Goal: Task Accomplishment & Management: Manage account settings

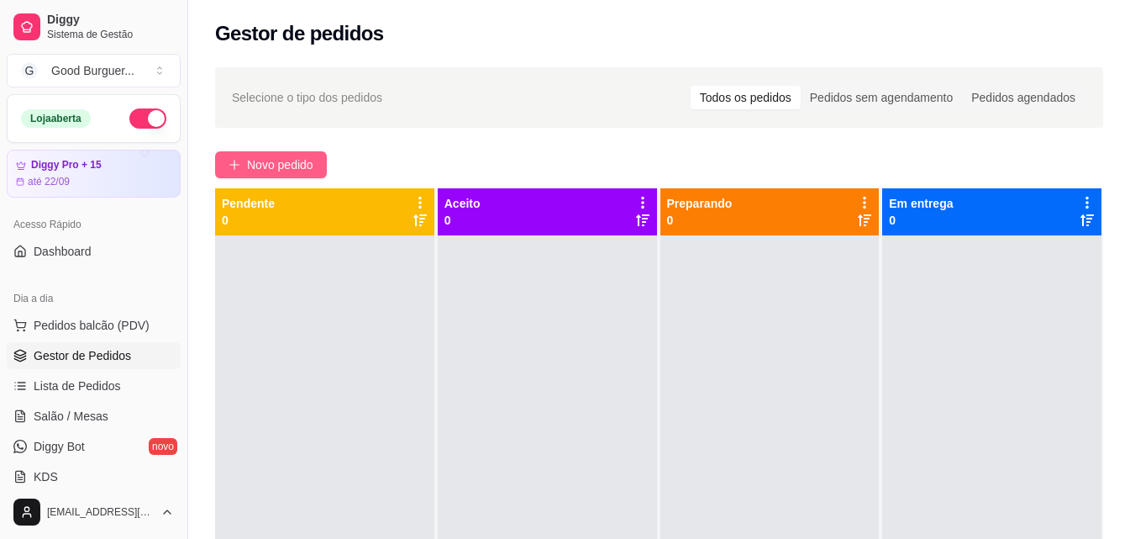
click at [285, 167] on span "Novo pedido" at bounding box center [280, 164] width 66 height 18
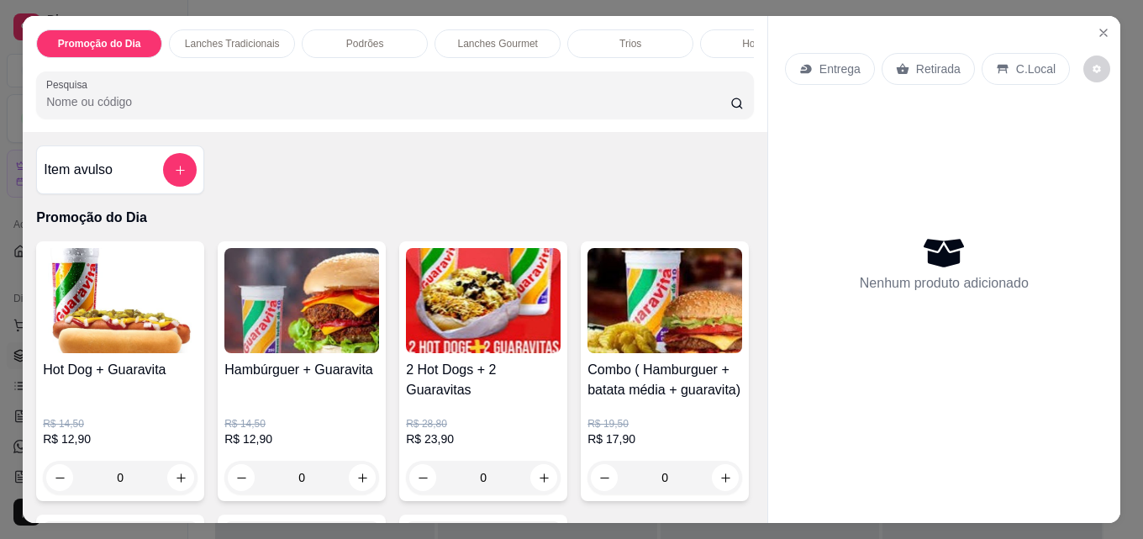
click at [278, 307] on img at bounding box center [301, 300] width 155 height 105
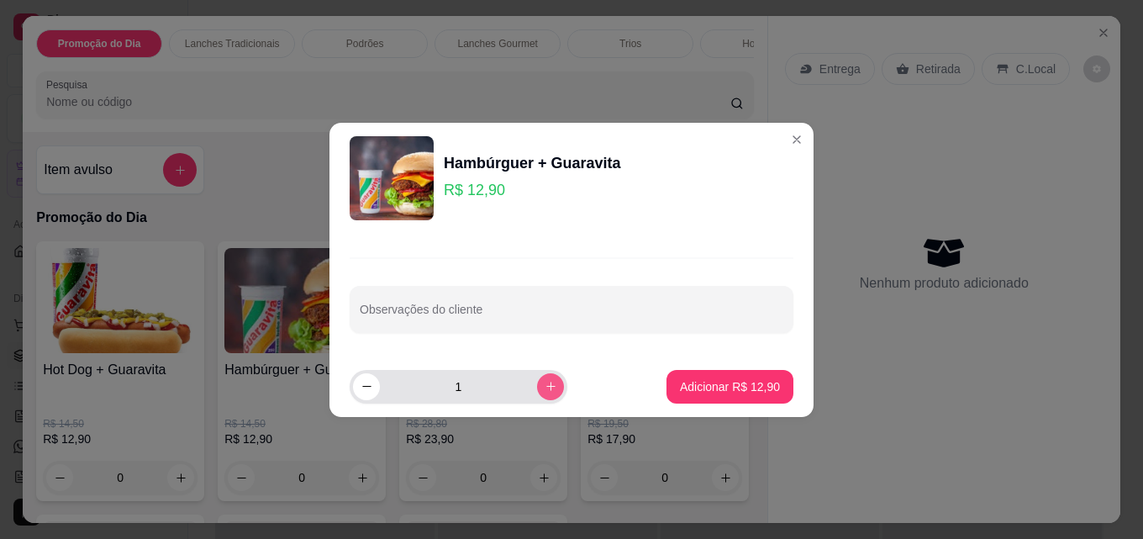
click at [545, 387] on icon "increase-product-quantity" at bounding box center [551, 386] width 13 height 13
type input "2"
click at [666, 383] on button "Adicionar R$ 25,80" at bounding box center [729, 387] width 127 height 34
type input "2"
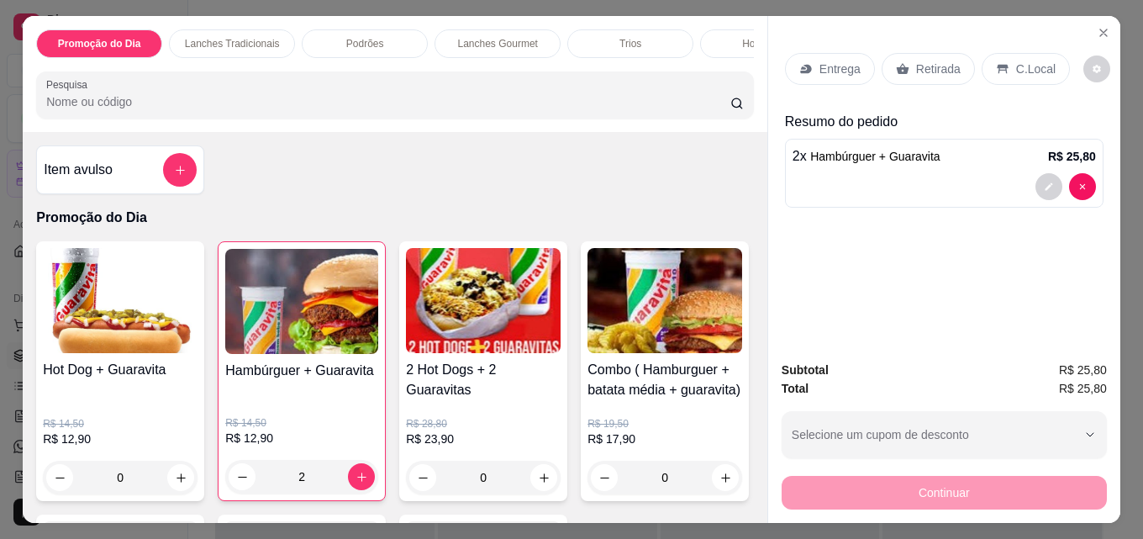
click at [833, 61] on p "Entrega" at bounding box center [839, 69] width 41 height 17
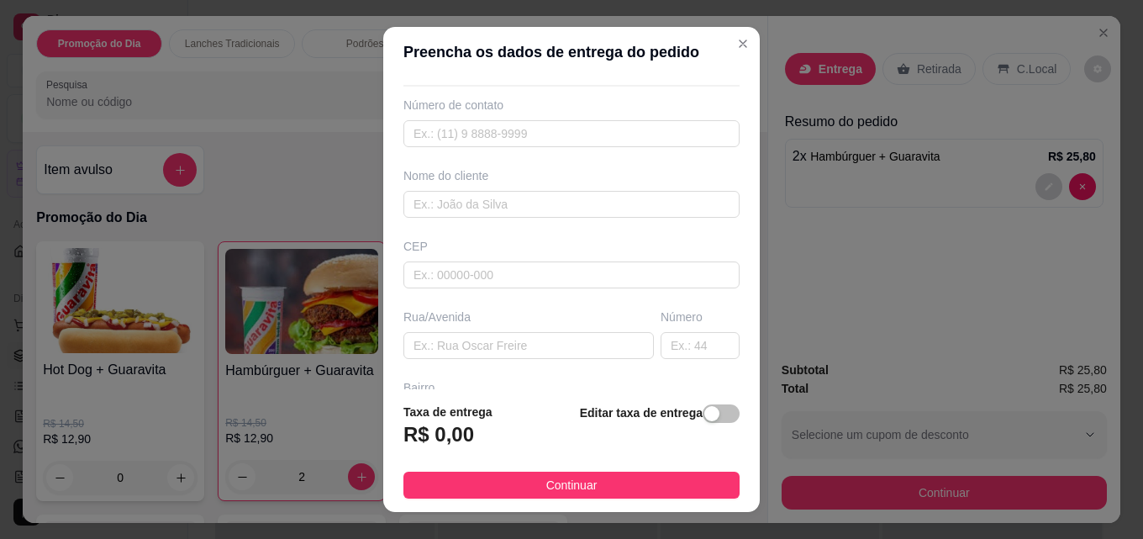
scroll to position [84, 0]
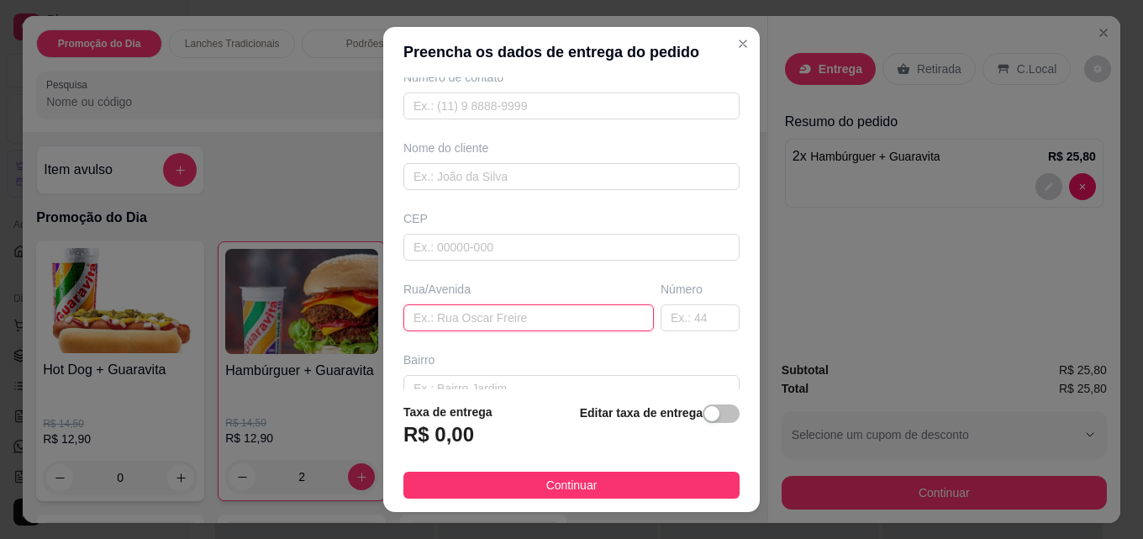
click at [460, 318] on input "text" at bounding box center [528, 317] width 250 height 27
type input "[PERSON_NAME]"
click at [660, 319] on input "text" at bounding box center [699, 317] width 79 height 27
type input "43"
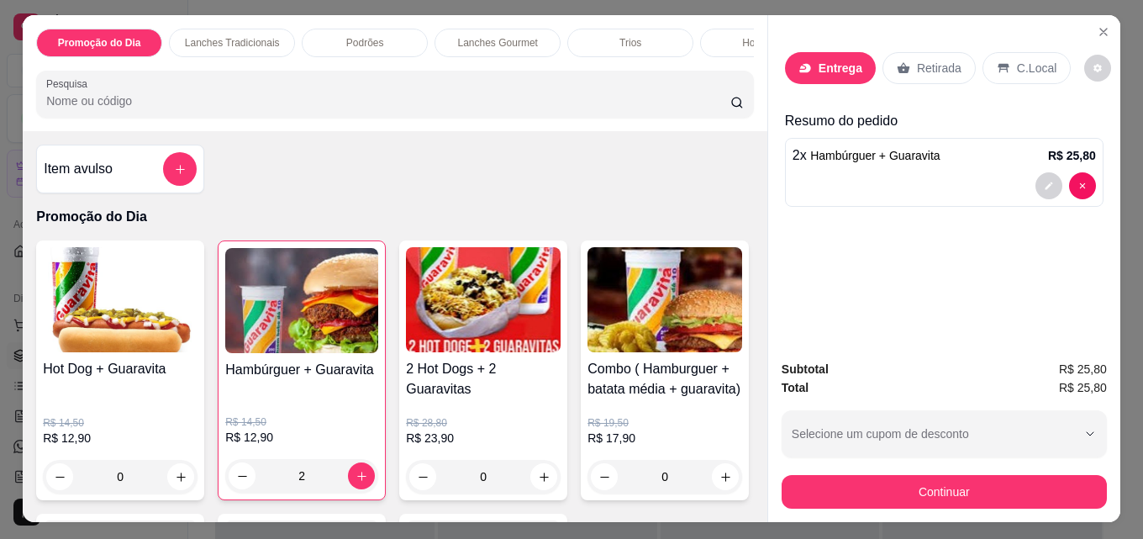
scroll to position [0, 0]
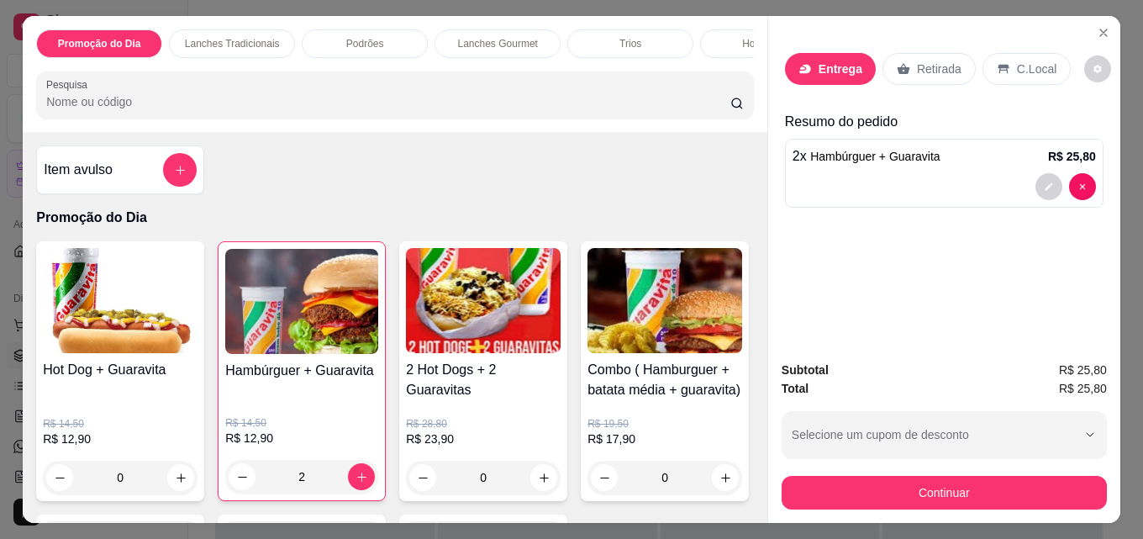
click at [827, 61] on p "Entrega" at bounding box center [840, 69] width 44 height 17
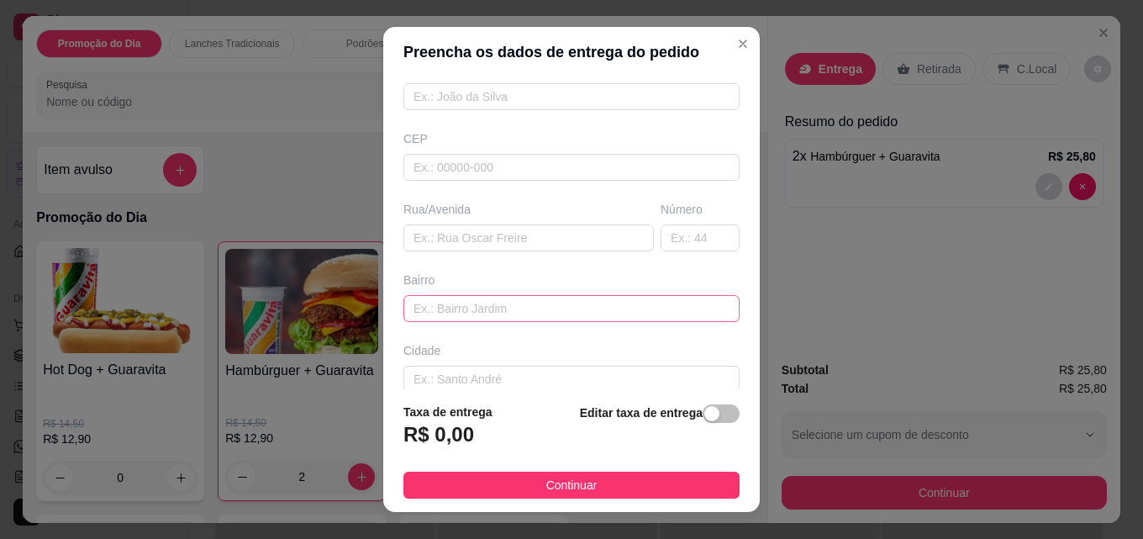
scroll to position [168, 0]
click at [481, 229] on input "text" at bounding box center [528, 233] width 250 height 27
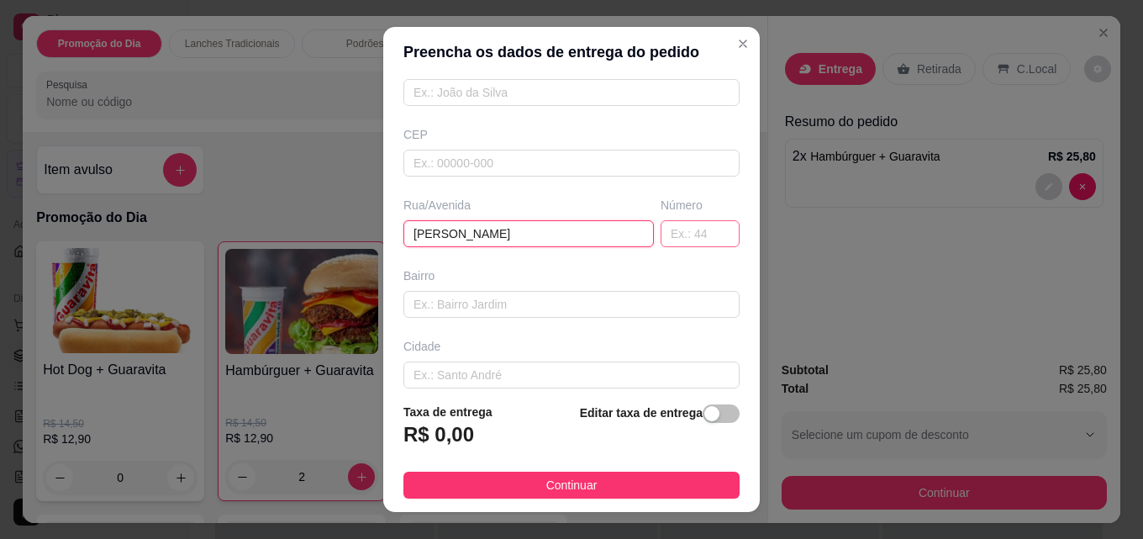
type input "[PERSON_NAME]"
click at [683, 228] on input "text" at bounding box center [699, 233] width 79 height 27
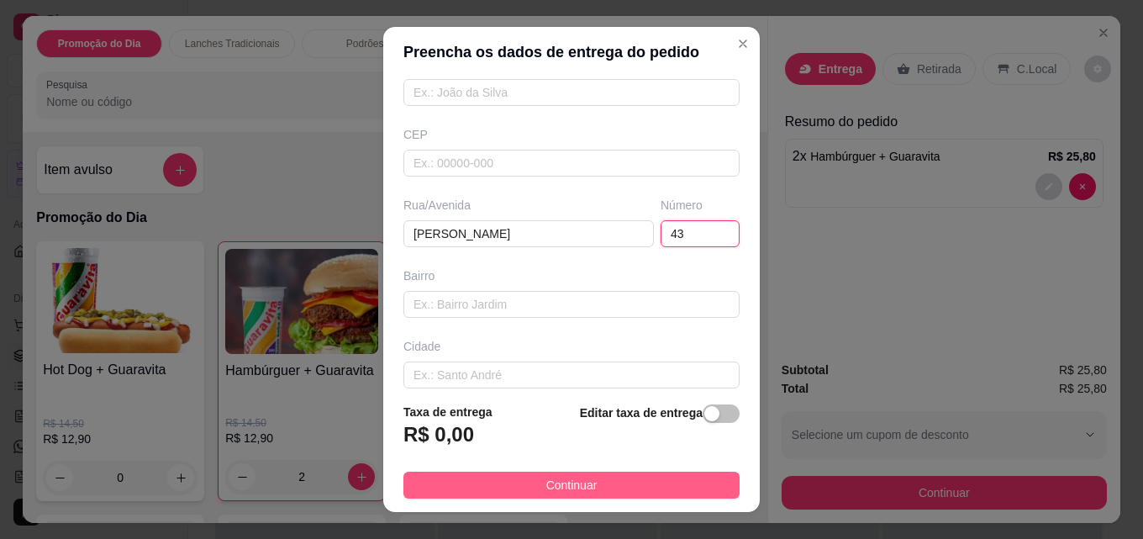
type input "43"
click at [574, 486] on span "Continuar" at bounding box center [571, 485] width 51 height 18
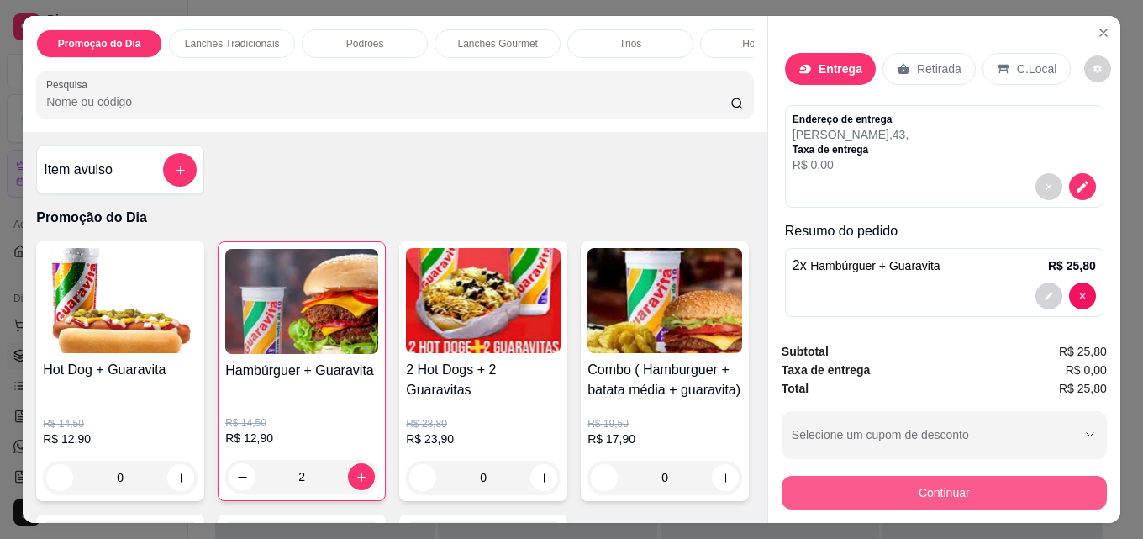
click at [856, 481] on button "Continuar" at bounding box center [943, 493] width 325 height 34
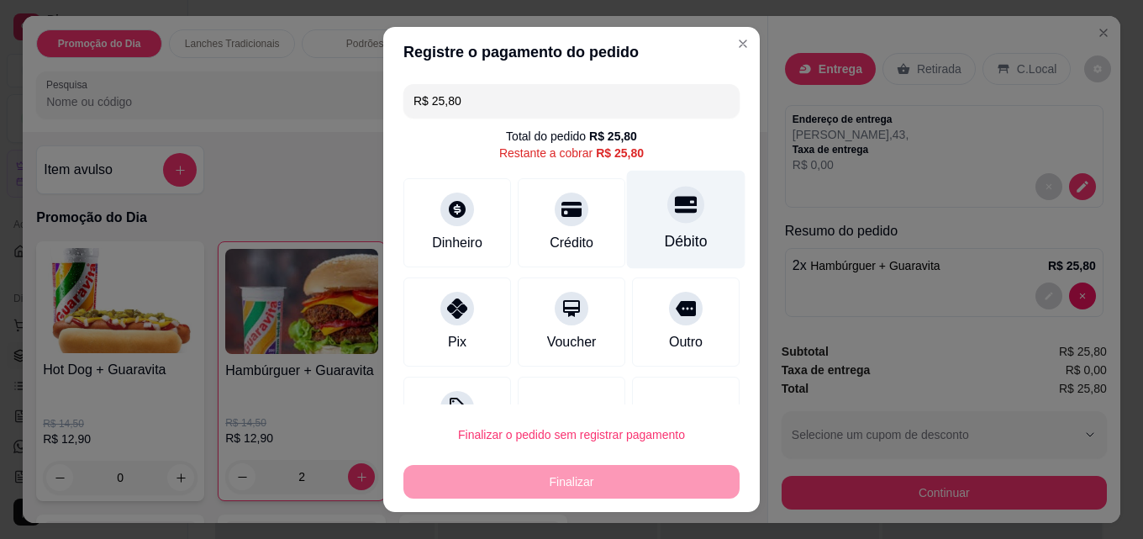
click at [684, 203] on div "Débito" at bounding box center [686, 220] width 118 height 98
type input "R$ 0,00"
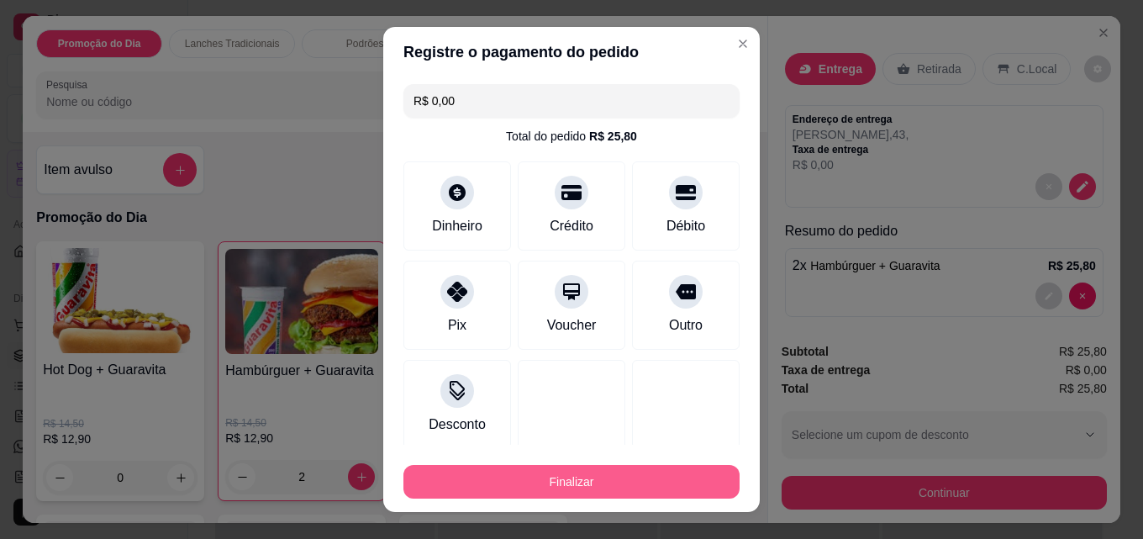
click at [566, 481] on button "Finalizar" at bounding box center [571, 482] width 336 height 34
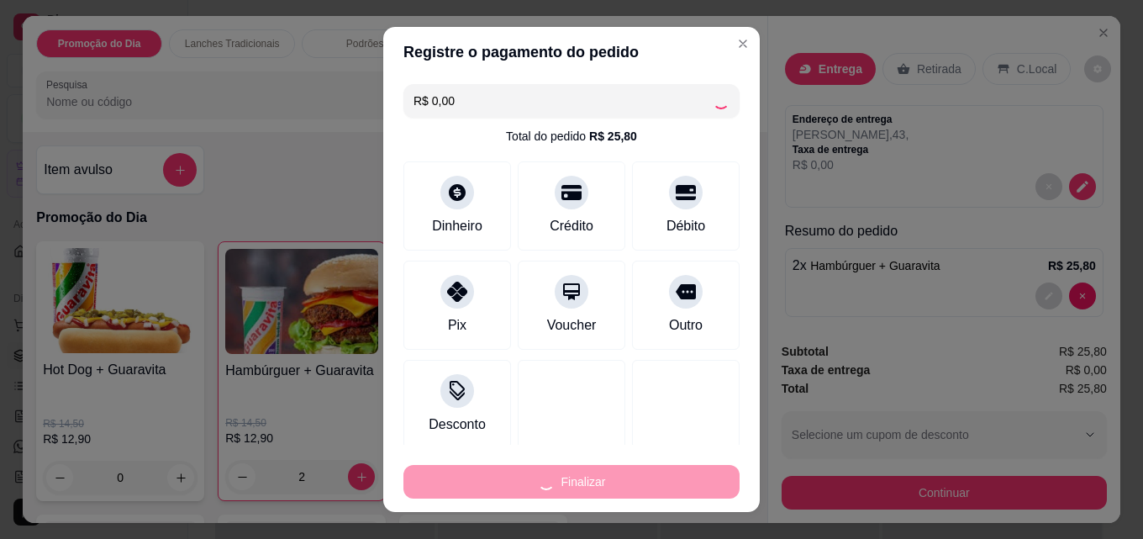
type input "0"
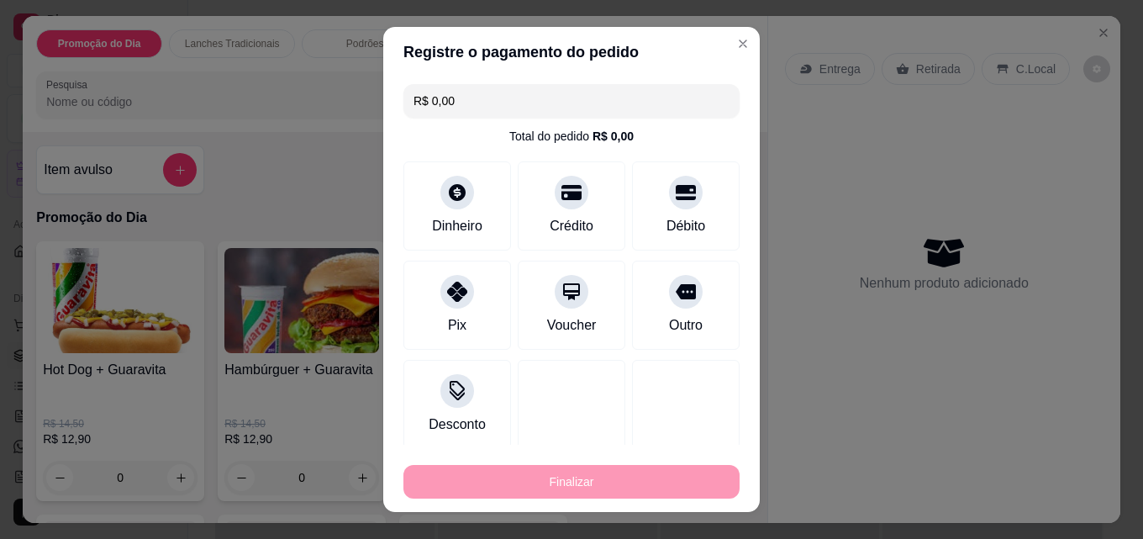
type input "-R$ 25,80"
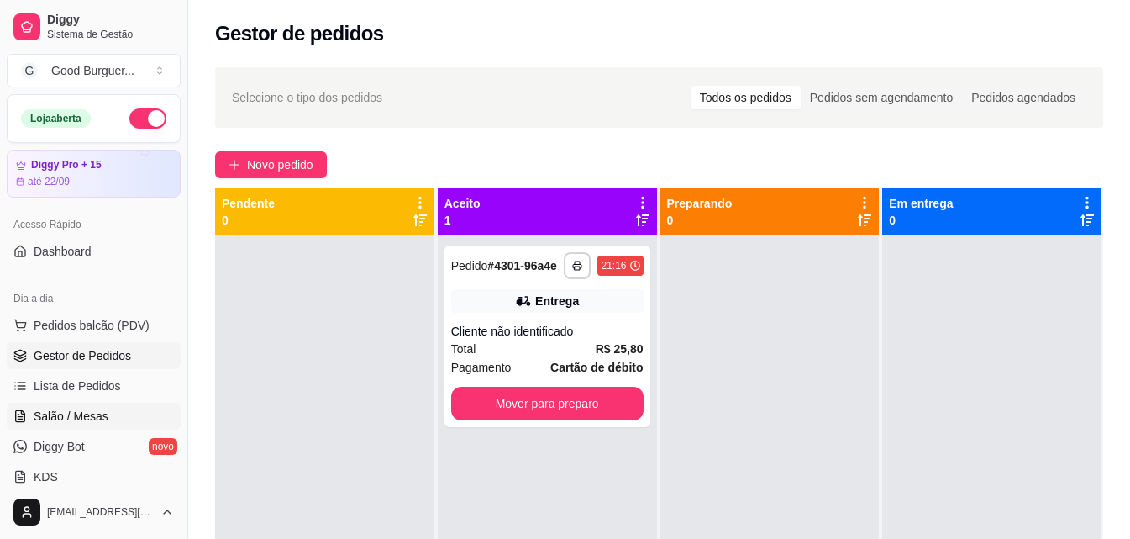
click at [86, 420] on span "Salão / Mesas" at bounding box center [71, 416] width 75 height 17
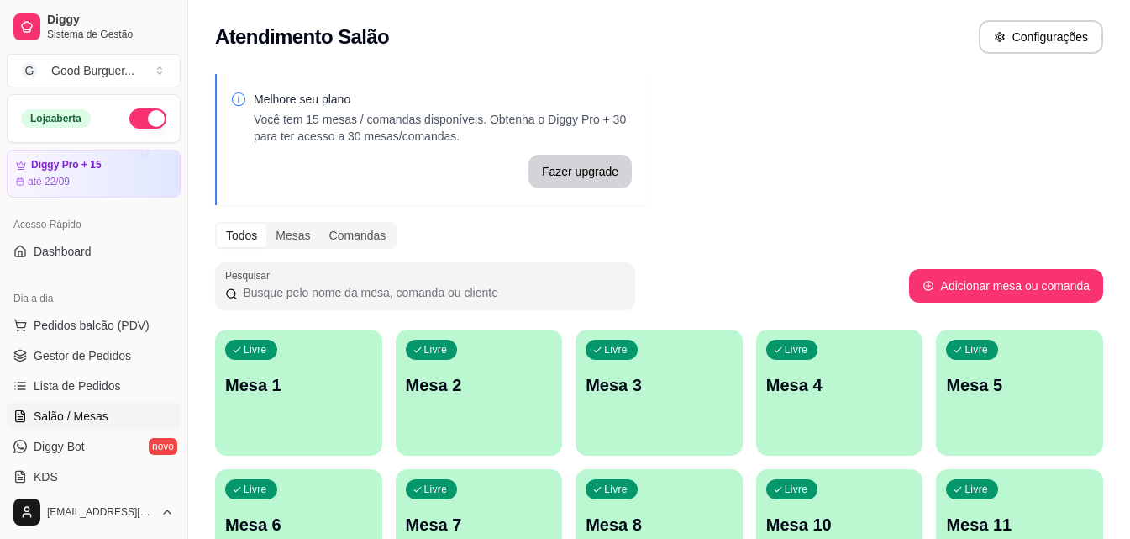
click at [329, 352] on div "Livre Mesa 1" at bounding box center [298, 382] width 167 height 106
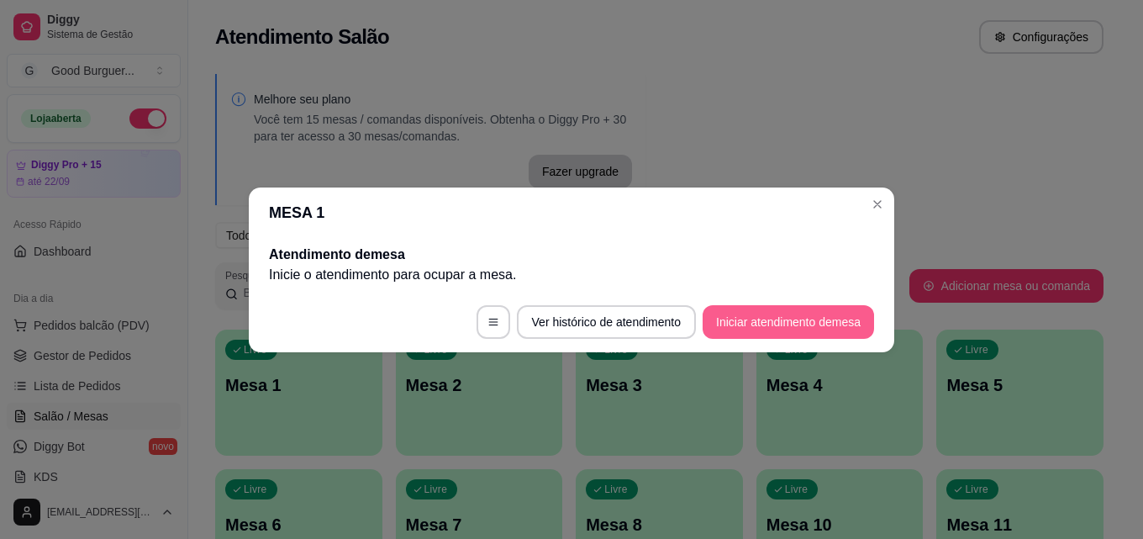
click at [790, 318] on button "Iniciar atendimento de mesa" at bounding box center [787, 322] width 171 height 34
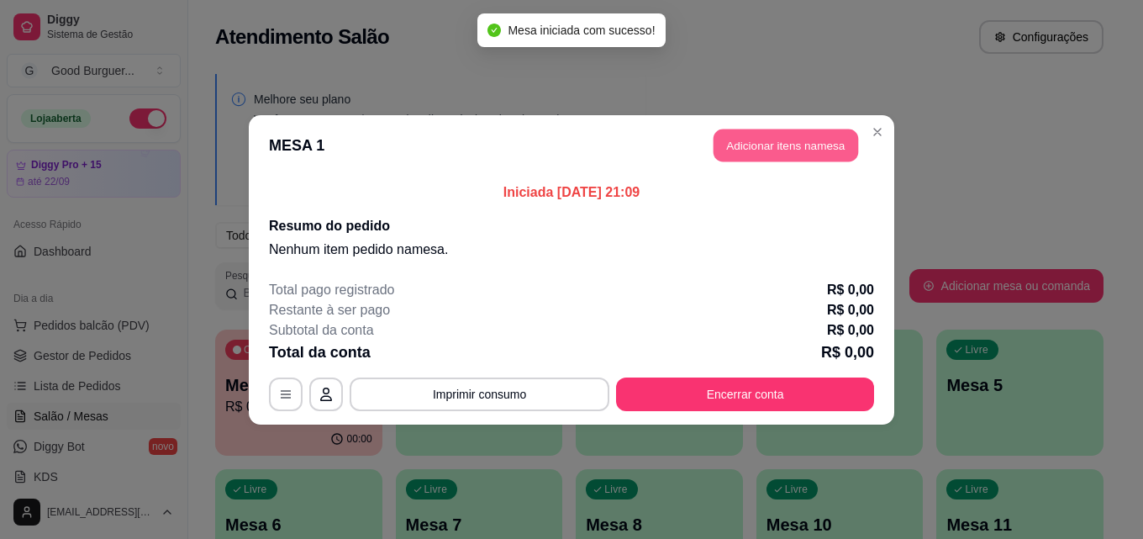
click at [763, 136] on button "Adicionar itens na mesa" at bounding box center [785, 145] width 145 height 33
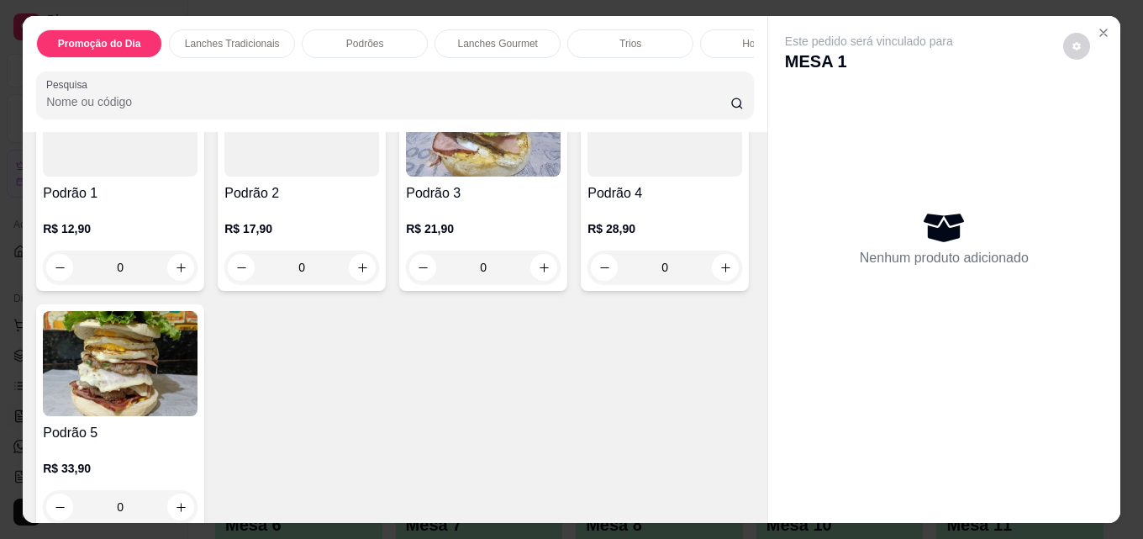
scroll to position [1260, 0]
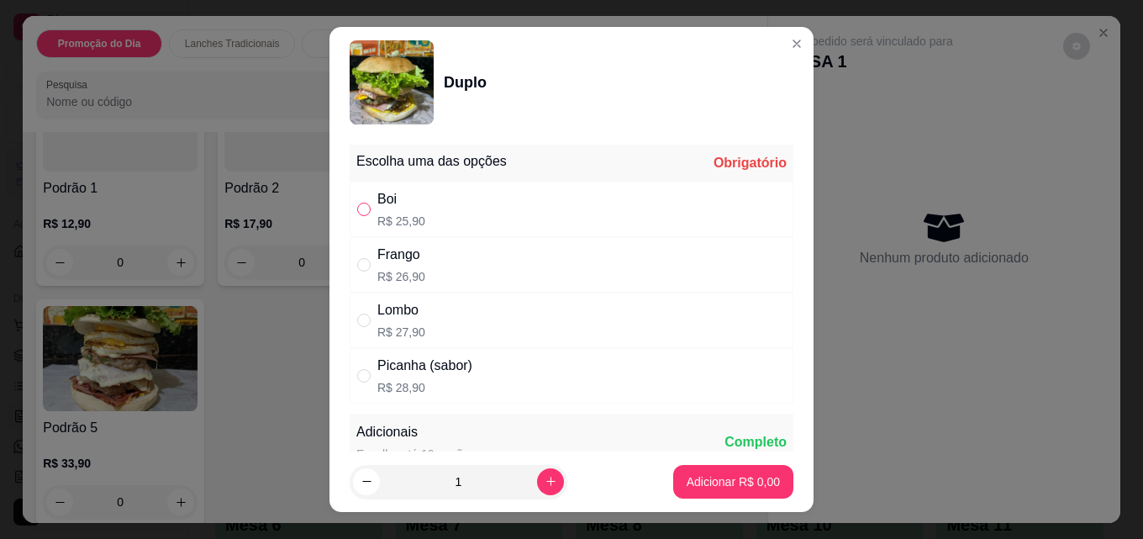
click at [357, 208] on input "" at bounding box center [363, 209] width 13 height 13
radio input "true"
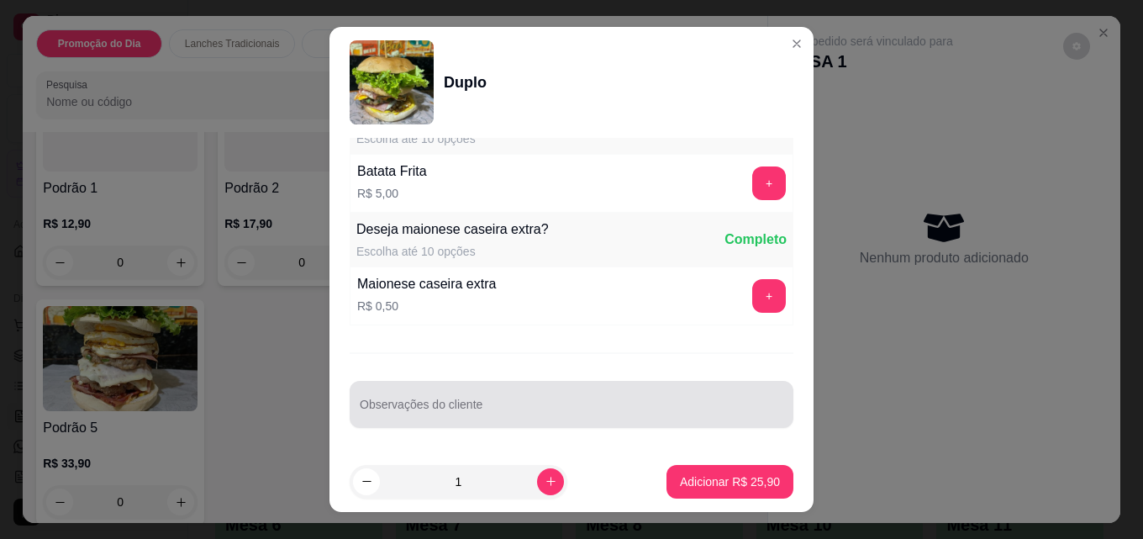
click at [509, 414] on input "Observações do cliente" at bounding box center [572, 411] width 424 height 17
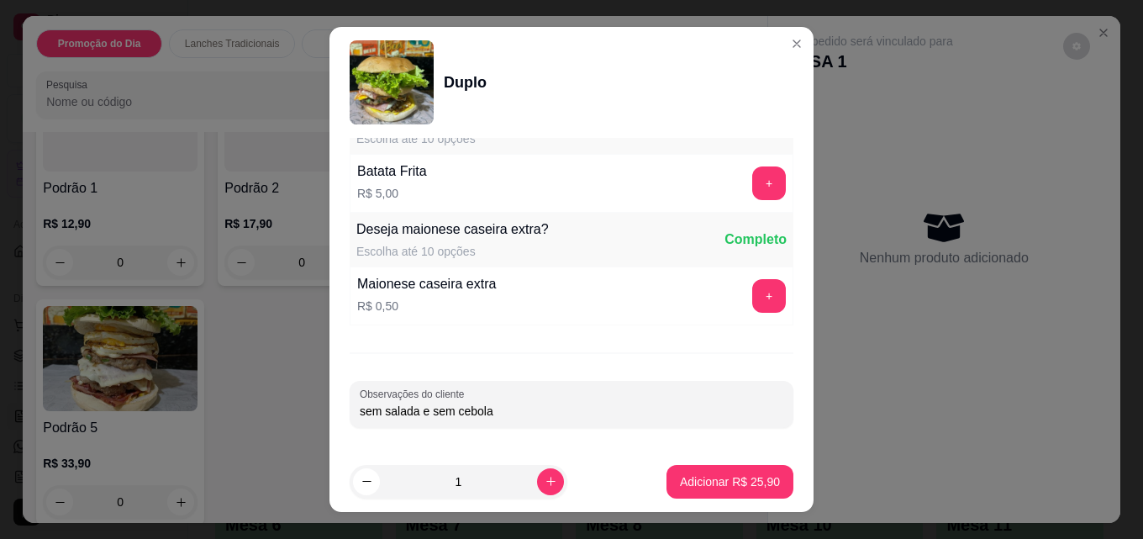
type input "sem salada e sem cebola"
click at [735, 491] on button "Adicionar R$ 25,90" at bounding box center [730, 482] width 124 height 33
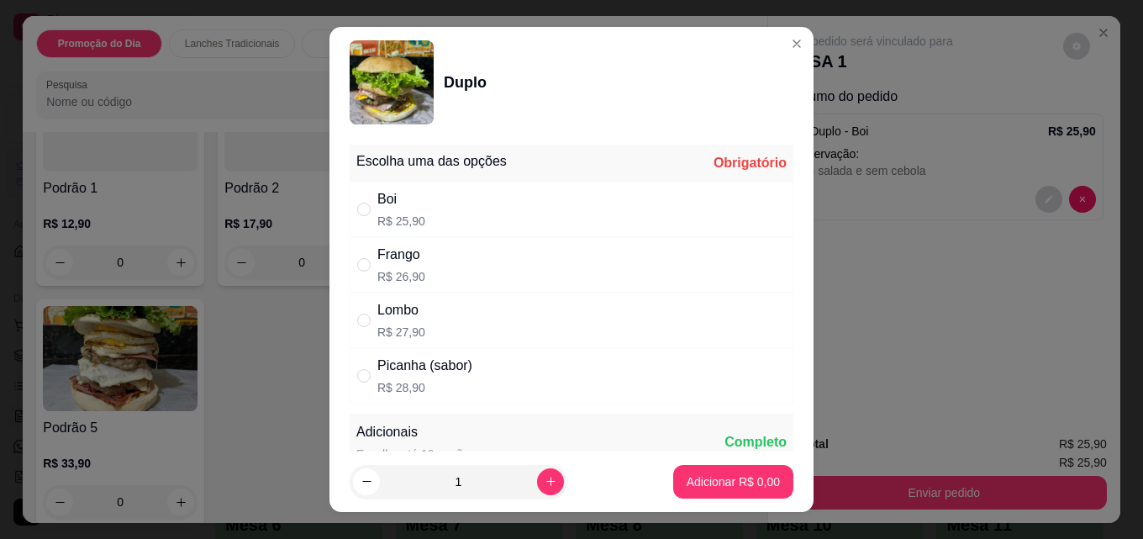
drag, startPoint x: 352, startPoint y: 208, endPoint x: 532, endPoint y: 217, distance: 180.1
click at [357, 208] on input "" at bounding box center [363, 209] width 13 height 13
radio input "true"
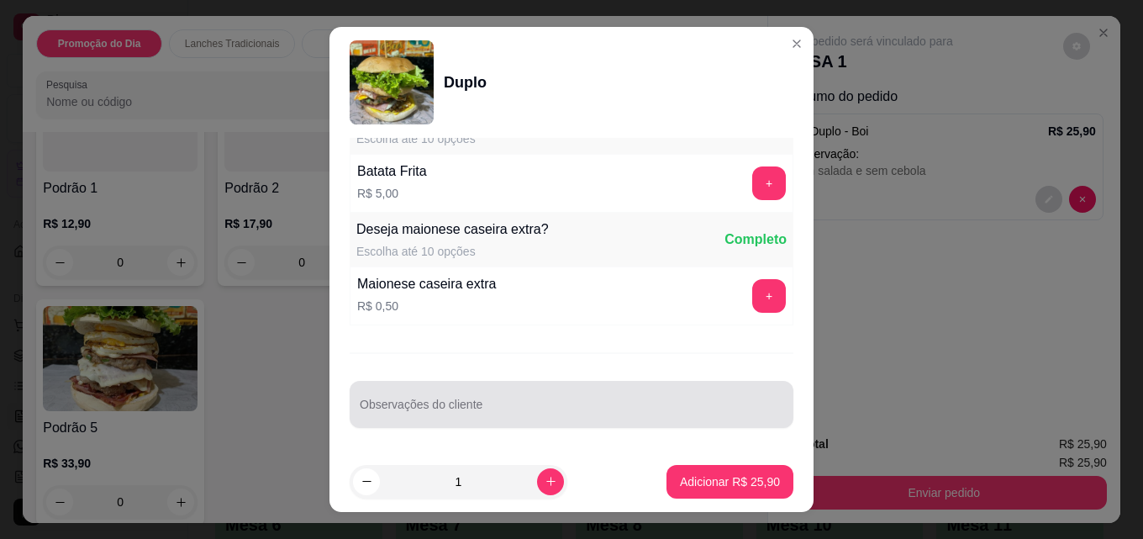
click at [454, 409] on input "Observações do cliente" at bounding box center [572, 411] width 424 height 17
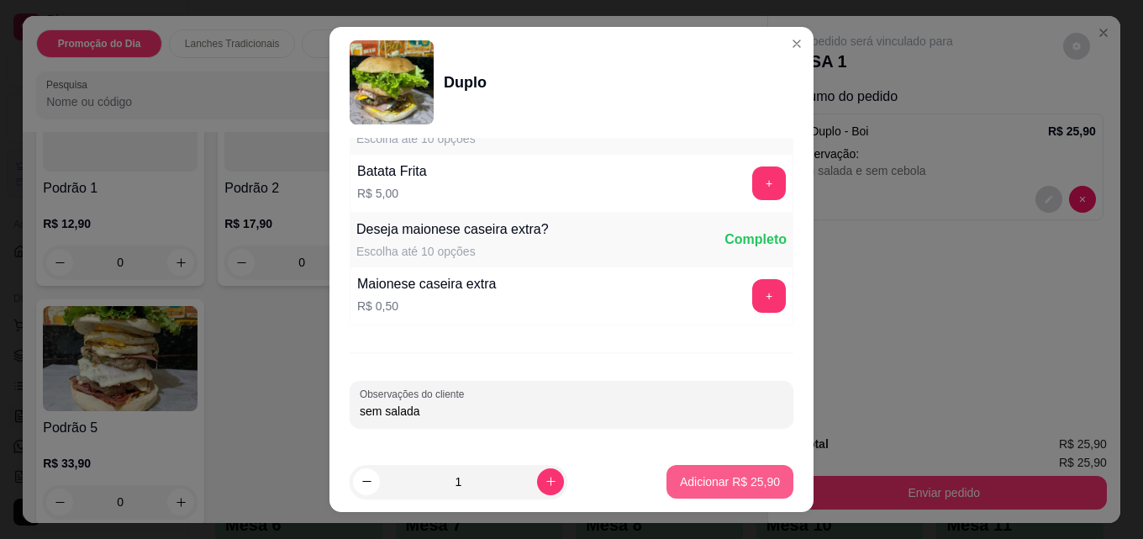
type input "sem salada"
click at [685, 478] on p "Adicionar R$ 25,90" at bounding box center [729, 481] width 97 height 16
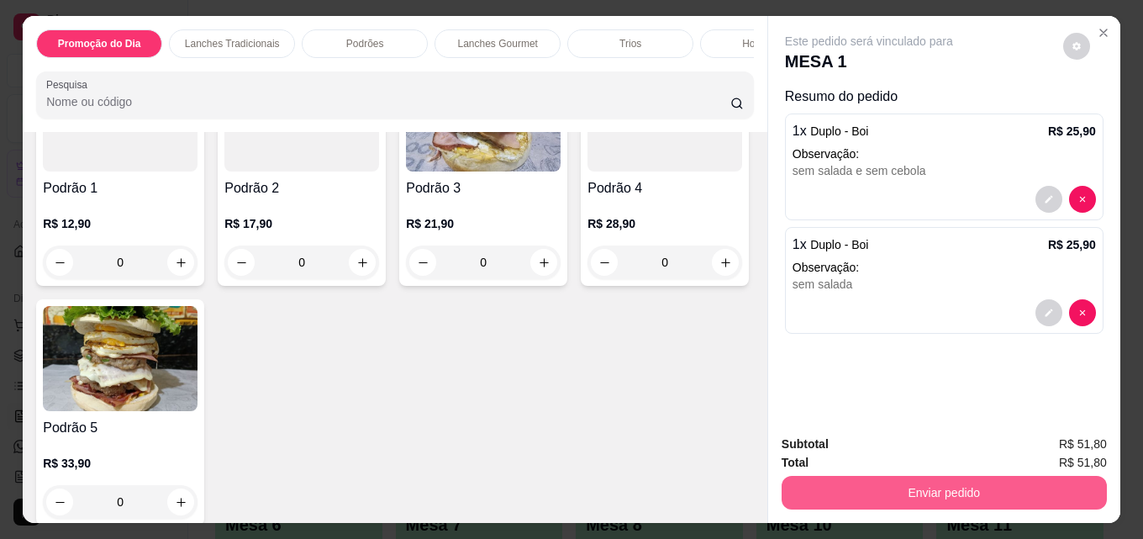
click at [926, 476] on button "Enviar pedido" at bounding box center [943, 493] width 325 height 34
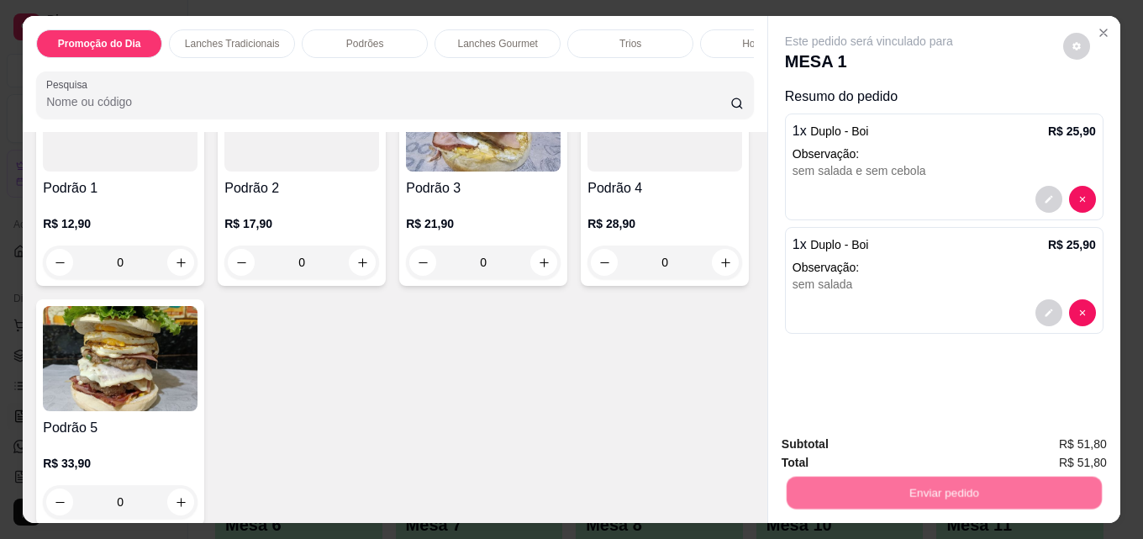
click at [916, 448] on button "Não registrar e enviar pedido" at bounding box center [888, 445] width 175 height 32
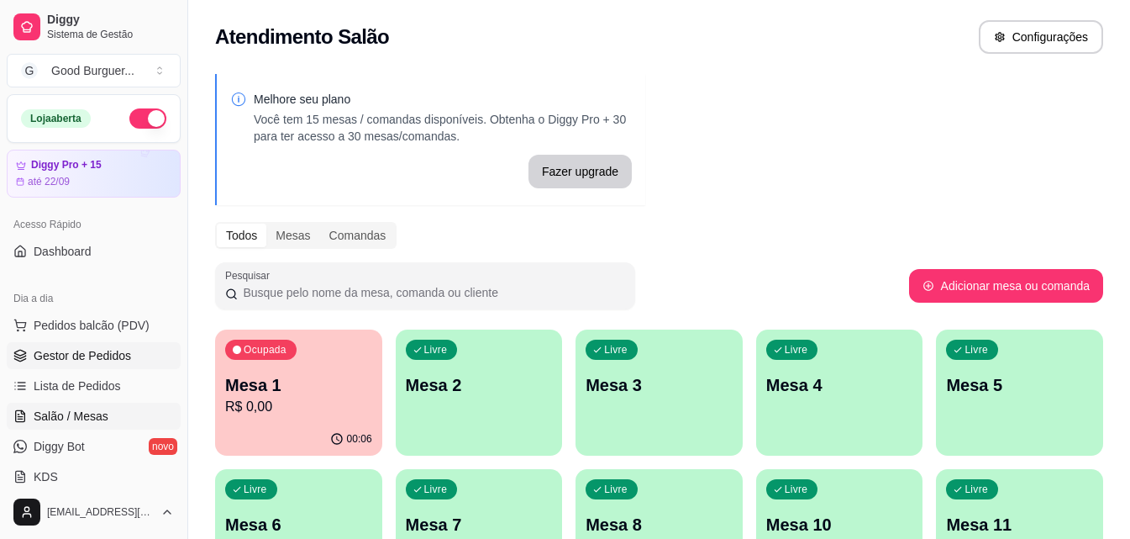
click at [95, 355] on span "Gestor de Pedidos" at bounding box center [82, 355] width 97 height 17
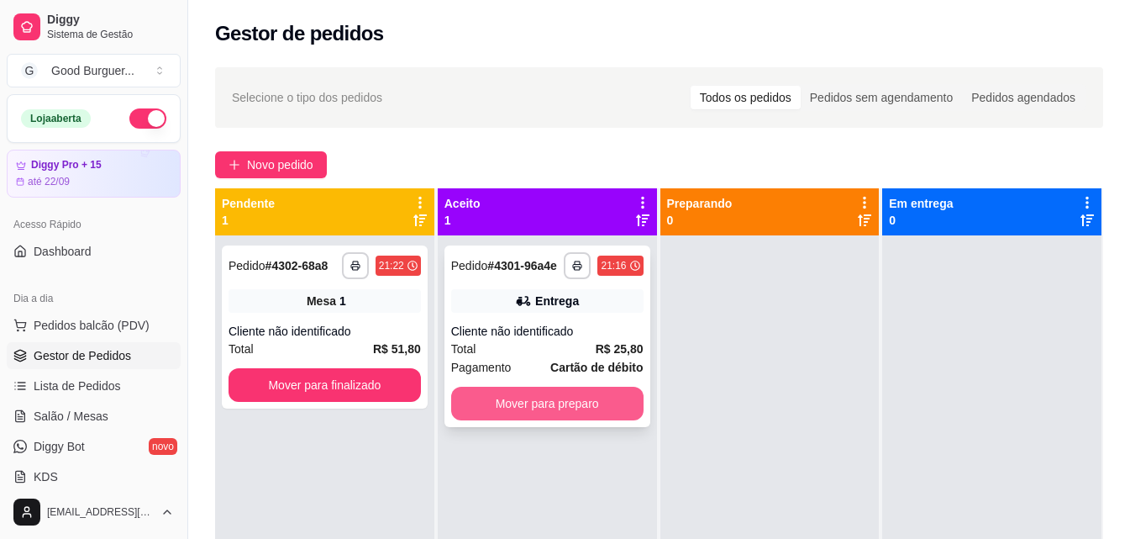
click at [597, 410] on button "Mover para preparo" at bounding box center [547, 404] width 192 height 34
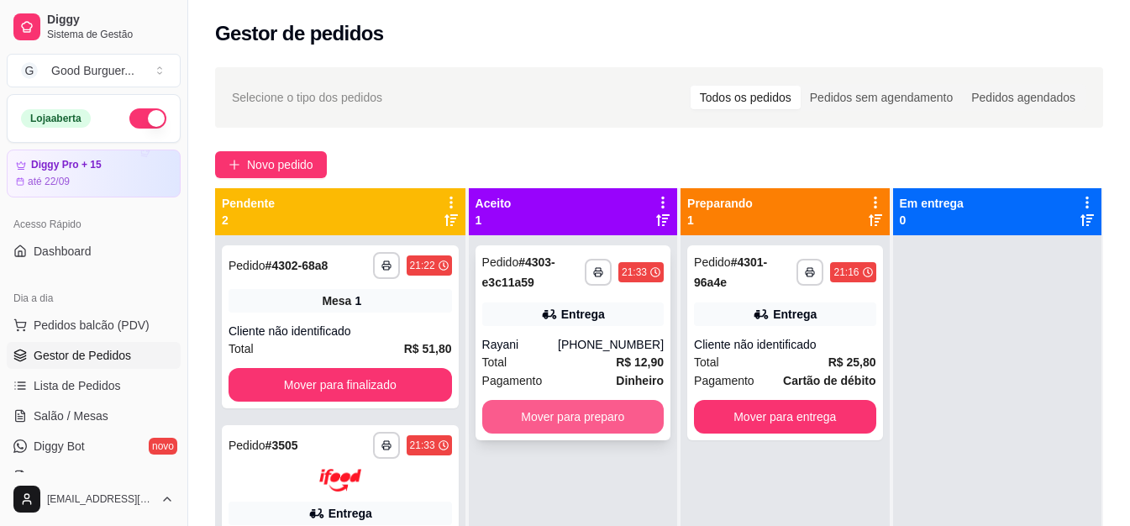
click at [584, 406] on button "Mover para preparo" at bounding box center [573, 417] width 182 height 34
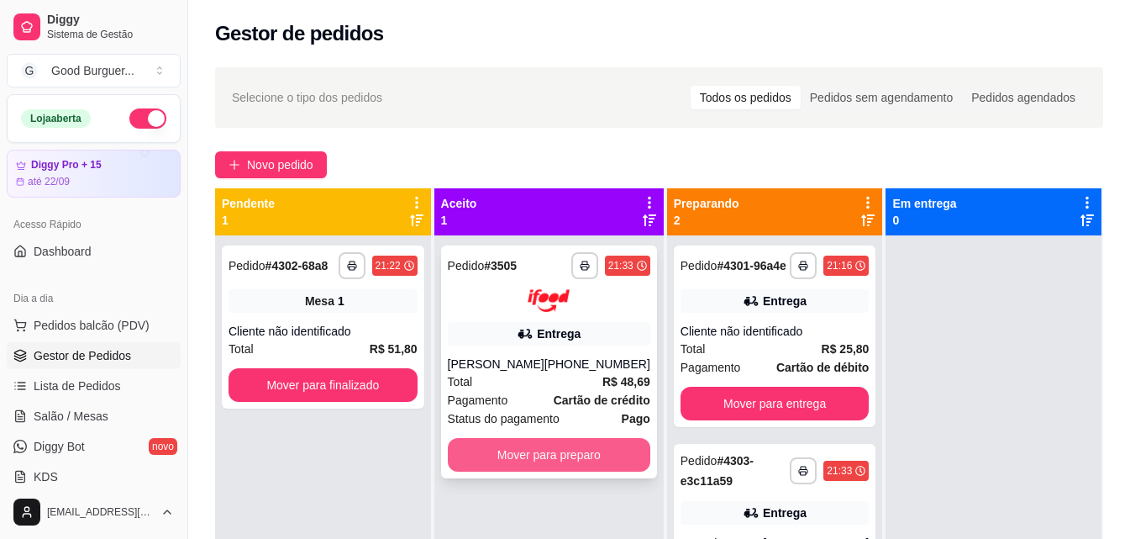
click at [538, 455] on button "Mover para preparo" at bounding box center [549, 455] width 203 height 34
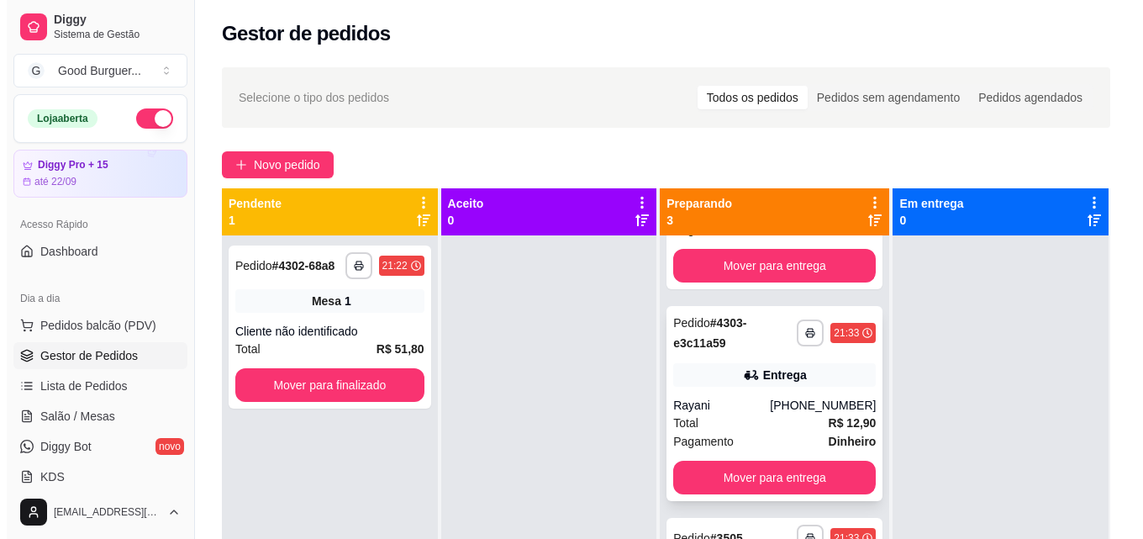
scroll to position [151, 0]
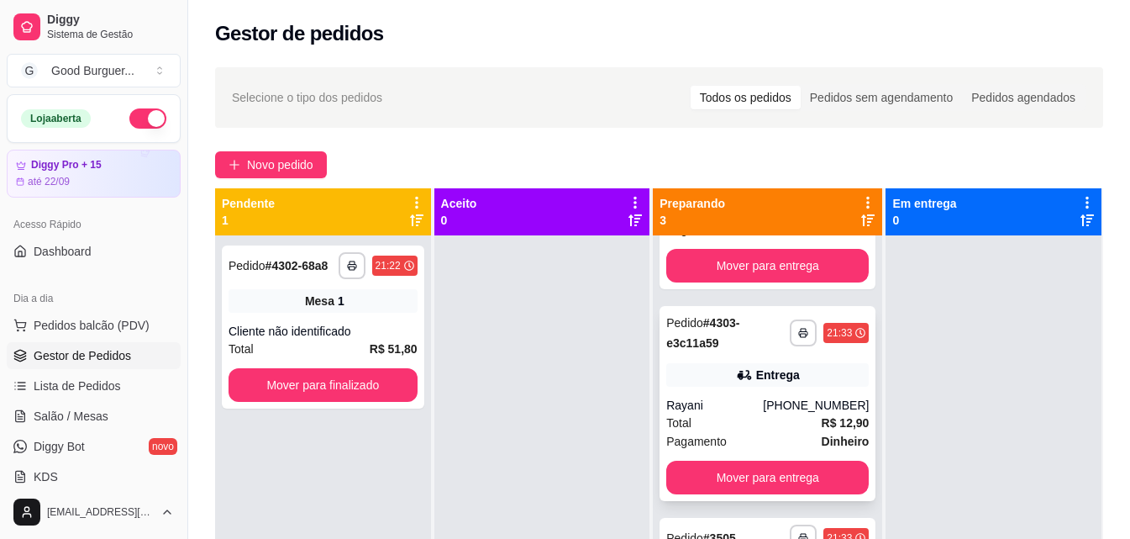
click at [731, 411] on div "Rayani" at bounding box center [714, 405] width 97 height 17
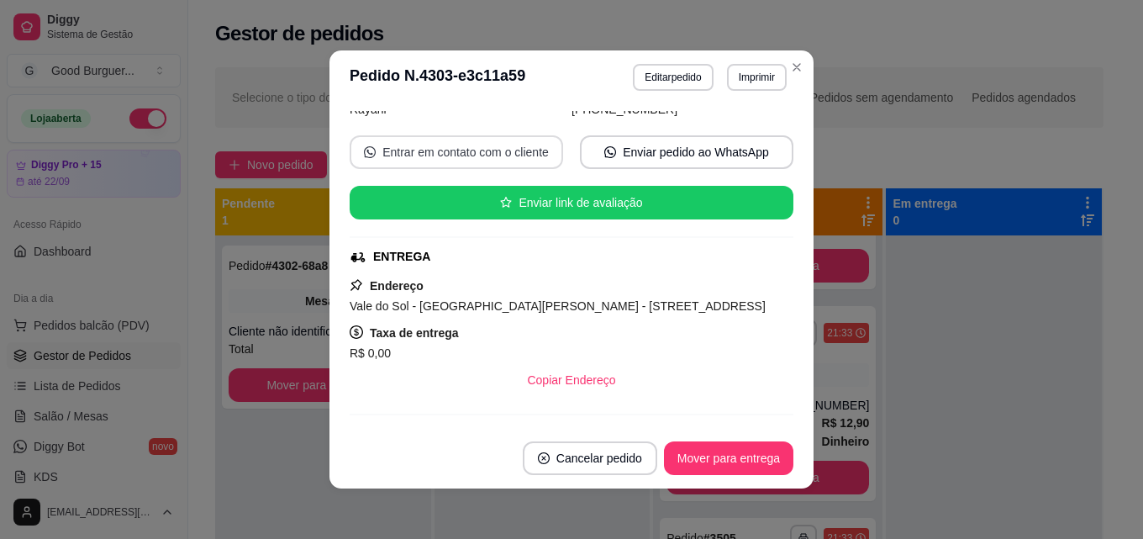
scroll to position [336, 0]
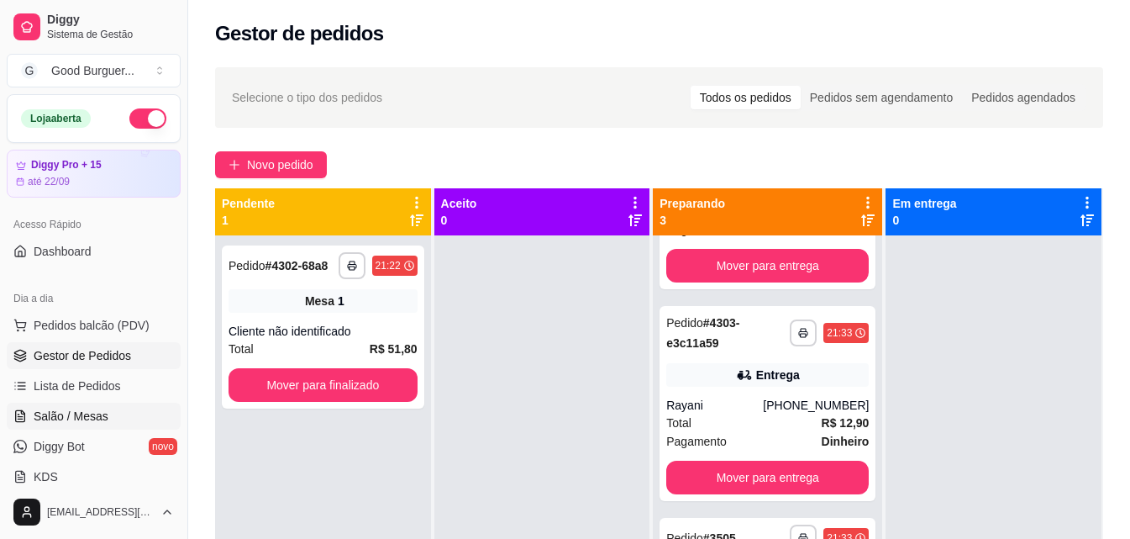
click at [99, 419] on span "Salão / Mesas" at bounding box center [71, 416] width 75 height 17
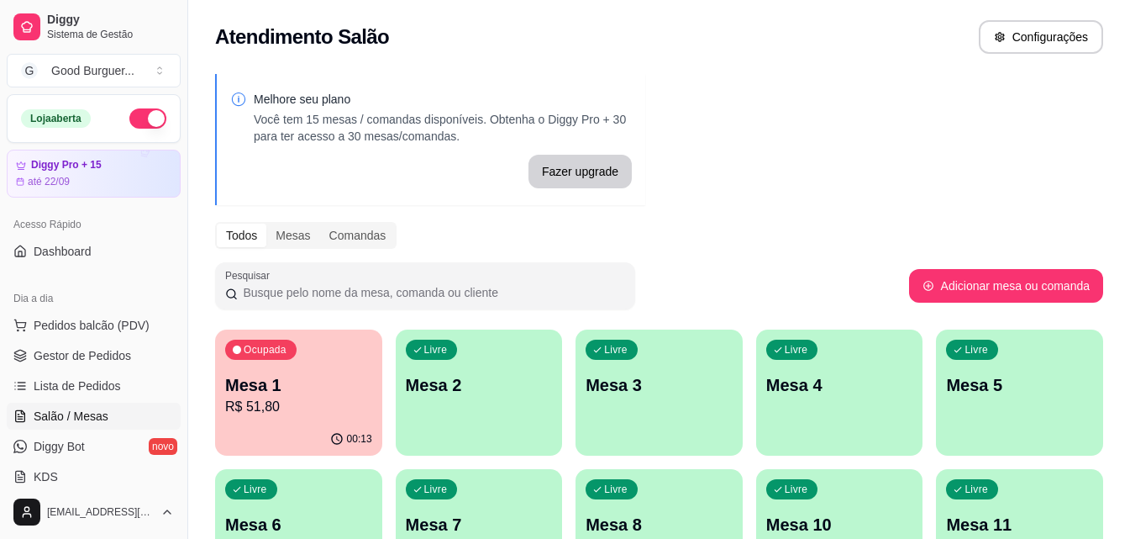
click at [510, 359] on div "Livre Mesa 2" at bounding box center [479, 382] width 167 height 106
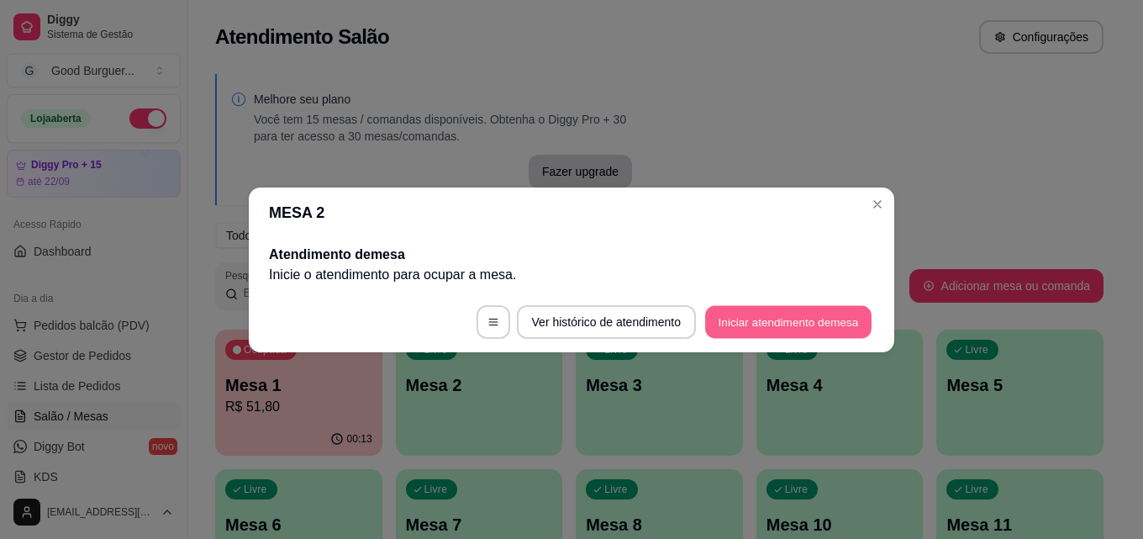
click at [767, 313] on button "Iniciar atendimento de mesa" at bounding box center [788, 321] width 166 height 33
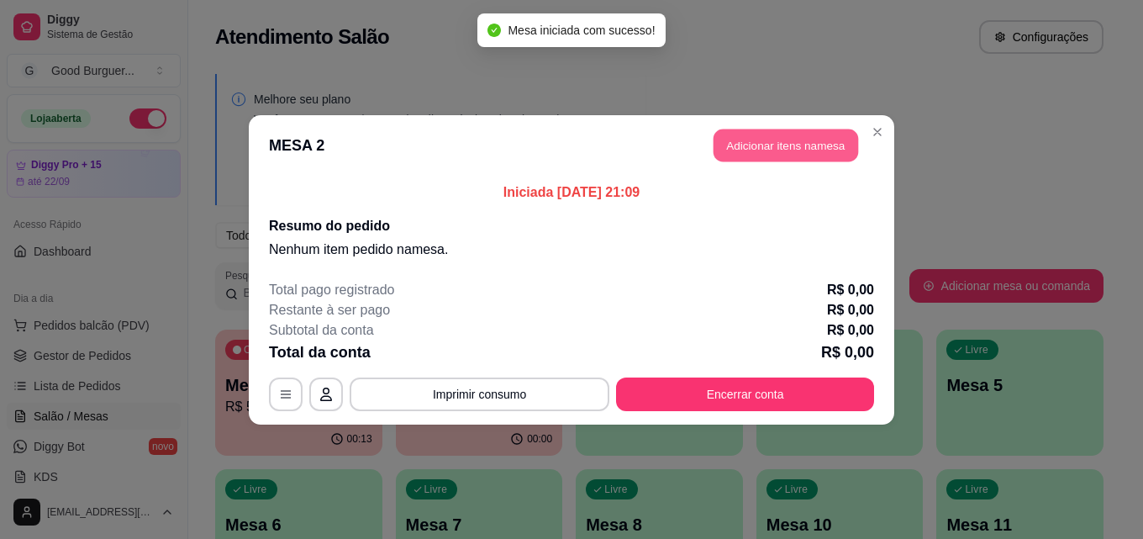
click at [786, 151] on button "Adicionar itens na mesa" at bounding box center [785, 145] width 145 height 33
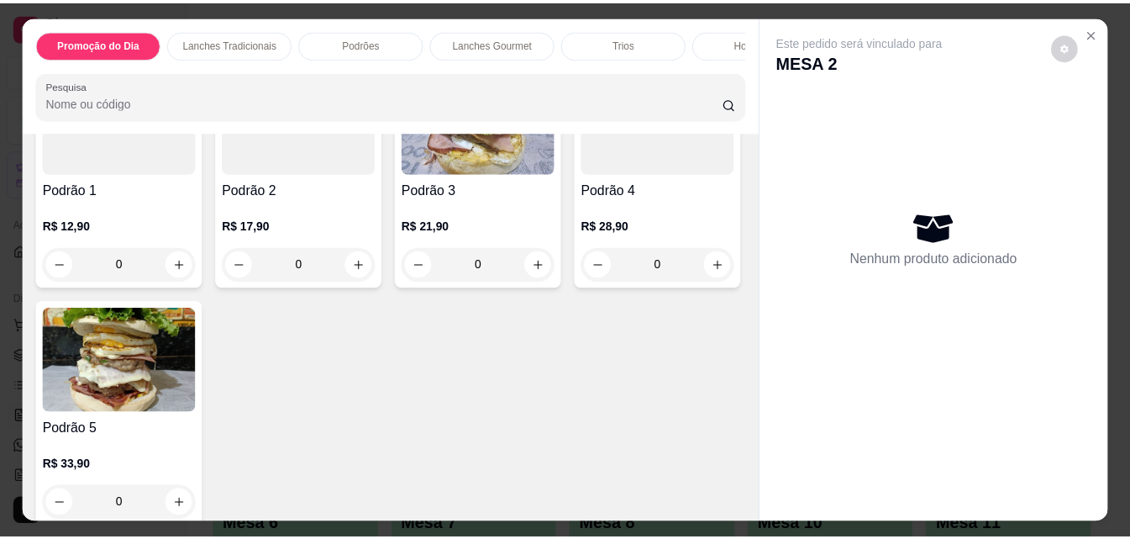
scroll to position [1260, 0]
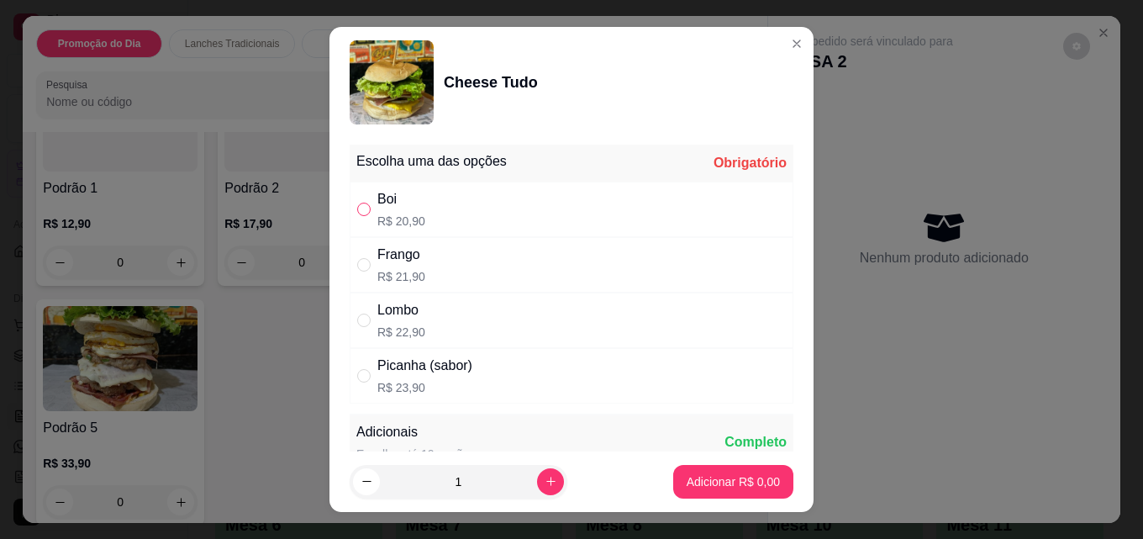
click at [360, 209] on input "" at bounding box center [363, 209] width 13 height 13
radio input "true"
click at [718, 476] on p "Adicionar R$ 20,90" at bounding box center [730, 481] width 100 height 17
type input "1"
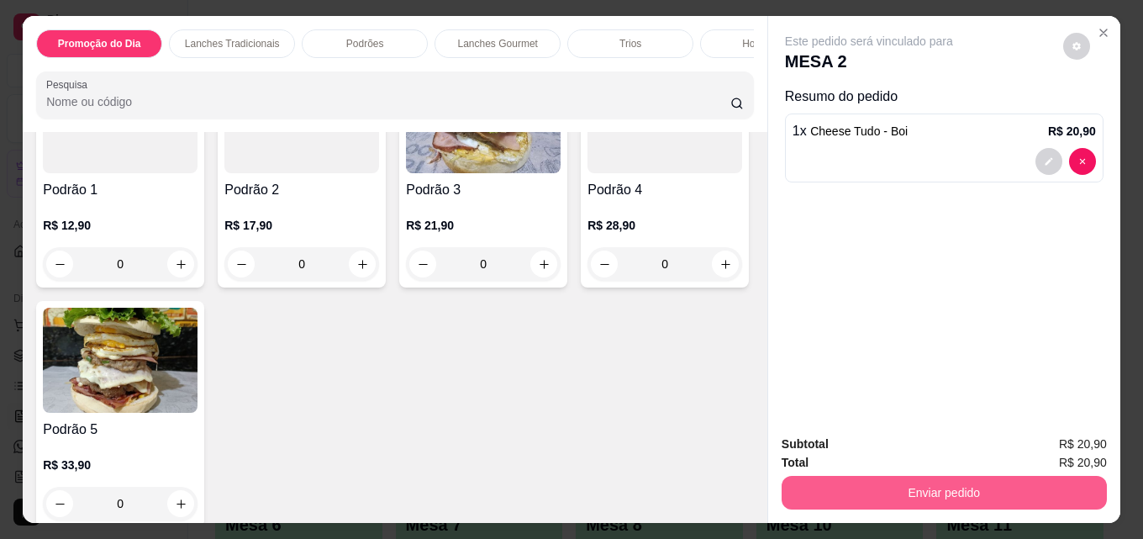
click at [872, 485] on button "Enviar pedido" at bounding box center [943, 493] width 325 height 34
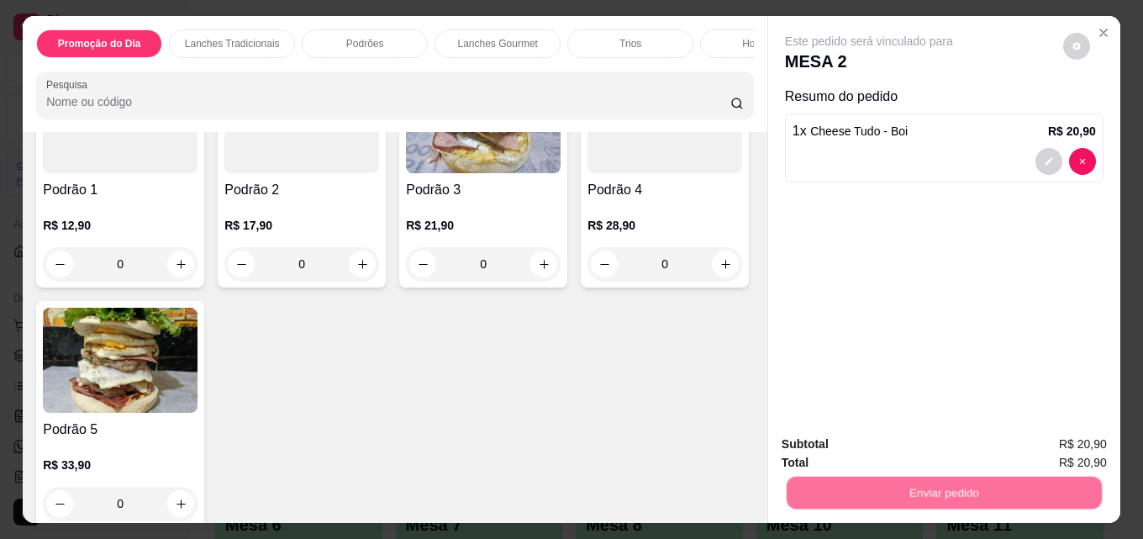
click at [878, 450] on button "Não registrar e enviar pedido" at bounding box center [888, 445] width 175 height 32
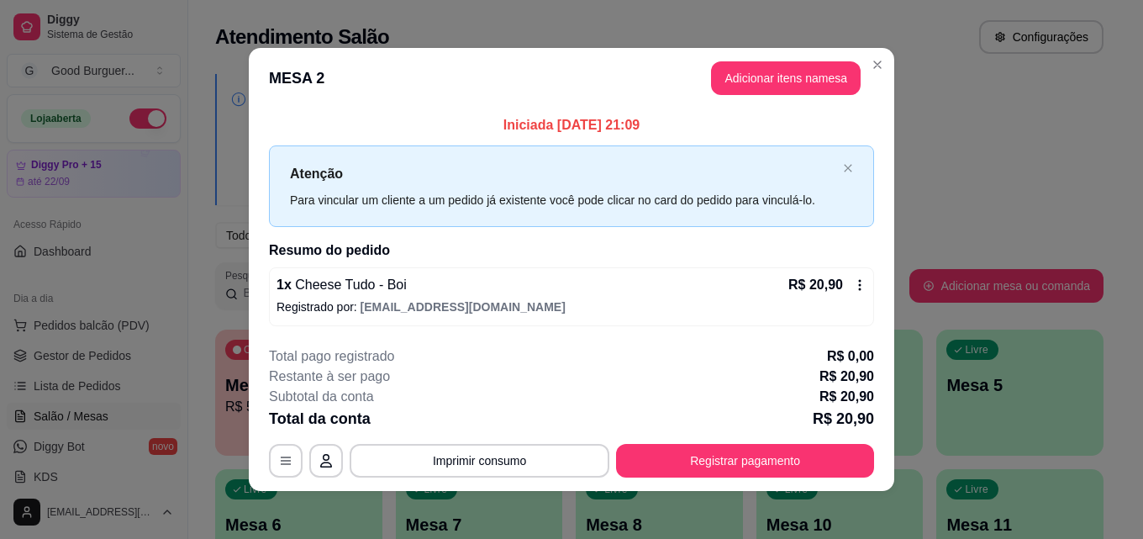
click at [855, 63] on header "MESA 2 Adicionar itens na mesa" at bounding box center [571, 78] width 645 height 61
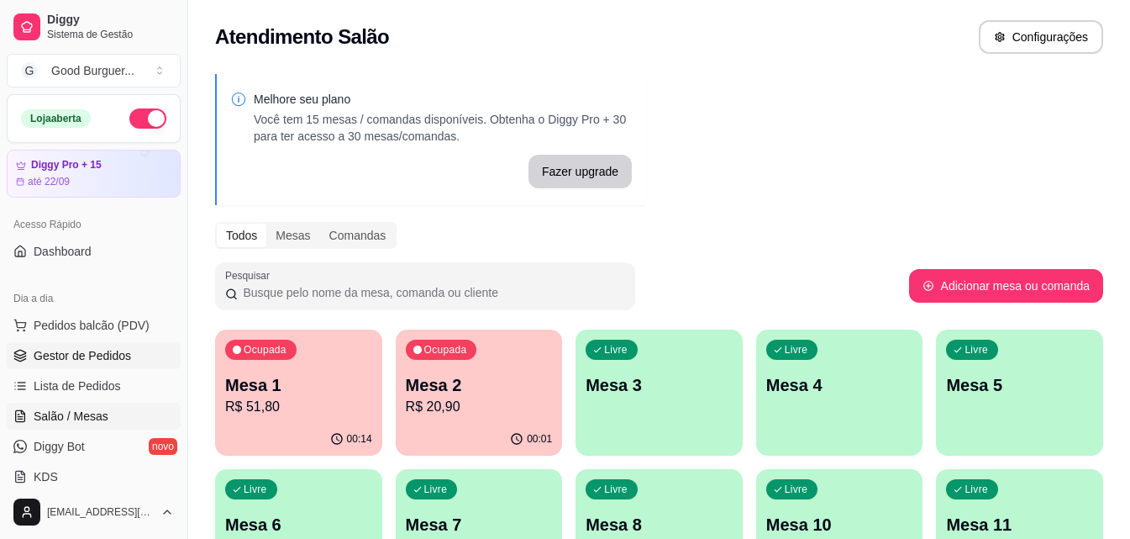
click at [124, 351] on span "Gestor de Pedidos" at bounding box center [82, 355] width 97 height 17
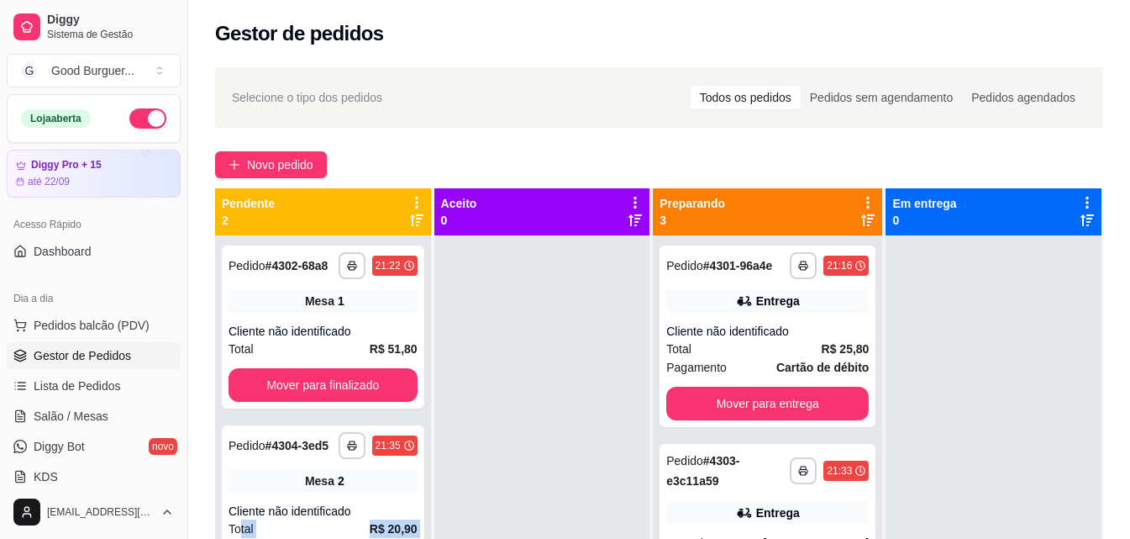
drag, startPoint x: 198, startPoint y: 571, endPoint x: 477, endPoint y: 525, distance: 282.8
click at [425, 538] on html "**********" at bounding box center [565, 269] width 1130 height 539
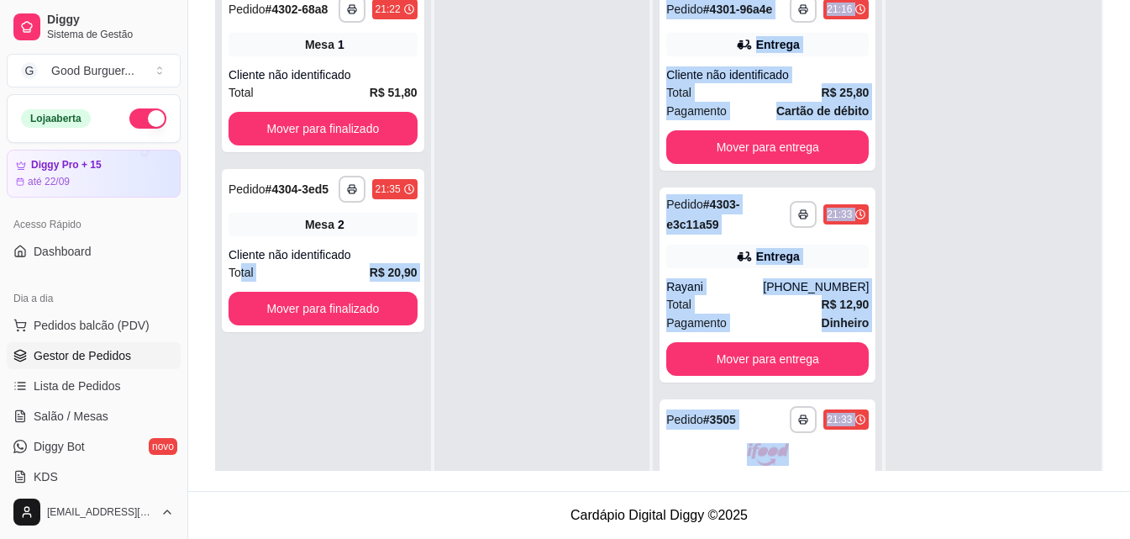
click at [514, 153] on div at bounding box center [542, 248] width 216 height 539
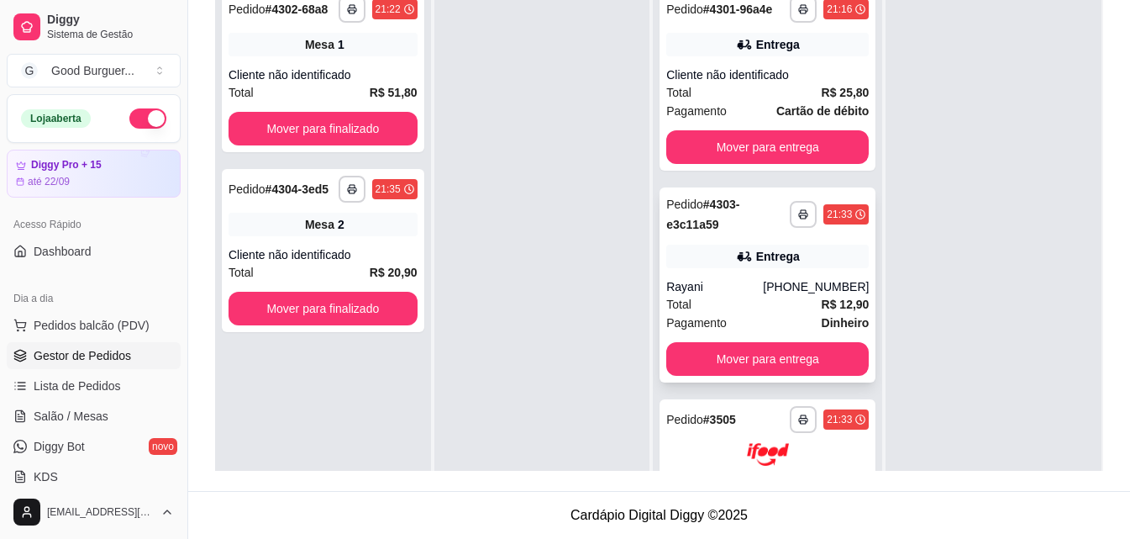
scroll to position [151, 0]
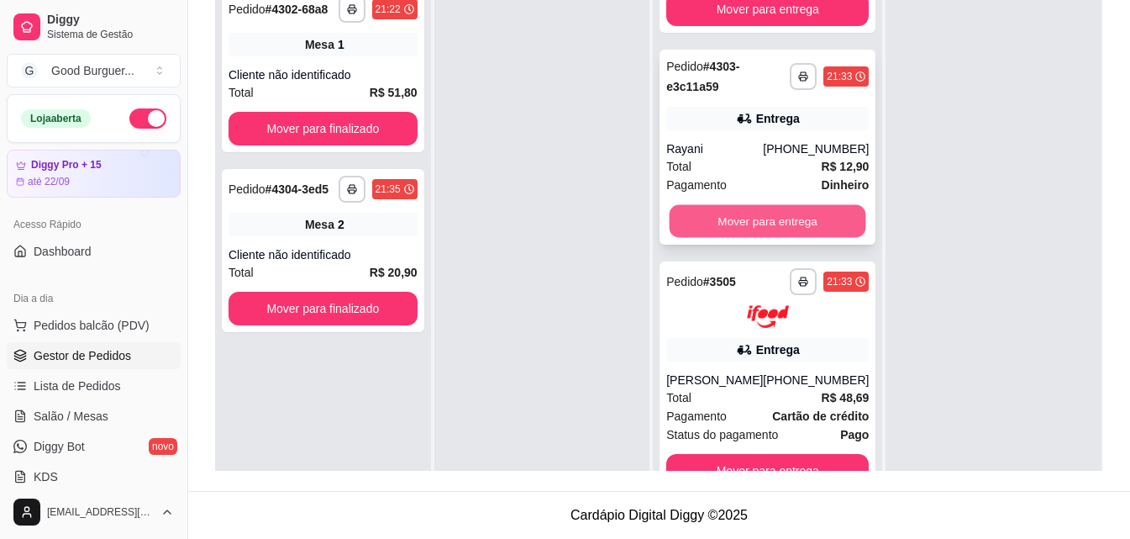
click at [745, 223] on button "Mover para entrega" at bounding box center [768, 221] width 197 height 33
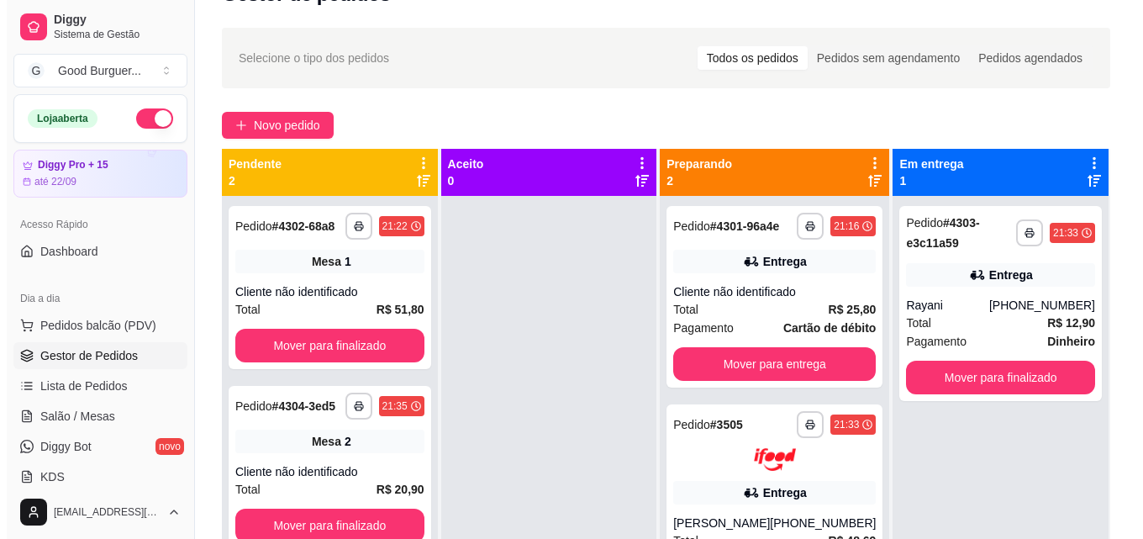
scroll to position [0, 0]
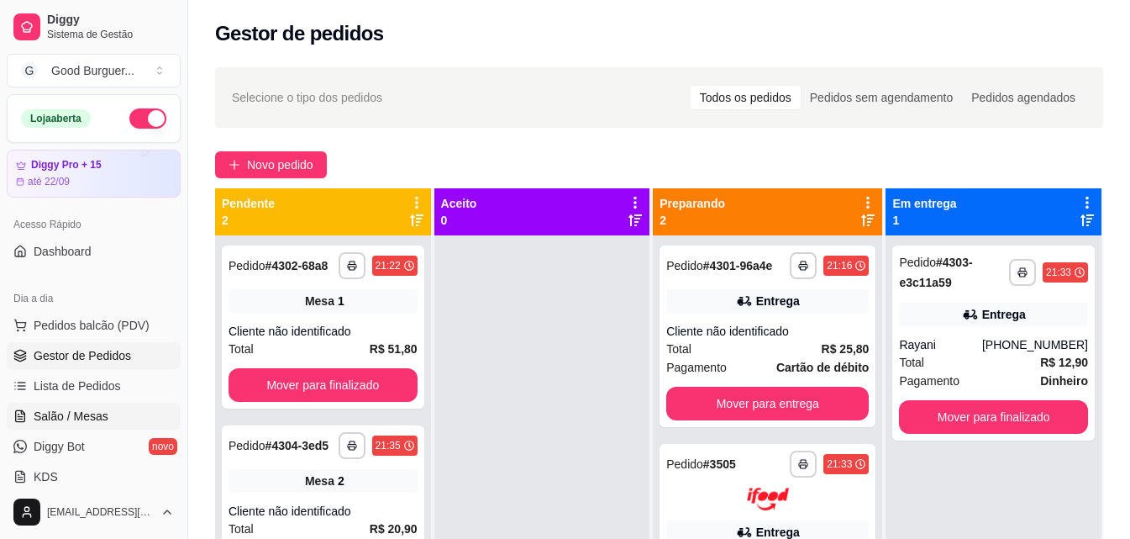
click at [66, 421] on span "Salão / Mesas" at bounding box center [71, 416] width 75 height 17
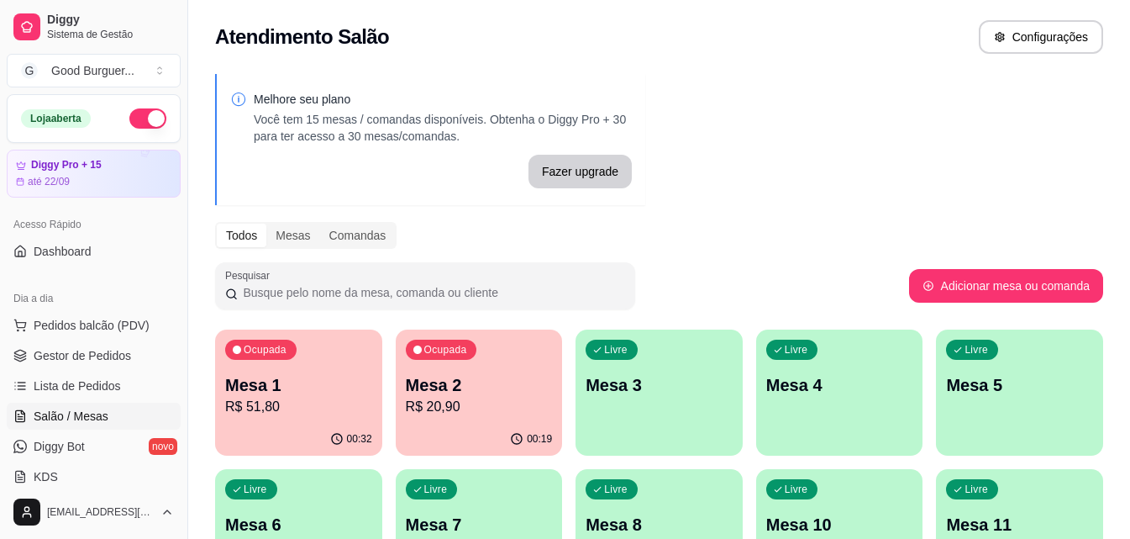
click at [491, 386] on p "Mesa 2" at bounding box center [479, 385] width 147 height 24
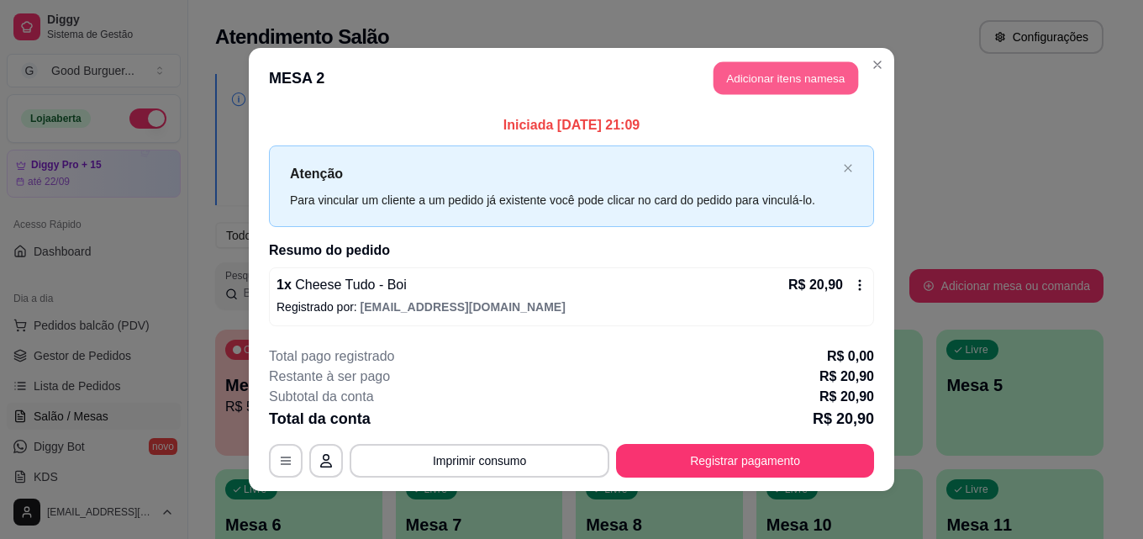
click at [776, 81] on button "Adicionar itens na mesa" at bounding box center [785, 78] width 145 height 33
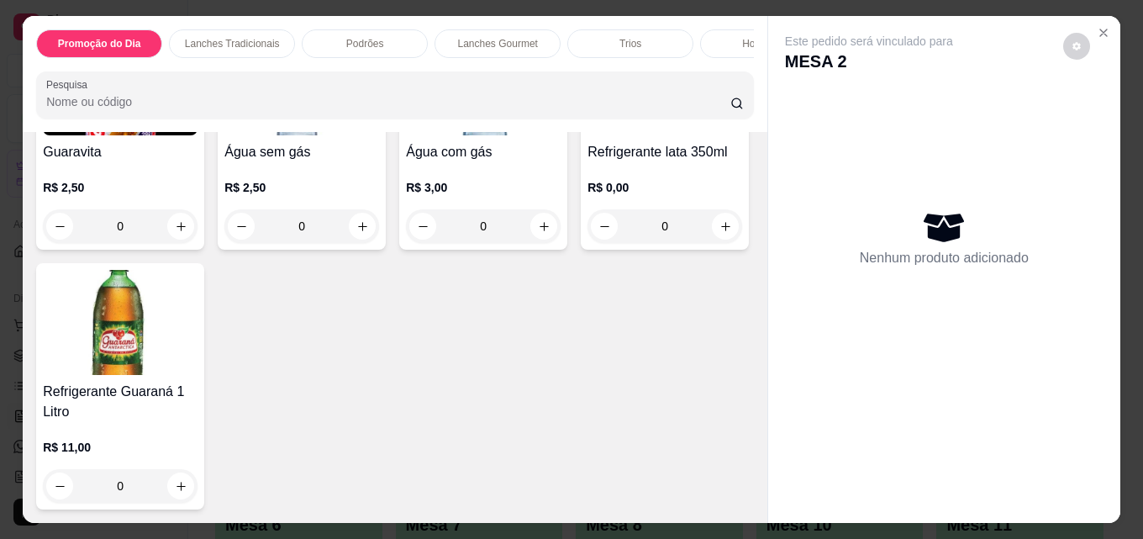
scroll to position [6020, 0]
click at [587, 135] on img at bounding box center [664, 82] width 155 height 105
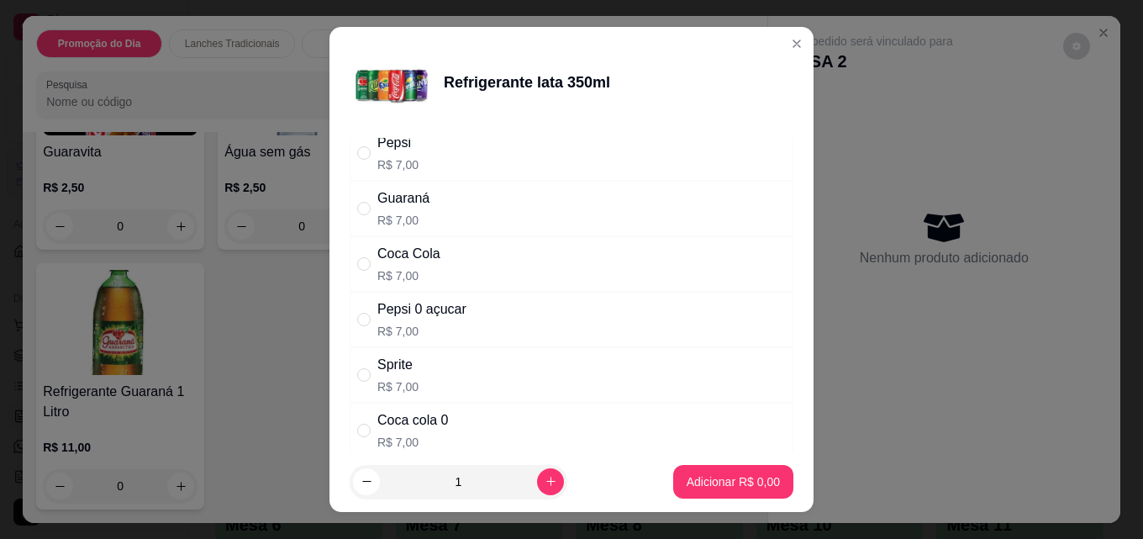
scroll to position [168, 0]
click at [357, 263] on input "" at bounding box center [363, 262] width 13 height 13
radio input "true"
click at [740, 465] on div "Adicionar R$ 7,00" at bounding box center [733, 482] width 120 height 34
click at [700, 478] on p "Adicionar R$ 7,00" at bounding box center [733, 481] width 93 height 17
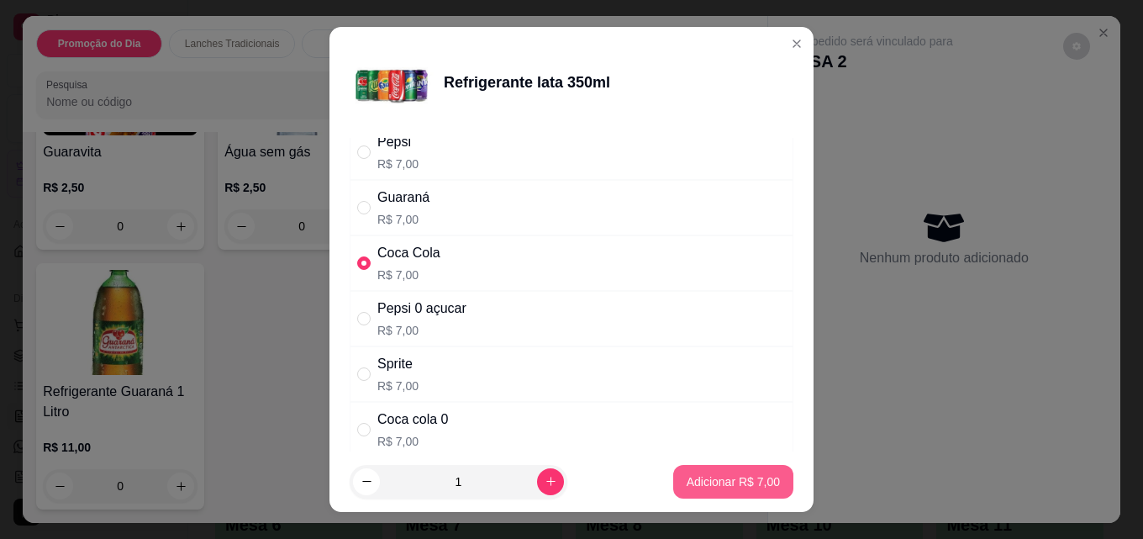
type input "1"
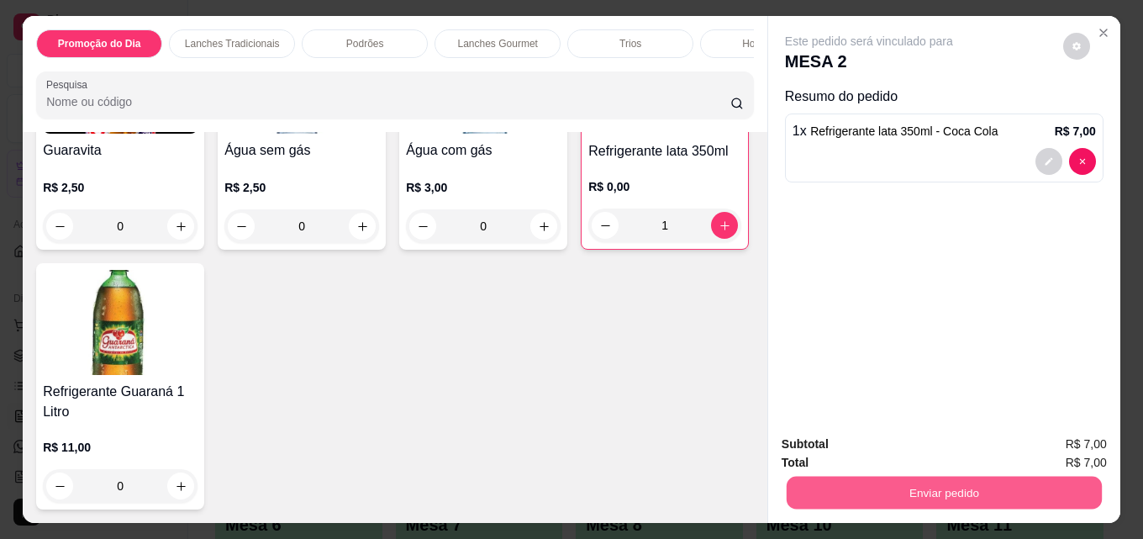
click at [897, 492] on button "Enviar pedido" at bounding box center [944, 492] width 315 height 33
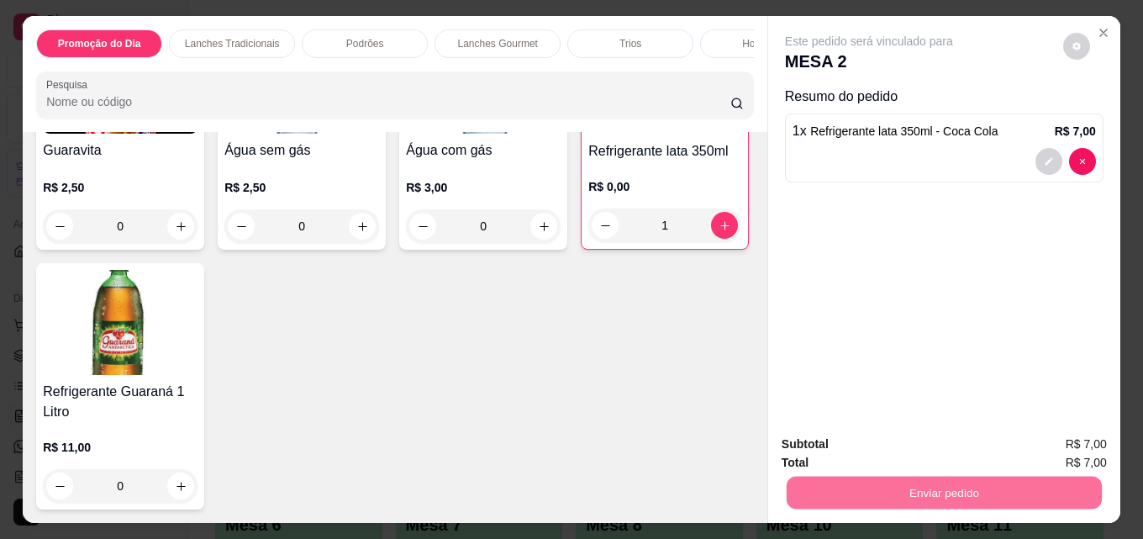
click at [837, 443] on button "Não registrar e enviar pedido" at bounding box center [888, 445] width 175 height 32
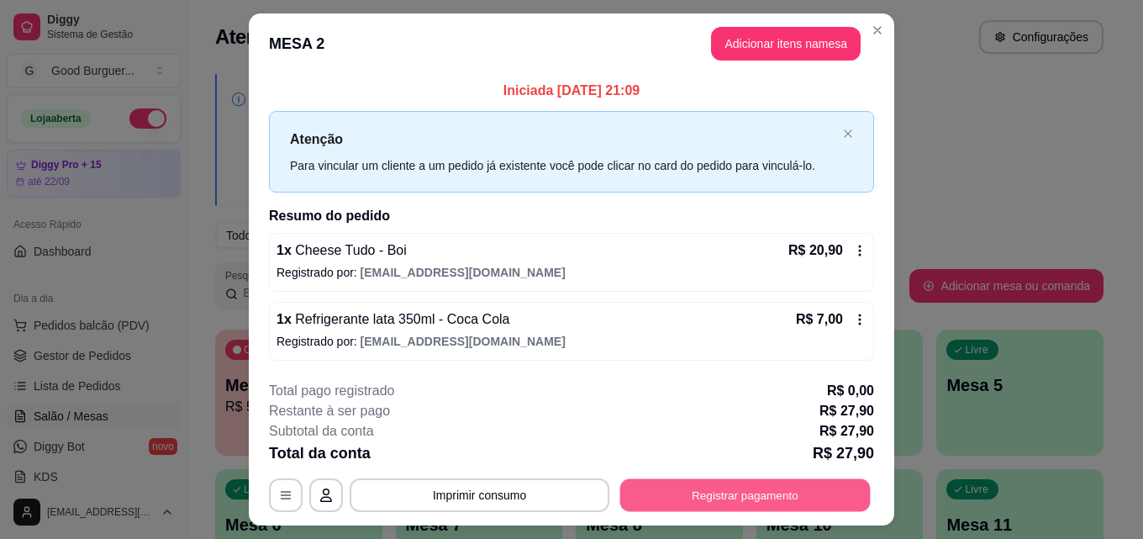
click at [768, 492] on button "Registrar pagamento" at bounding box center [745, 495] width 250 height 33
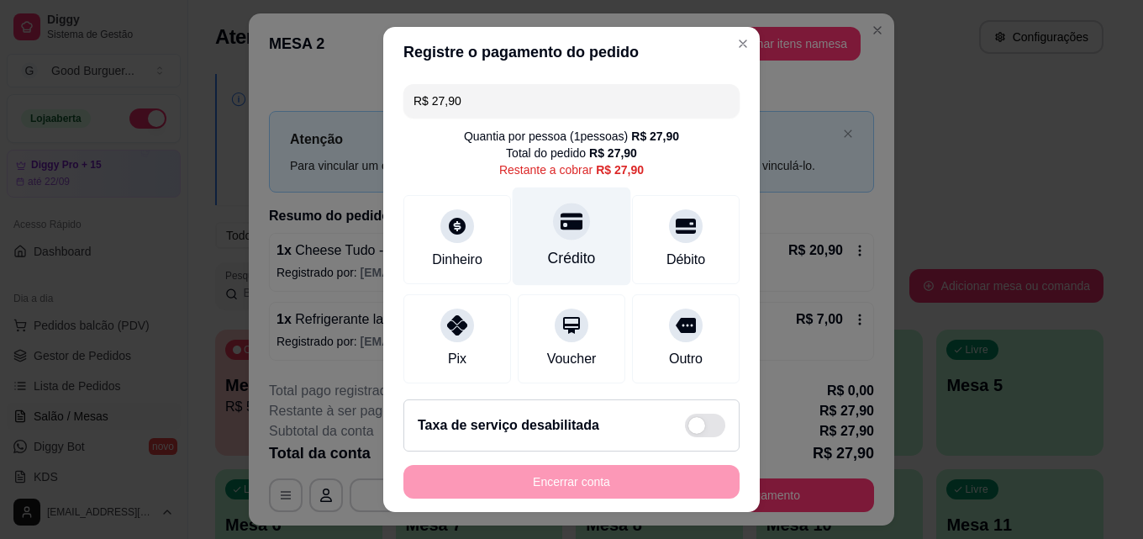
click at [561, 233] on div at bounding box center [571, 221] width 37 height 37
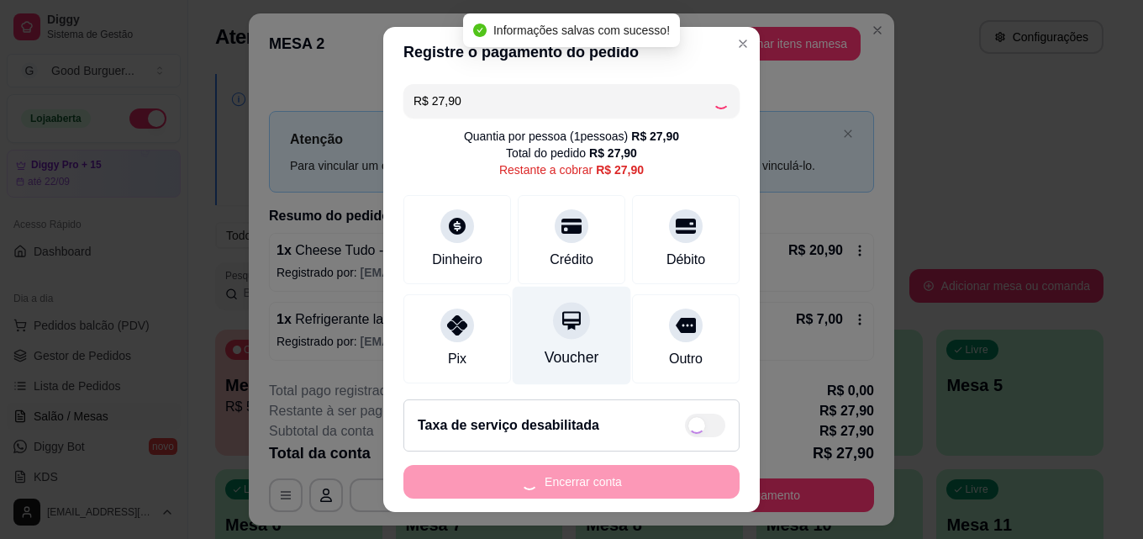
type input "R$ 0,00"
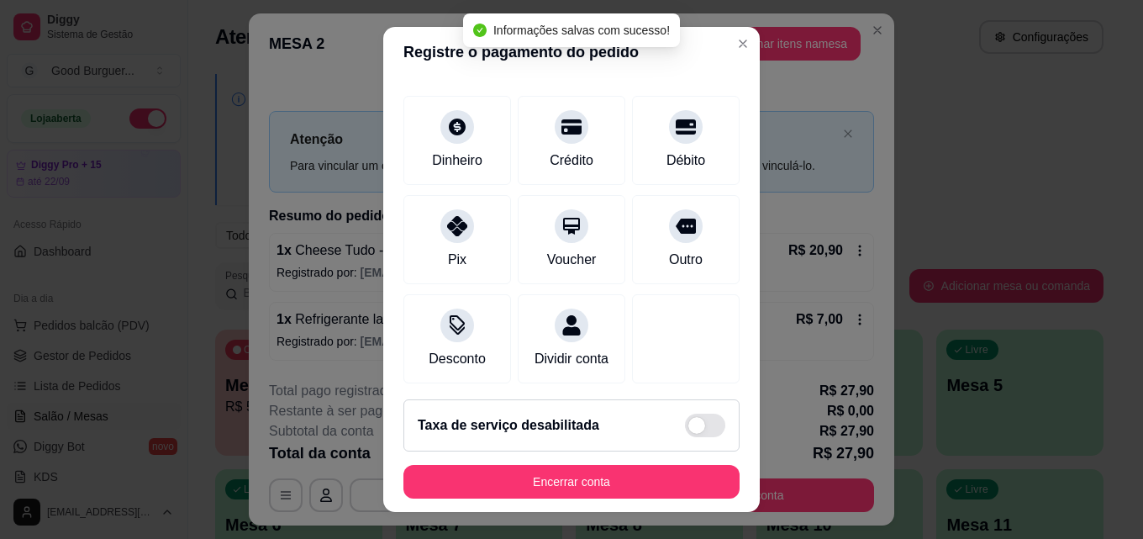
scroll to position [194, 0]
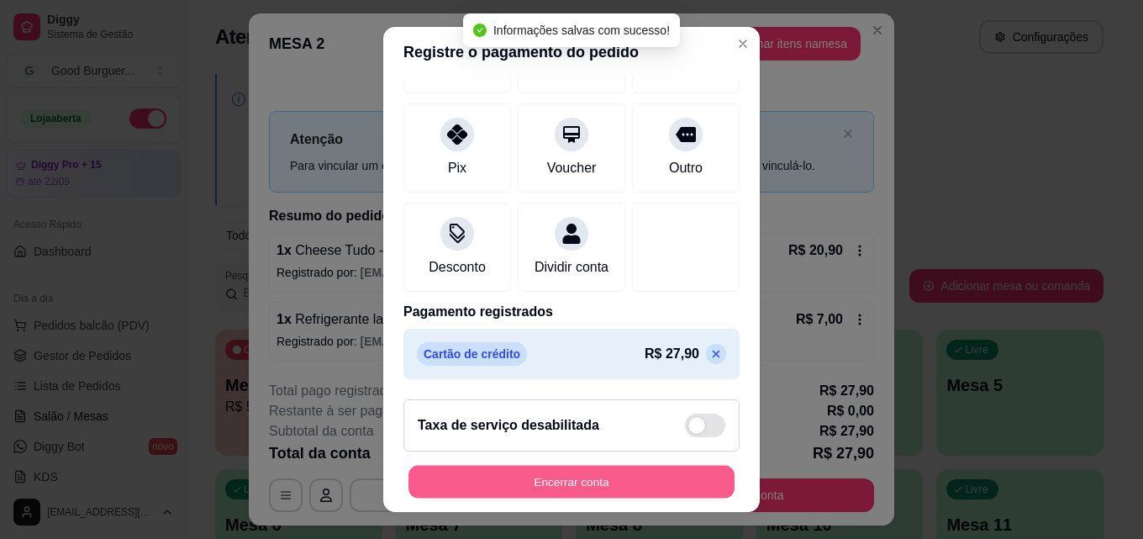
click at [556, 479] on button "Encerrar conta" at bounding box center [571, 482] width 326 height 33
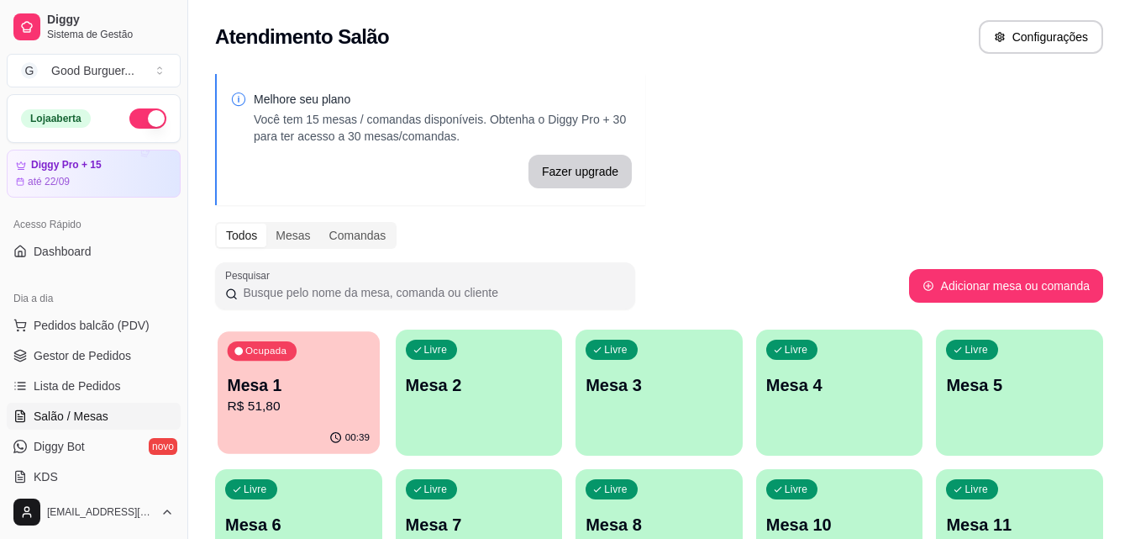
click at [303, 371] on div "Ocupada Mesa 1 R$ 51,80" at bounding box center [299, 376] width 162 height 91
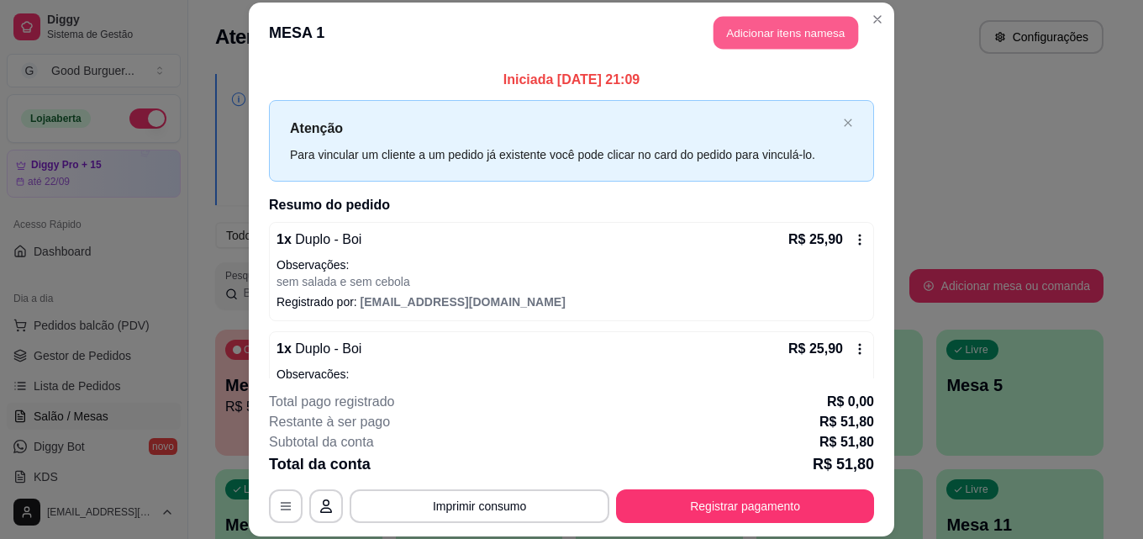
click at [746, 37] on button "Adicionar itens na mesa" at bounding box center [785, 33] width 145 height 33
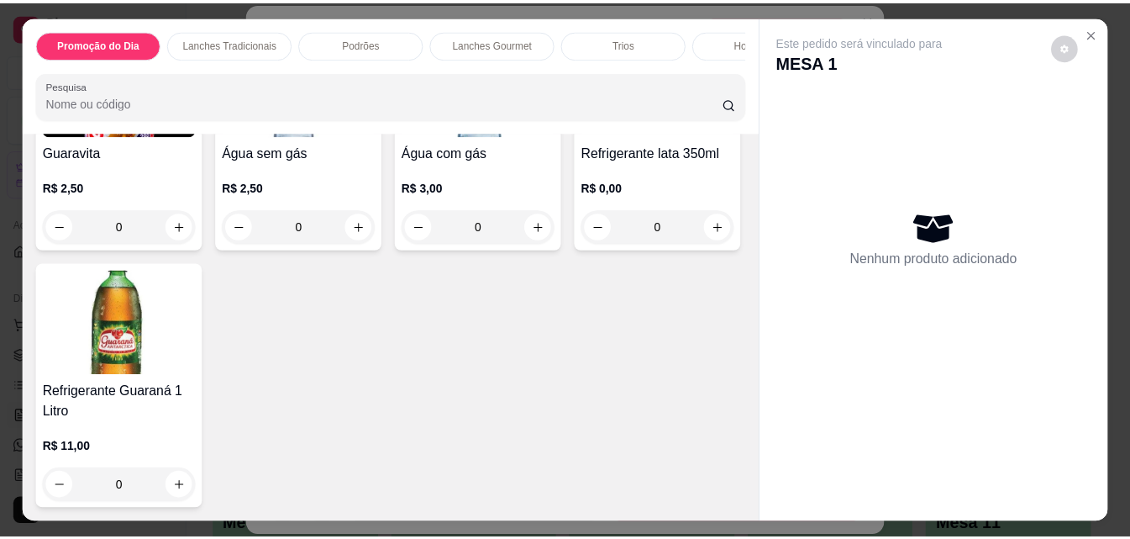
scroll to position [5852, 0]
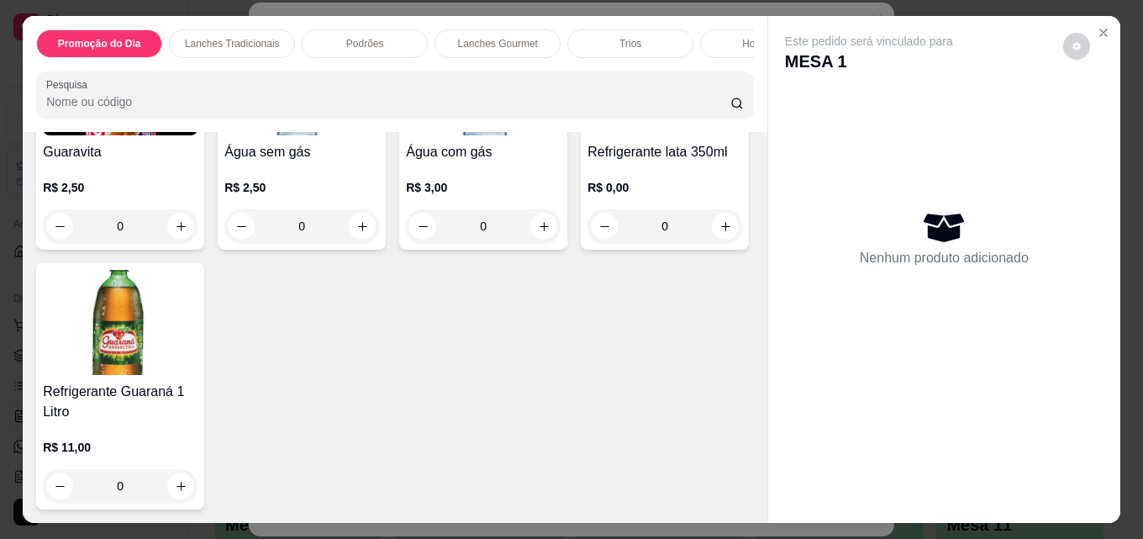
click at [128, 135] on img at bounding box center [120, 82] width 155 height 105
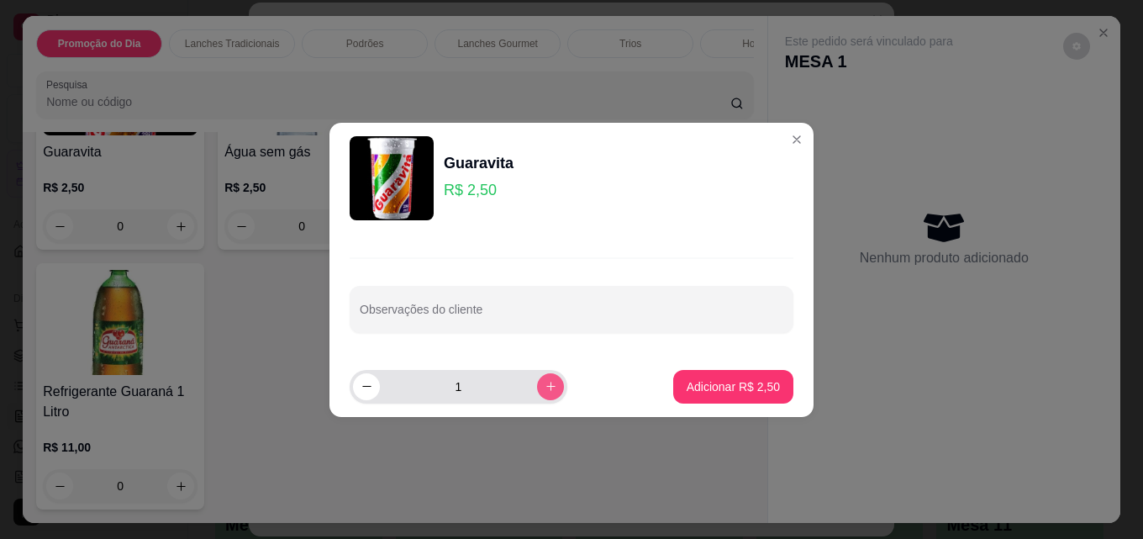
click at [544, 385] on button "increase-product-quantity" at bounding box center [550, 386] width 27 height 27
type input "2"
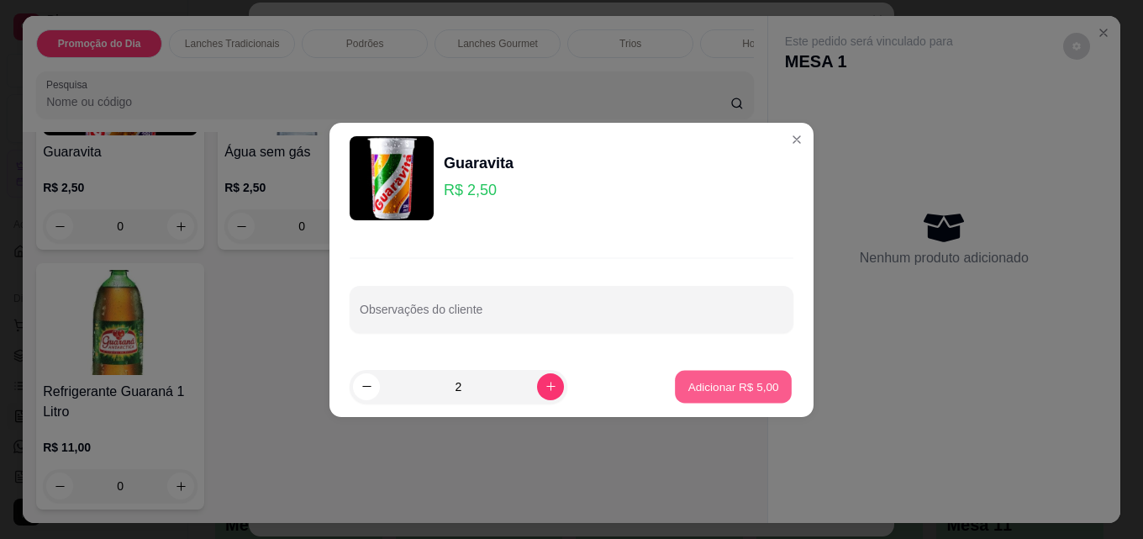
click at [701, 377] on button "Adicionar R$ 5,00" at bounding box center [733, 386] width 117 height 33
type input "2"
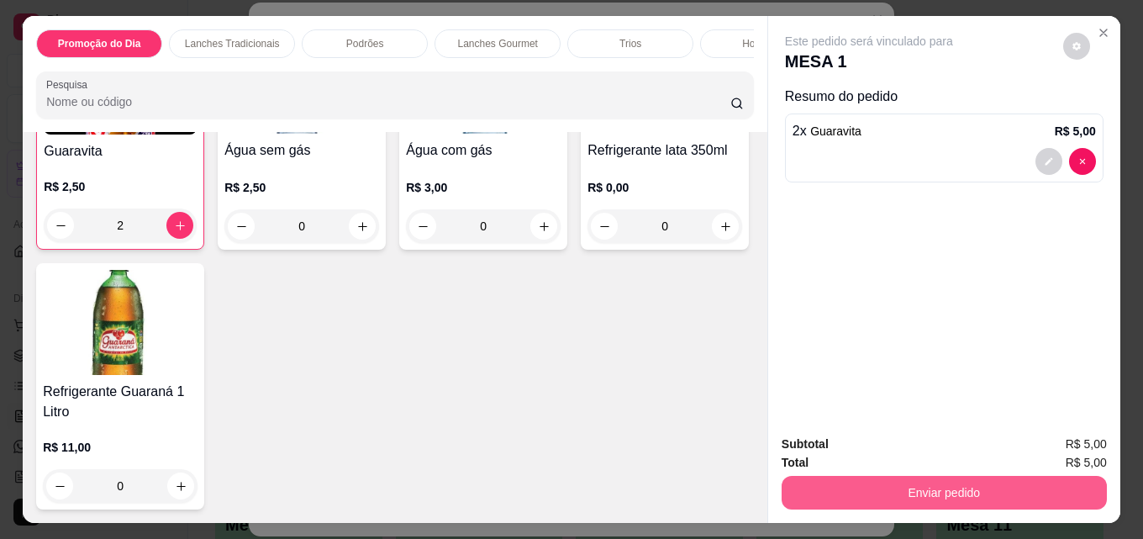
click at [885, 476] on button "Enviar pedido" at bounding box center [943, 493] width 325 height 34
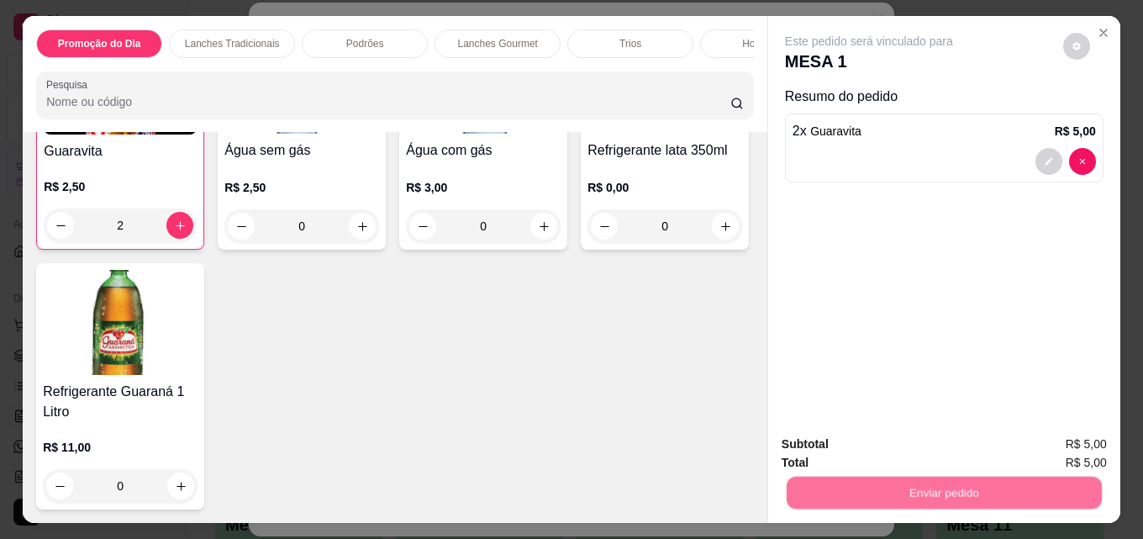
click at [885, 448] on button "Não registrar e enviar pedido" at bounding box center [888, 445] width 175 height 32
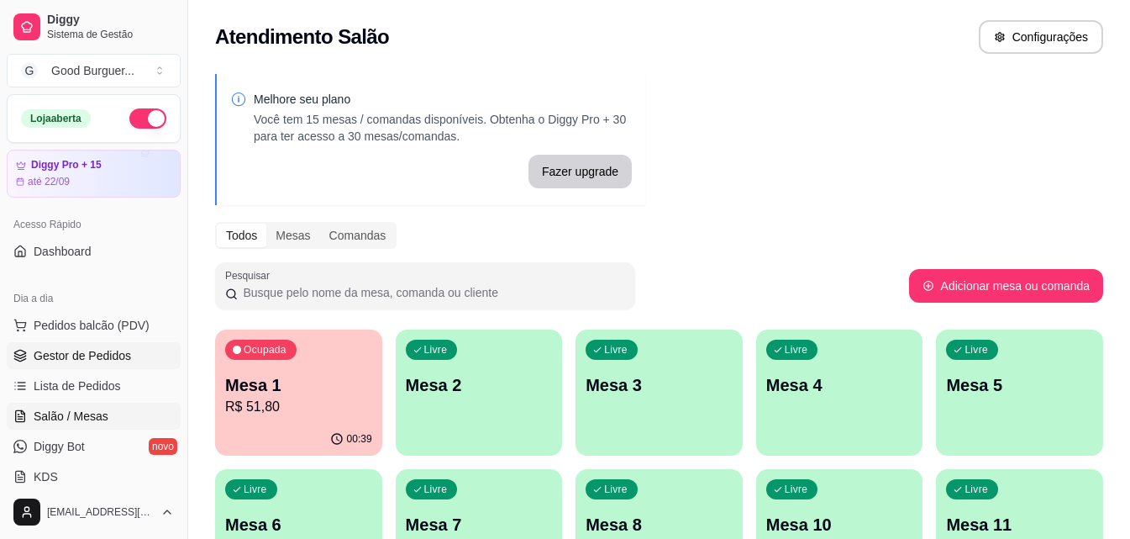
click at [92, 357] on span "Gestor de Pedidos" at bounding box center [82, 355] width 97 height 17
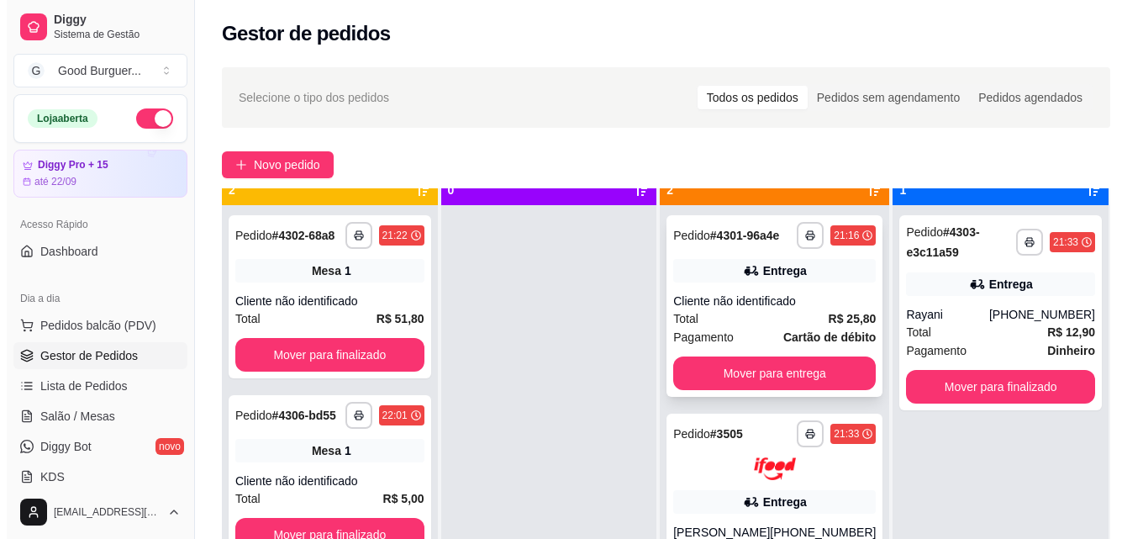
scroll to position [47, 0]
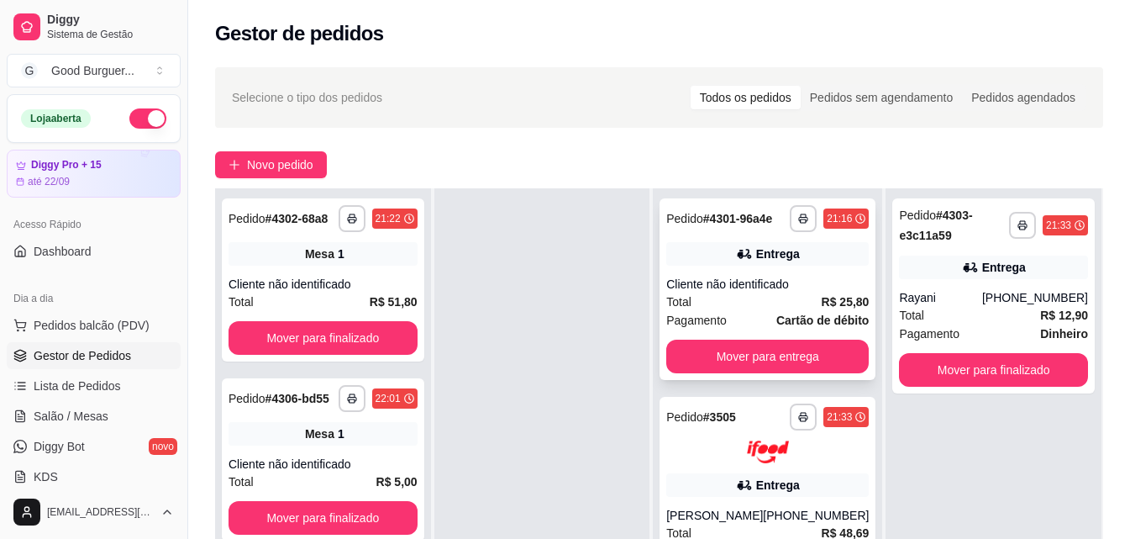
click at [771, 306] on div "Total R$ 25,80" at bounding box center [767, 301] width 203 height 18
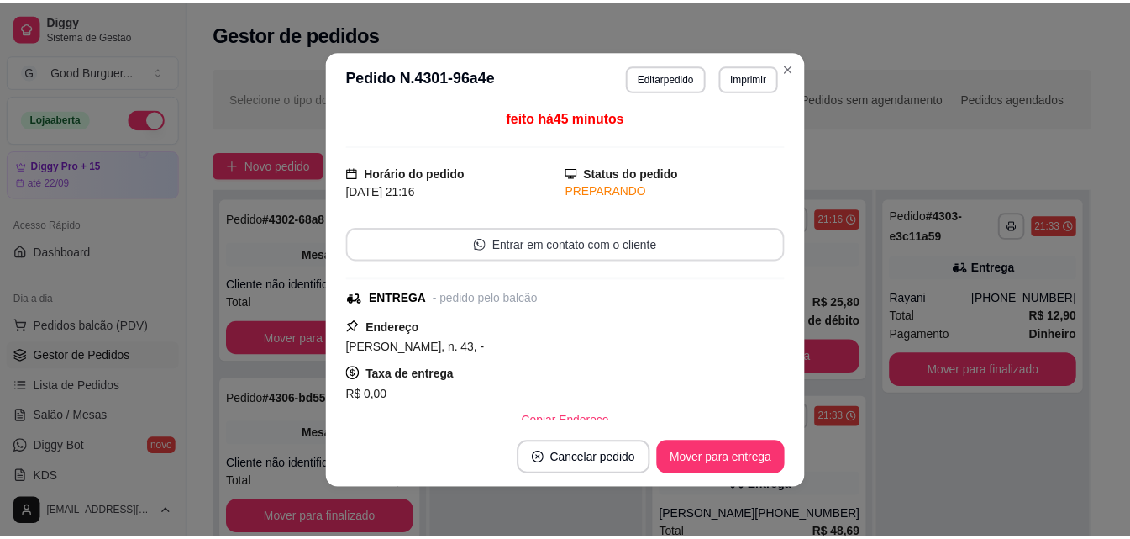
scroll to position [0, 0]
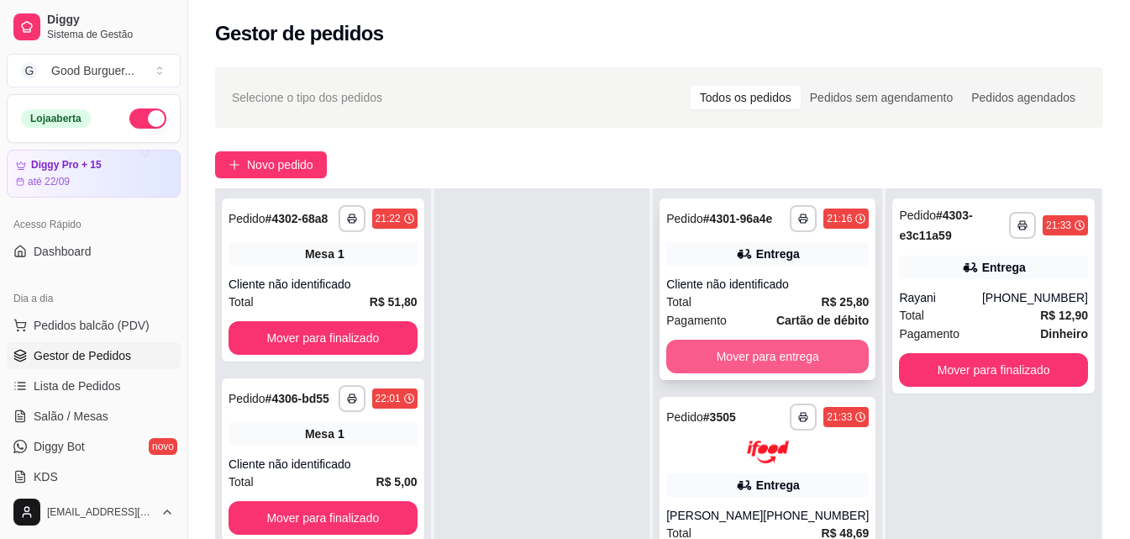
click at [812, 359] on button "Mover para entrega" at bounding box center [767, 356] width 203 height 34
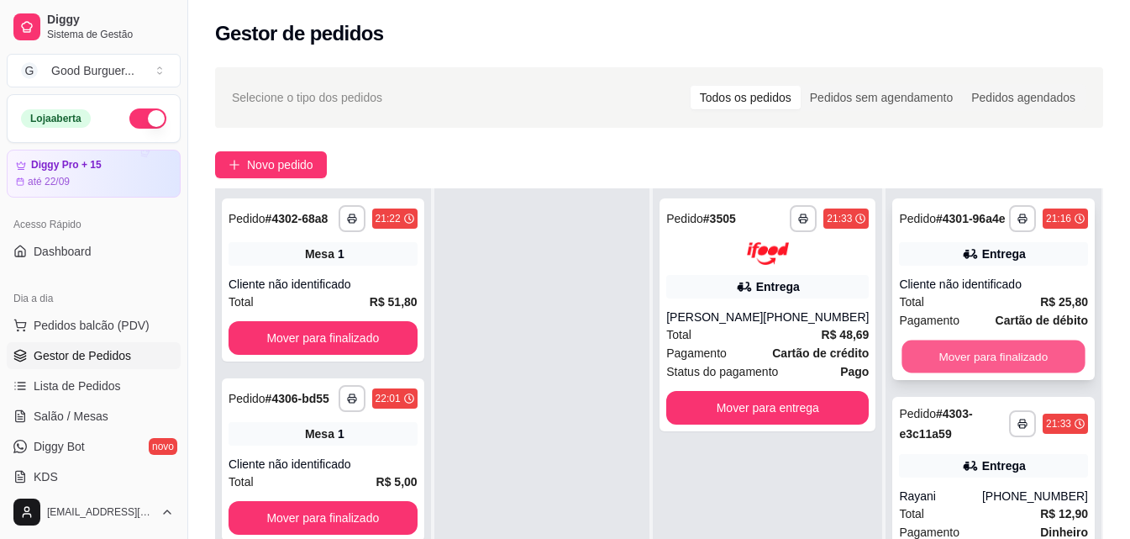
click at [987, 361] on button "Mover para finalizado" at bounding box center [993, 356] width 183 height 33
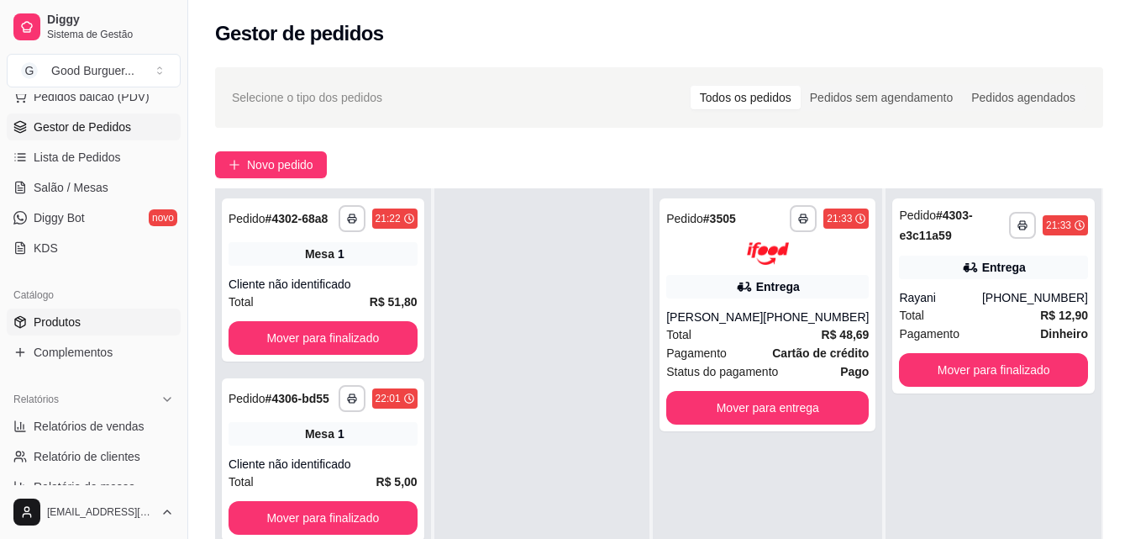
scroll to position [252, 0]
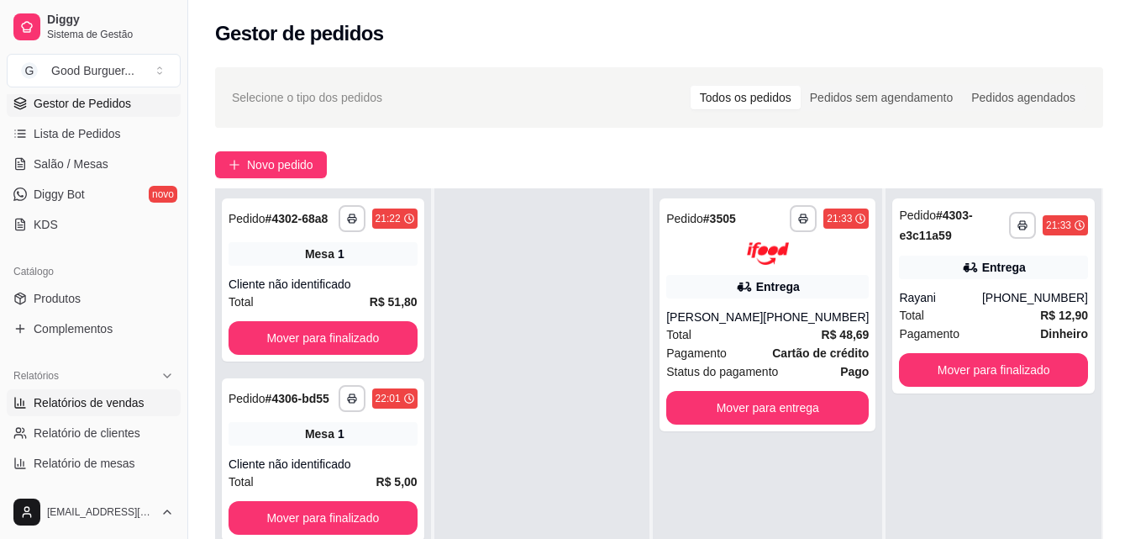
click at [118, 396] on span "Relatórios de vendas" at bounding box center [89, 402] width 111 height 17
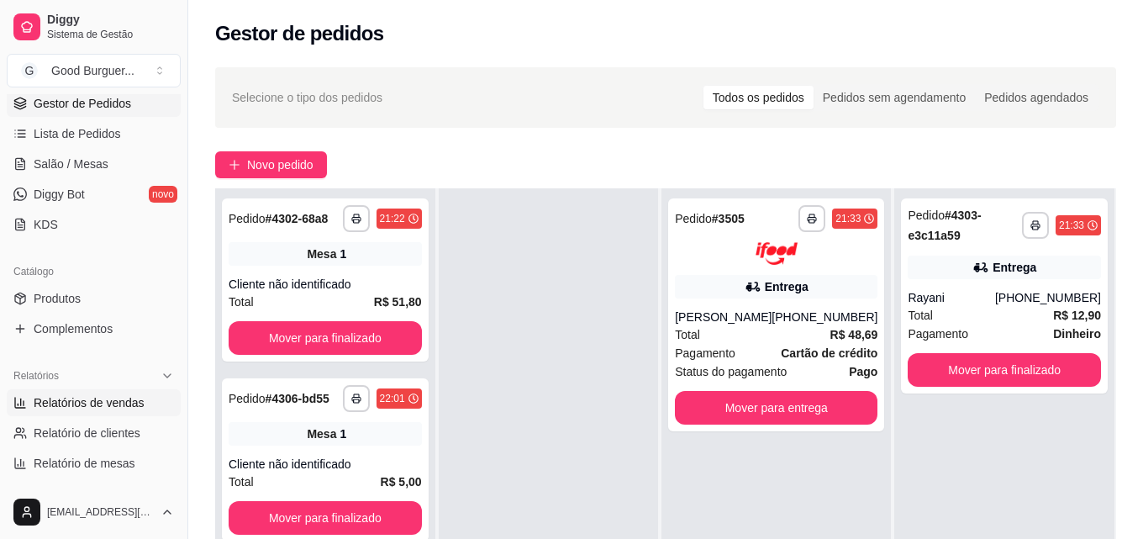
select select "ALL"
select select "0"
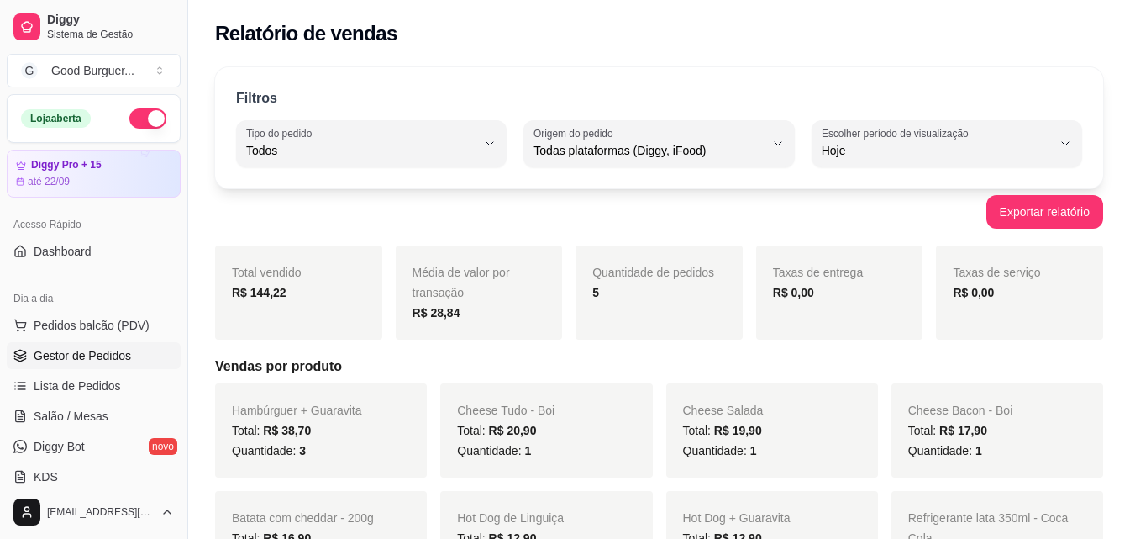
click at [108, 349] on span "Gestor de Pedidos" at bounding box center [82, 355] width 97 height 17
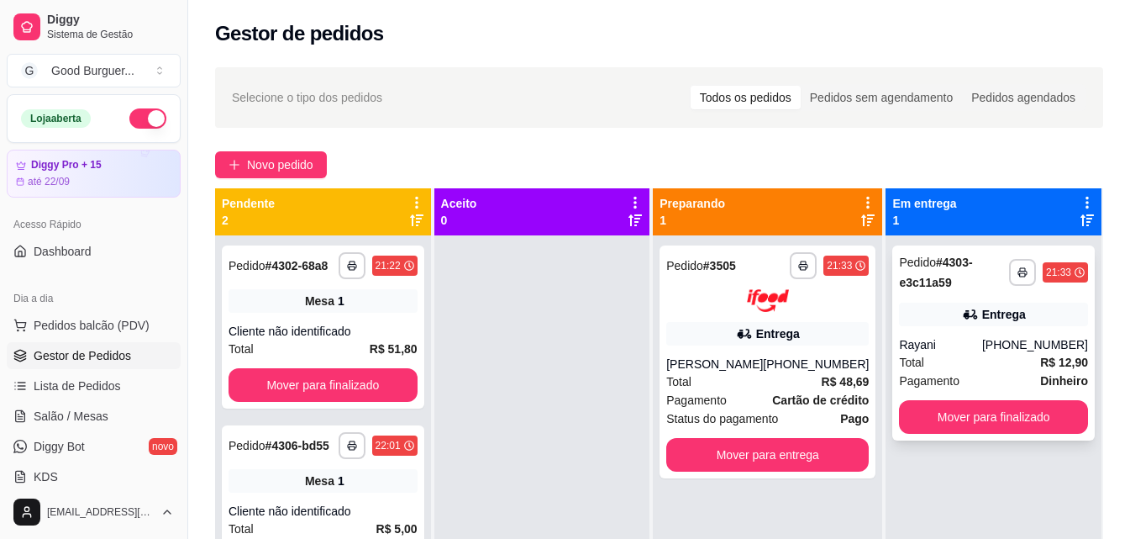
click at [957, 350] on div "Rayani" at bounding box center [940, 344] width 83 height 17
click at [977, 424] on button "Mover para finalizado" at bounding box center [993, 417] width 189 height 34
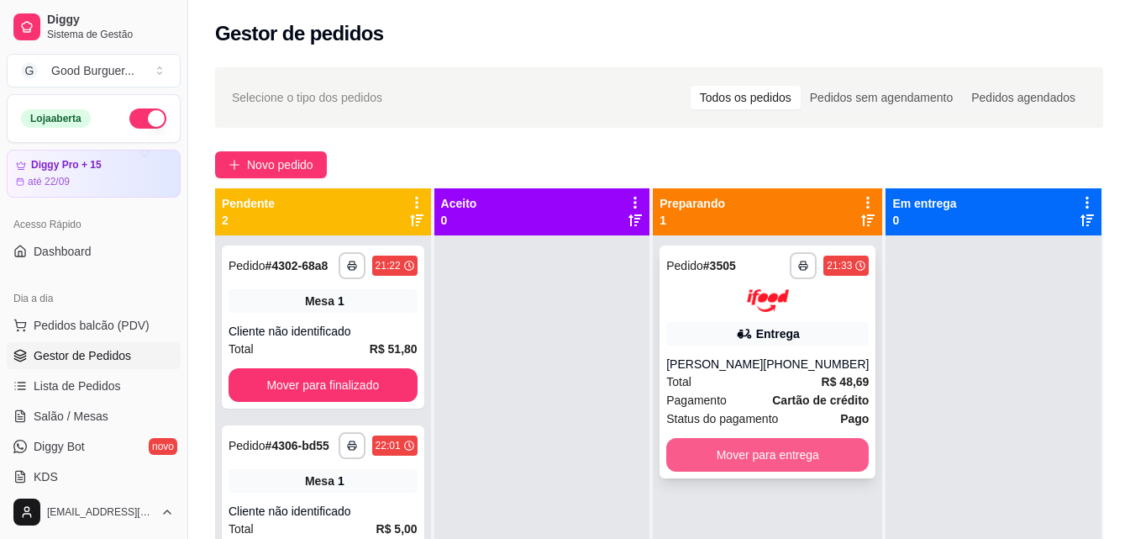
click at [749, 457] on button "Mover para entrega" at bounding box center [767, 455] width 203 height 34
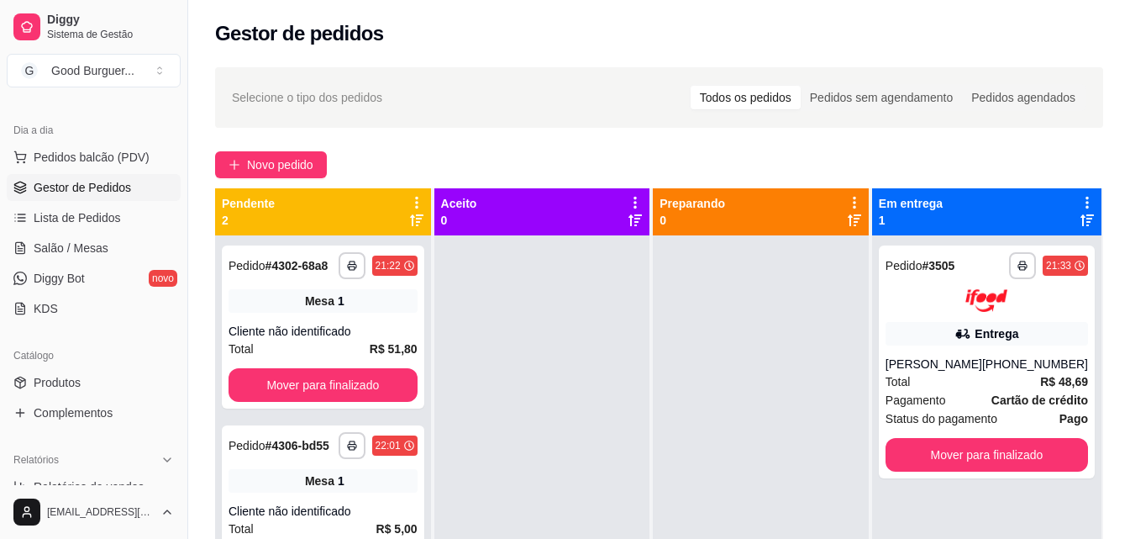
scroll to position [252, 0]
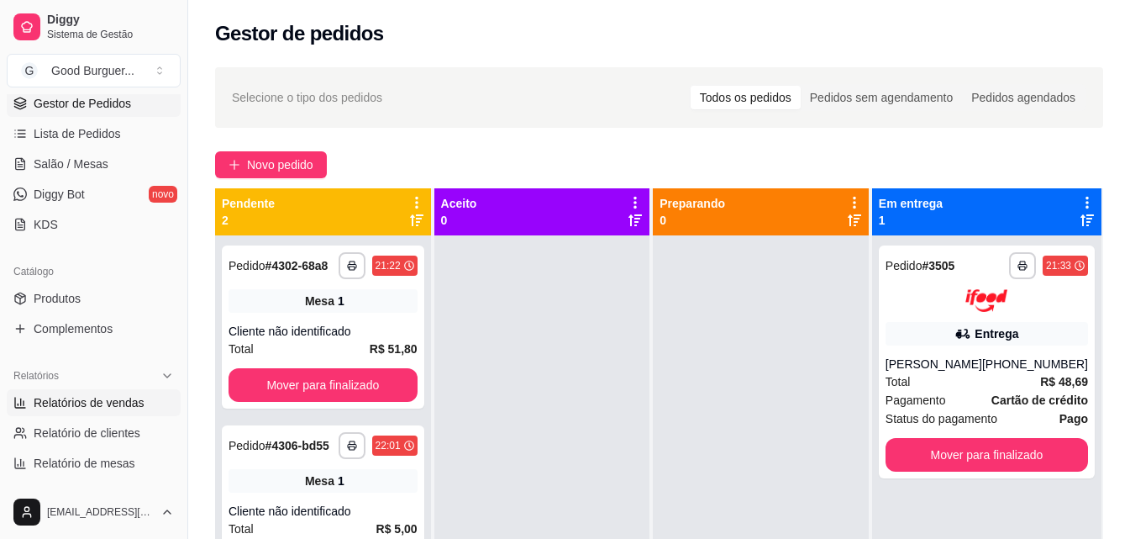
click at [66, 398] on span "Relatórios de vendas" at bounding box center [89, 402] width 111 height 17
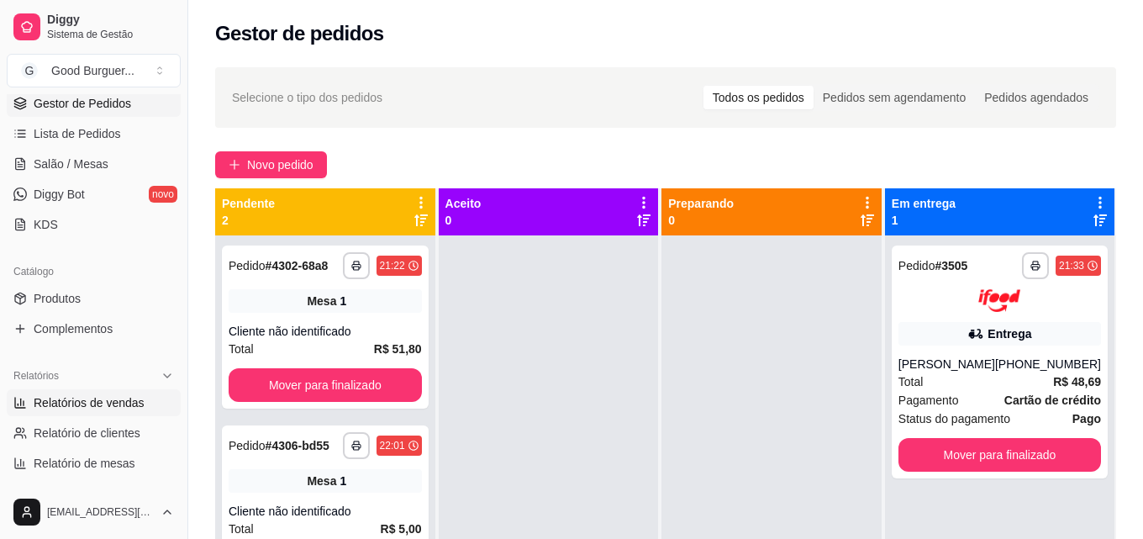
select select "ALL"
select select "0"
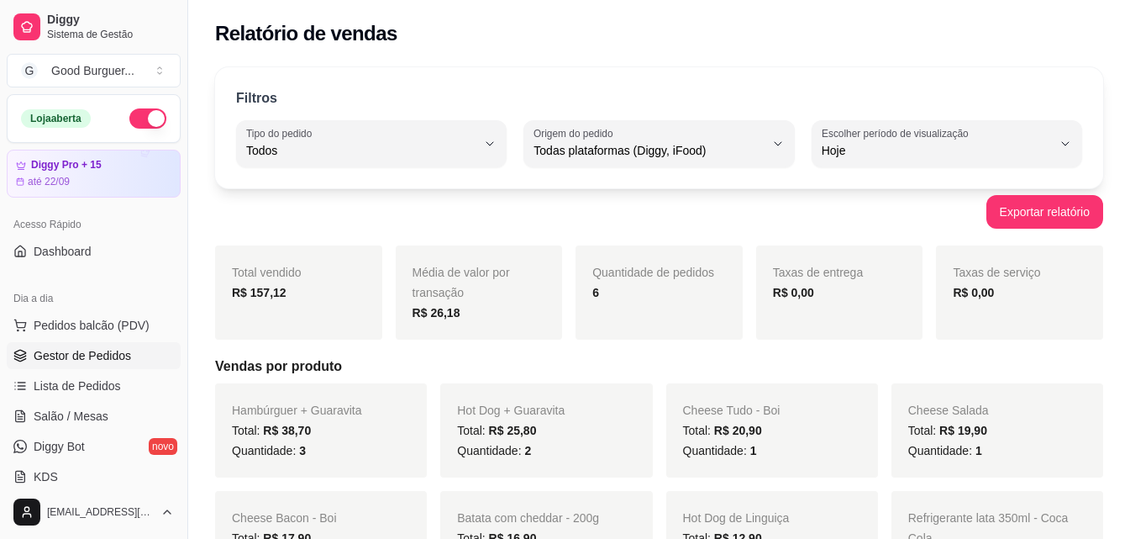
click at [108, 360] on span "Gestor de Pedidos" at bounding box center [82, 355] width 97 height 17
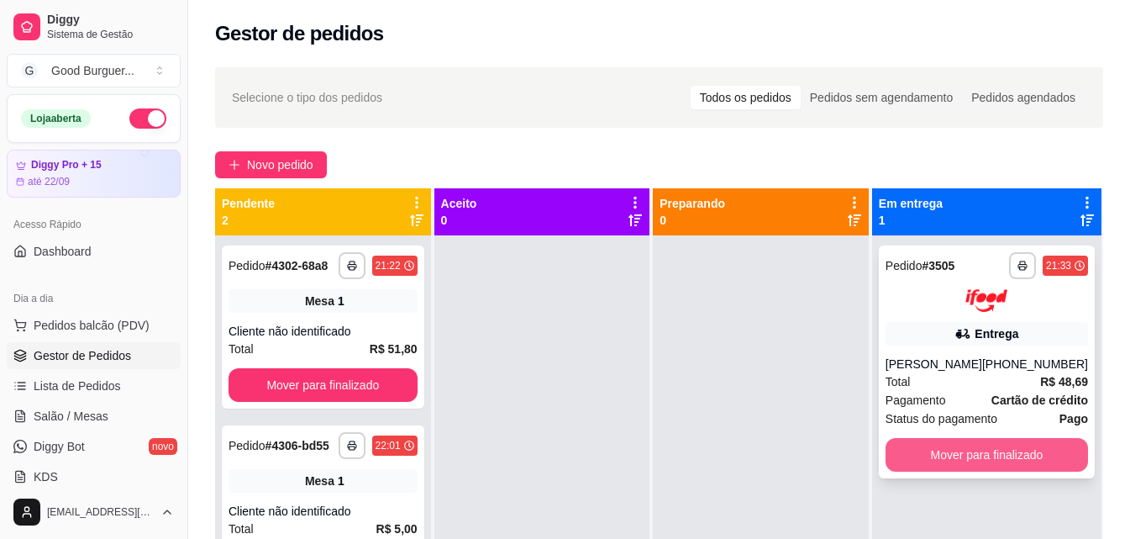
click at [947, 441] on button "Mover para finalizado" at bounding box center [987, 455] width 203 height 34
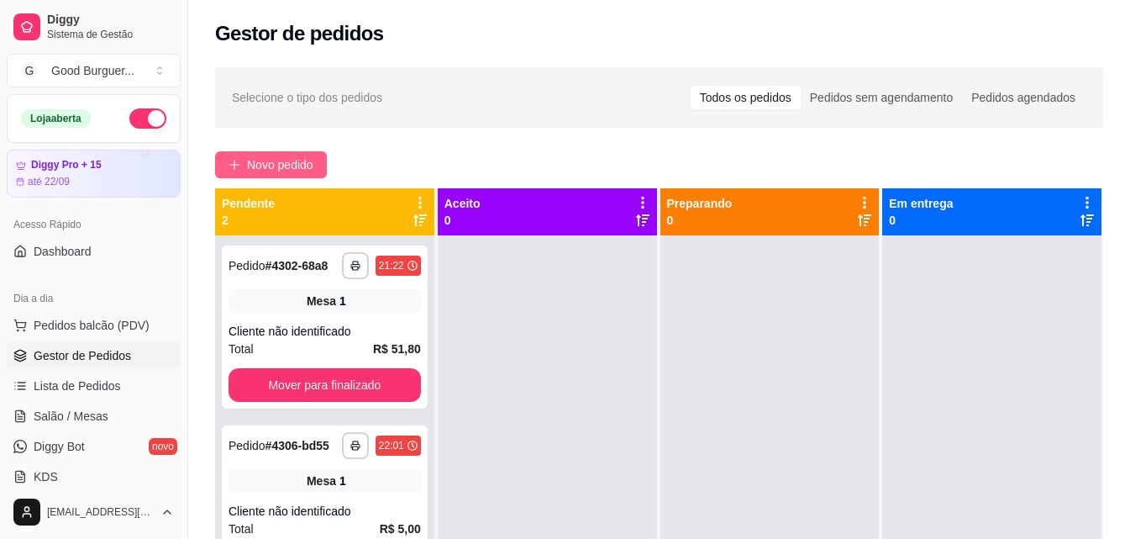
click at [292, 158] on span "Novo pedido" at bounding box center [280, 164] width 66 height 18
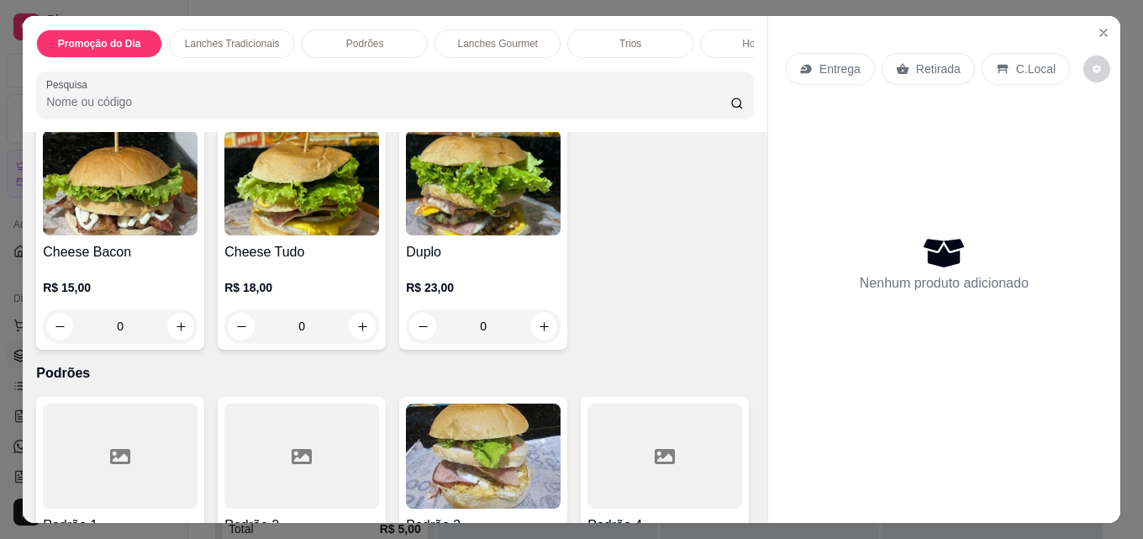
scroll to position [924, 0]
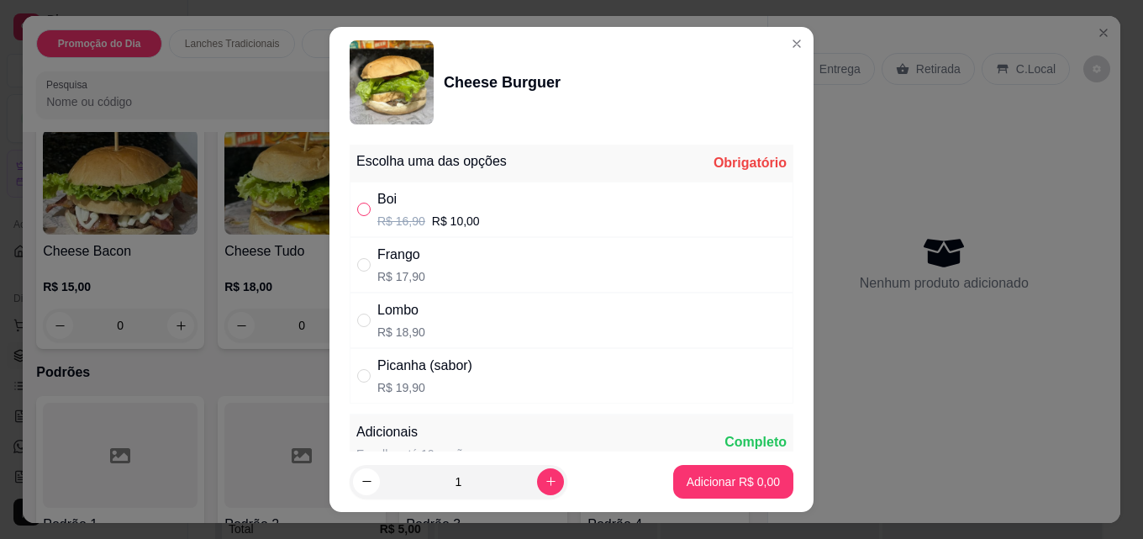
click at [357, 207] on input "" at bounding box center [363, 209] width 13 height 13
radio input "true"
click at [730, 482] on p "Adicionar R$ 10,00" at bounding box center [729, 481] width 97 height 16
type input "1"
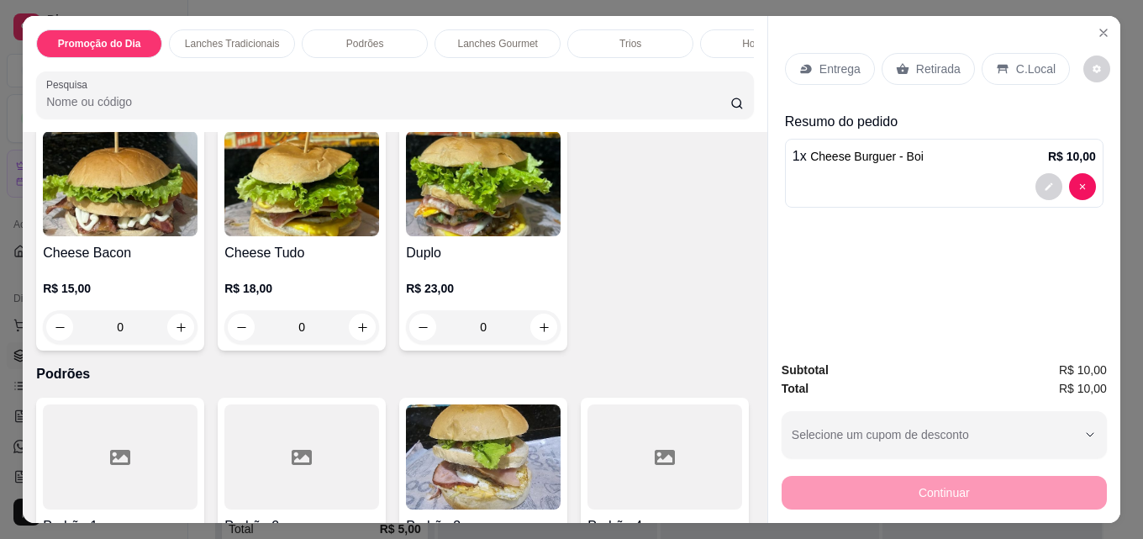
click at [844, 61] on p "Entrega" at bounding box center [839, 69] width 41 height 17
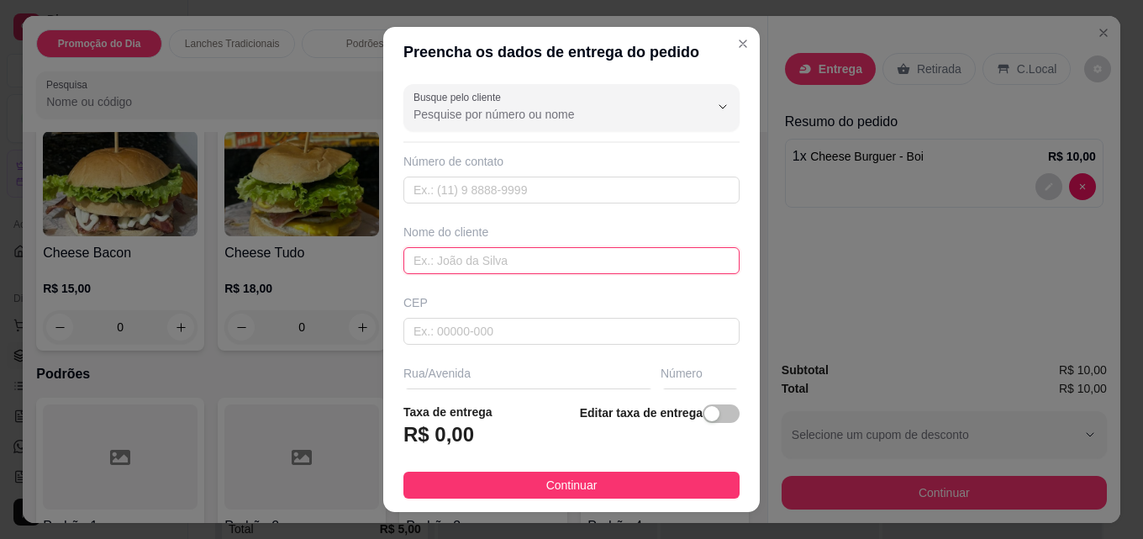
click at [494, 258] on input "text" at bounding box center [571, 260] width 336 height 27
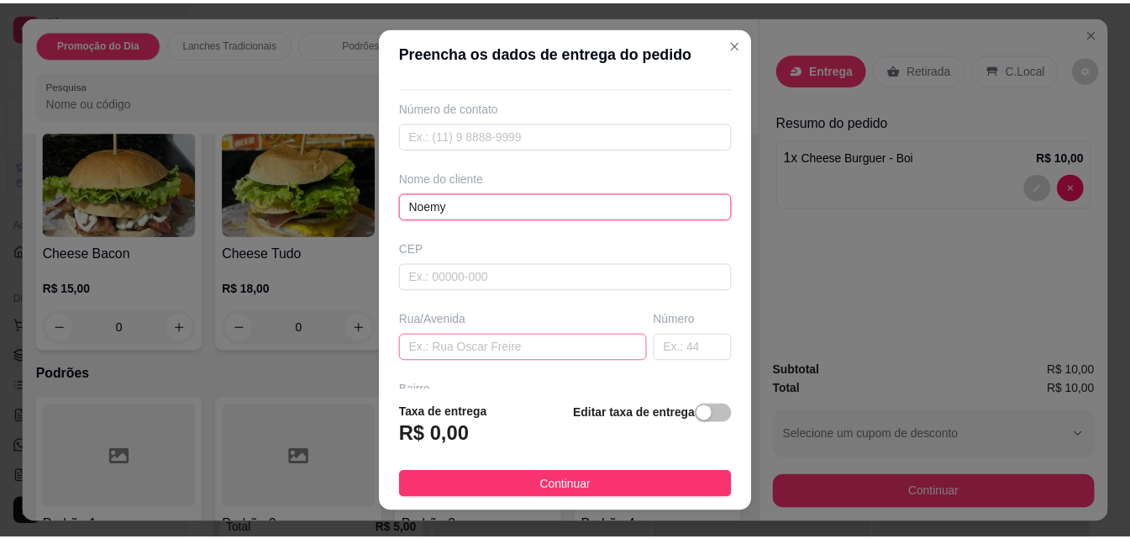
scroll to position [84, 0]
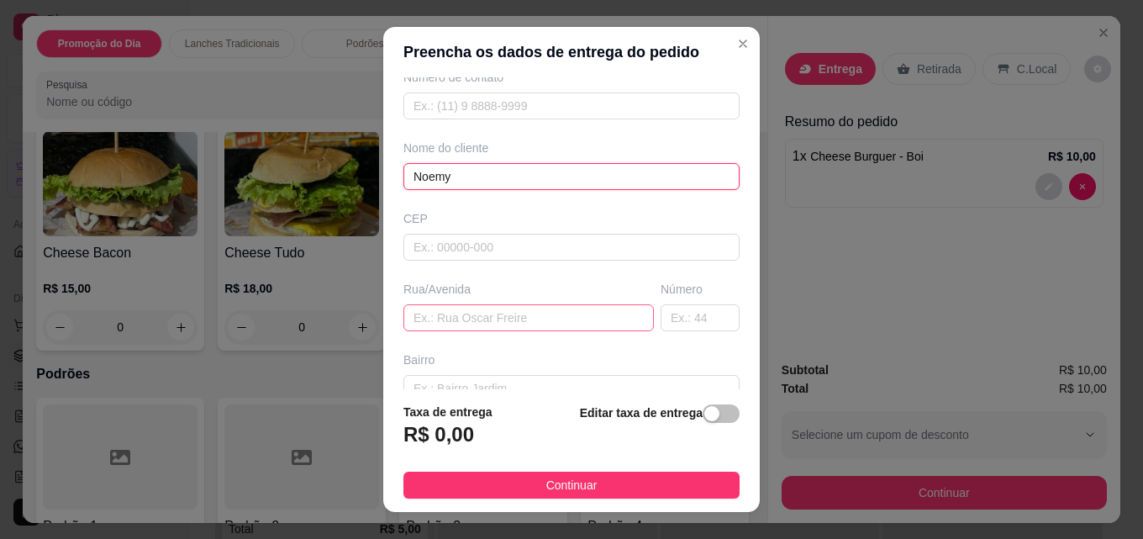
type input "Noemy"
click at [489, 314] on input "text" at bounding box center [528, 317] width 250 height 27
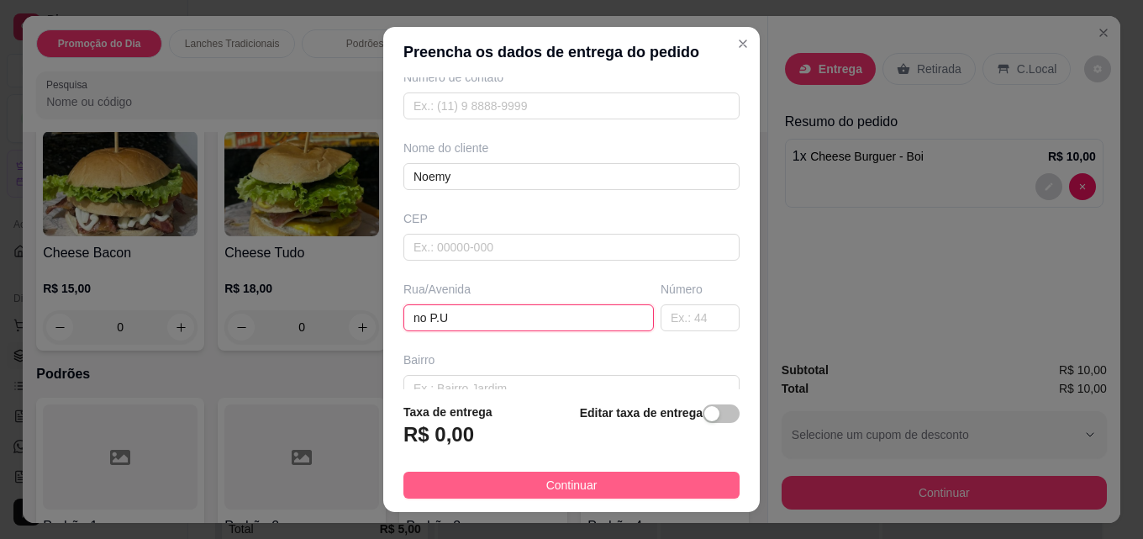
type input "no P.U"
click at [611, 476] on button "Continuar" at bounding box center [571, 484] width 336 height 27
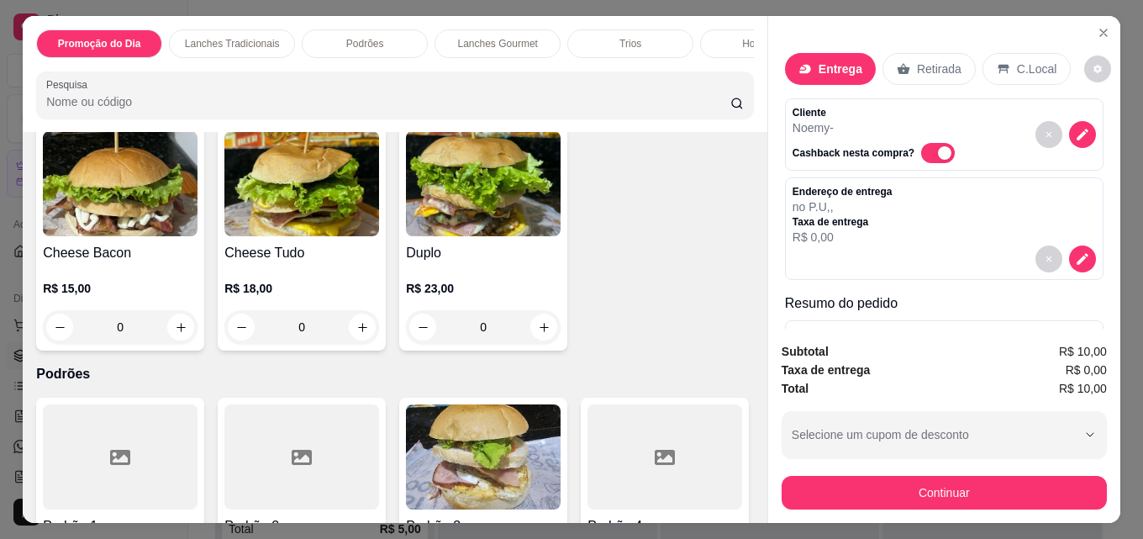
click at [923, 487] on button "Continuar" at bounding box center [943, 493] width 325 height 34
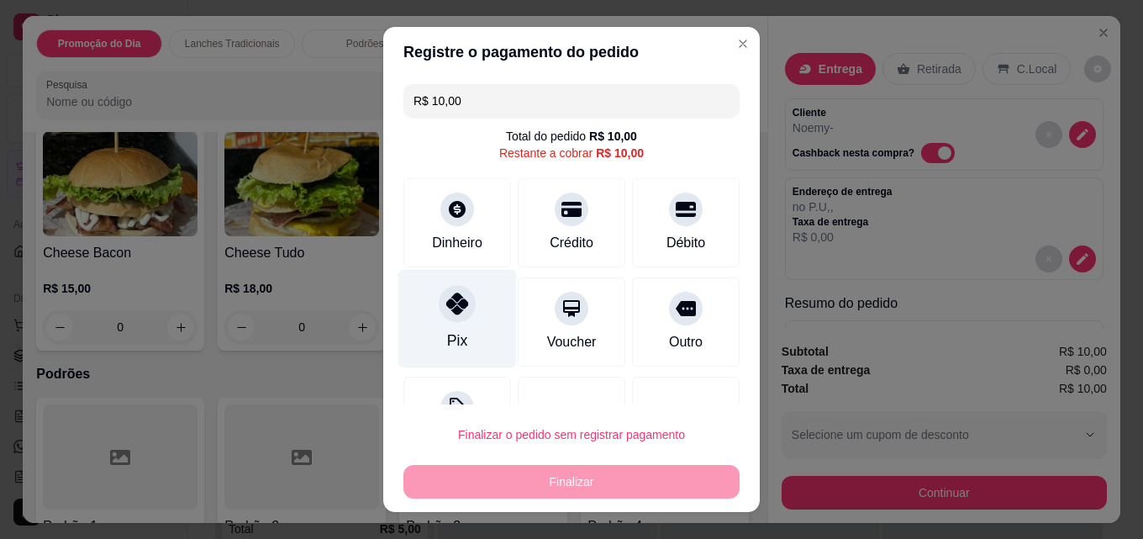
click at [462, 326] on div "Pix" at bounding box center [457, 319] width 118 height 98
type input "R$ 0,00"
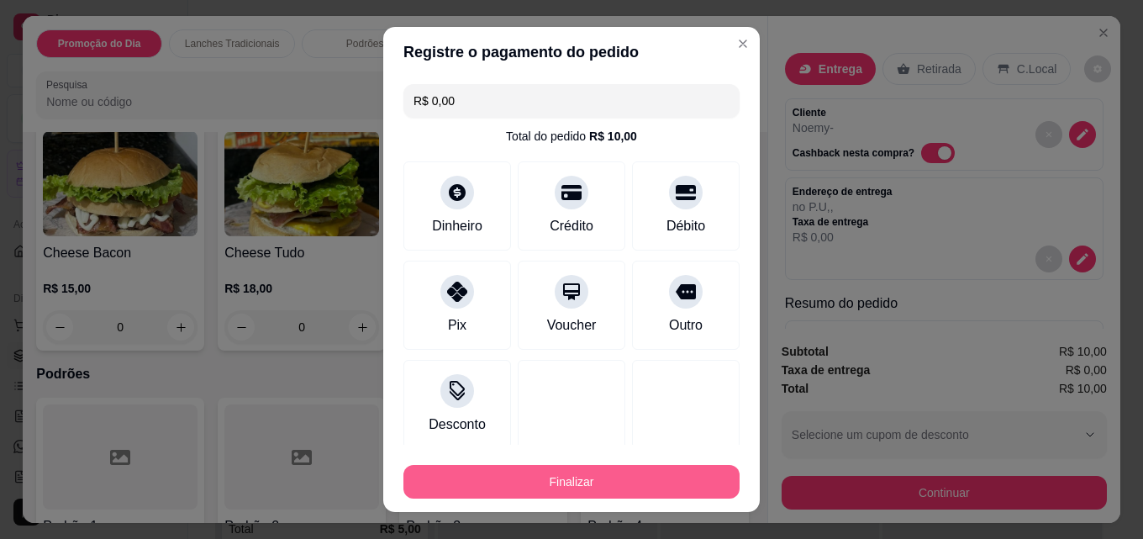
click at [560, 484] on button "Finalizar" at bounding box center [571, 482] width 336 height 34
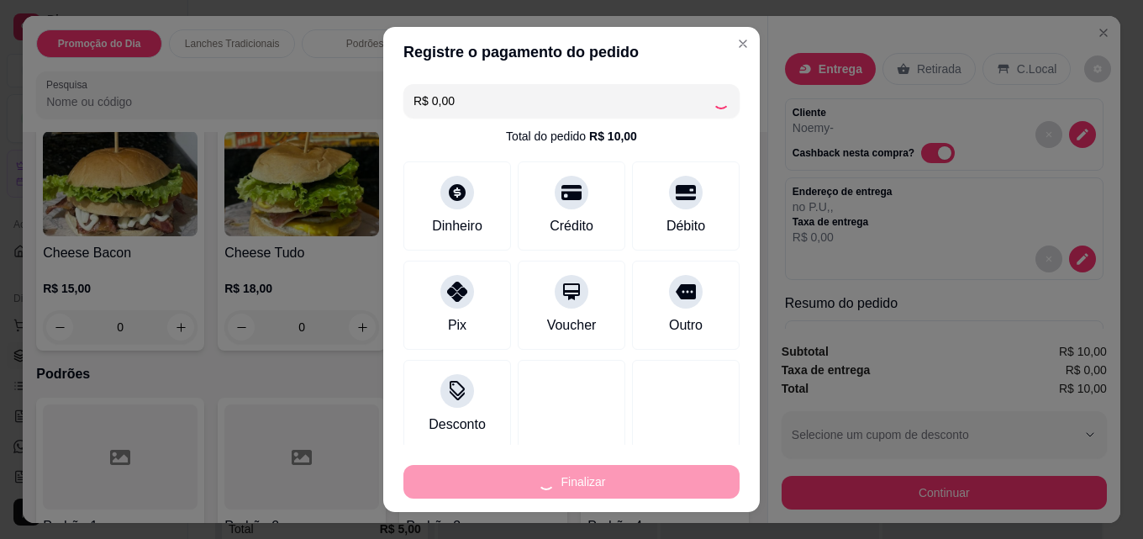
type input "0"
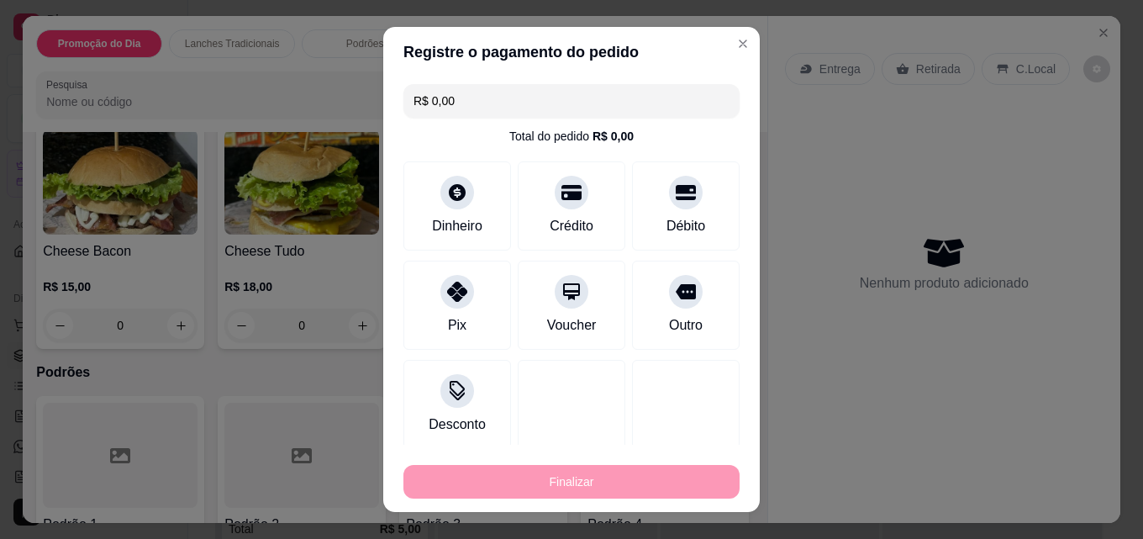
type input "-R$ 10,00"
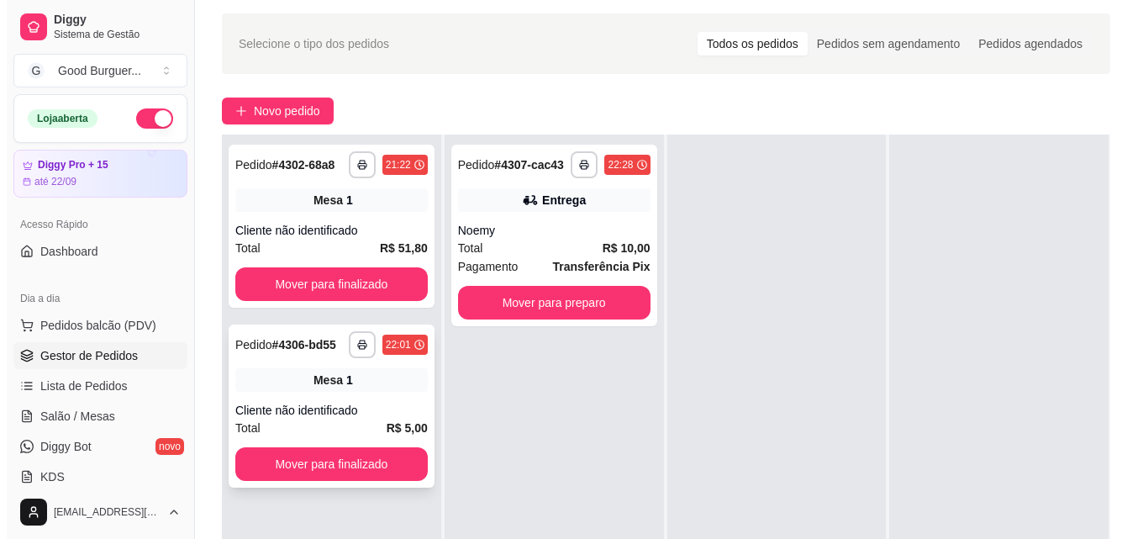
scroll to position [84, 0]
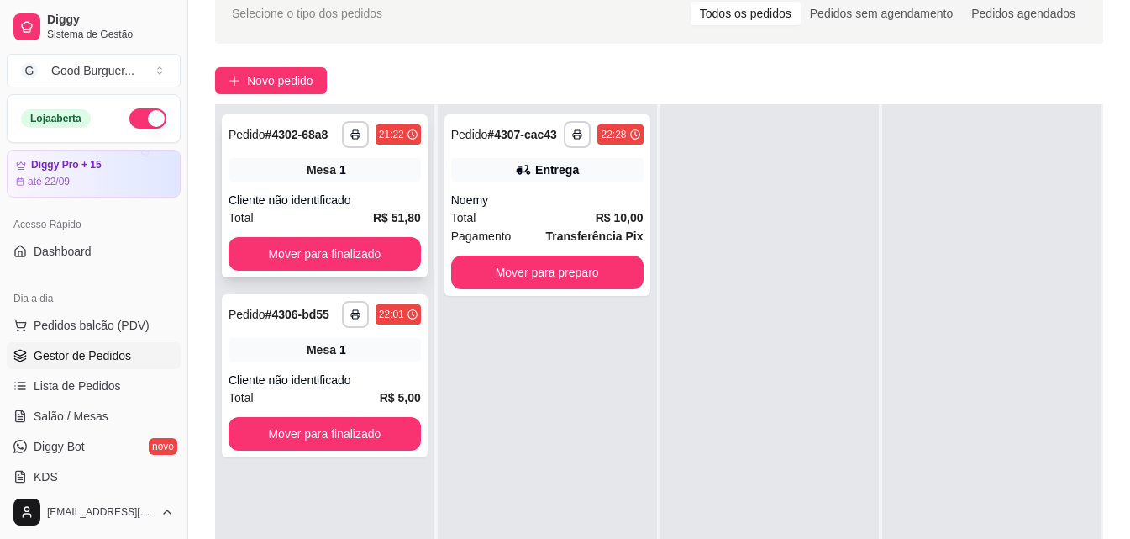
click at [315, 204] on div "Cliente não identificado" at bounding box center [325, 200] width 192 height 17
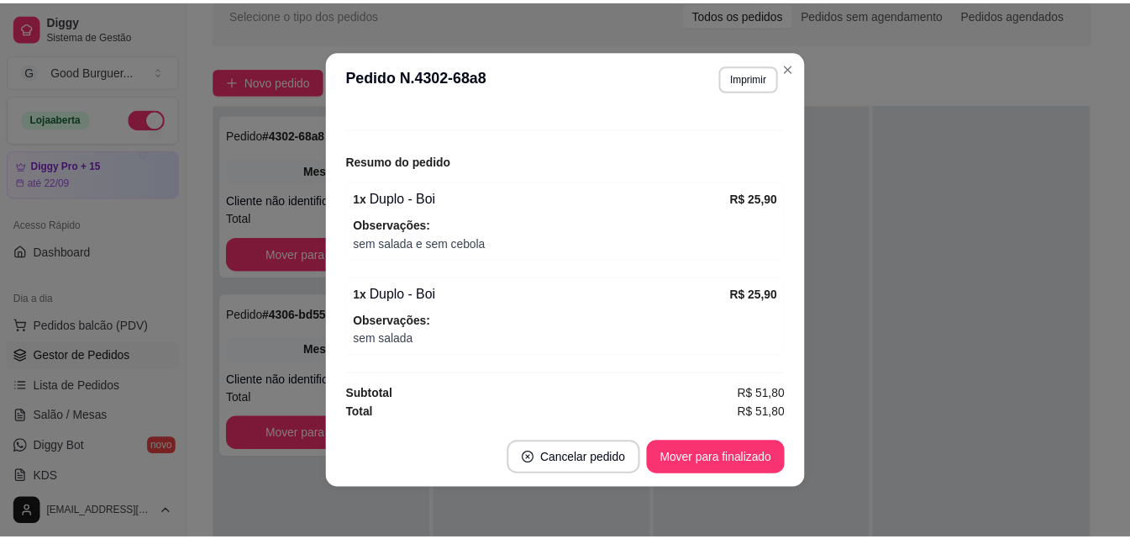
scroll to position [3, 0]
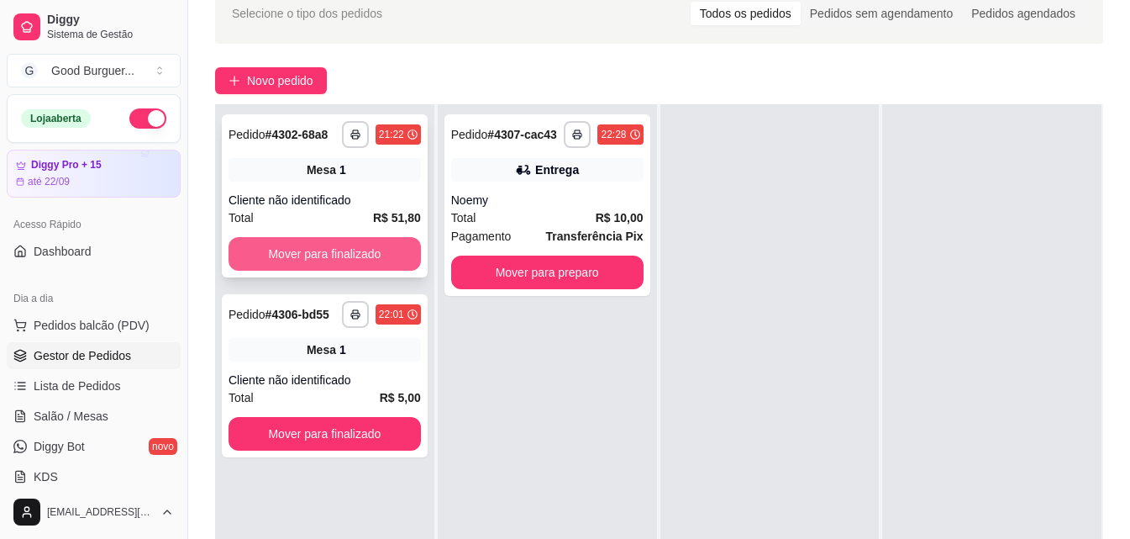
click at [345, 254] on button "Mover para finalizado" at bounding box center [325, 254] width 192 height 34
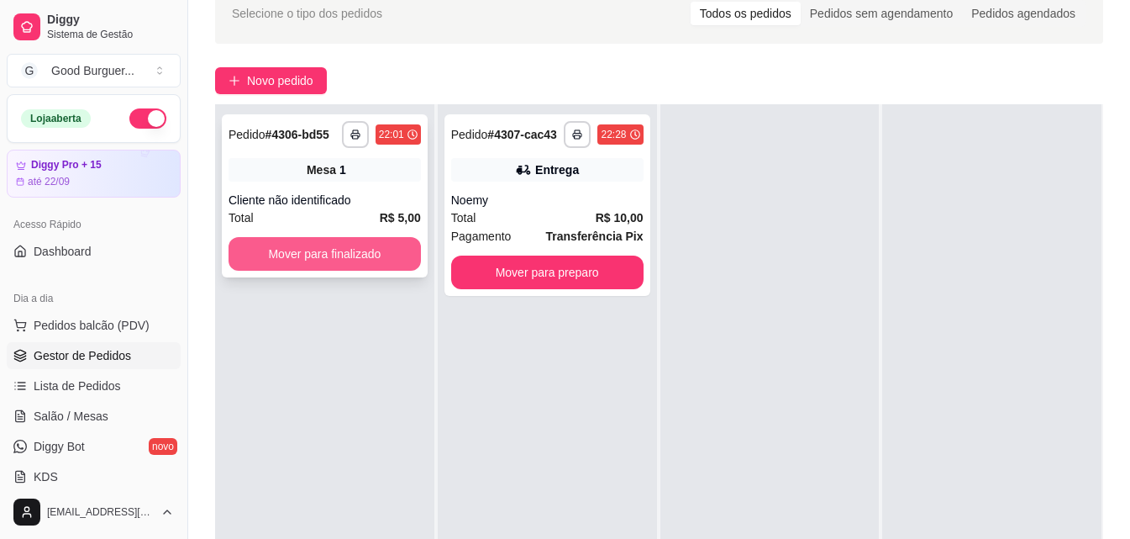
click at [384, 255] on button "Mover para finalizado" at bounding box center [325, 254] width 192 height 34
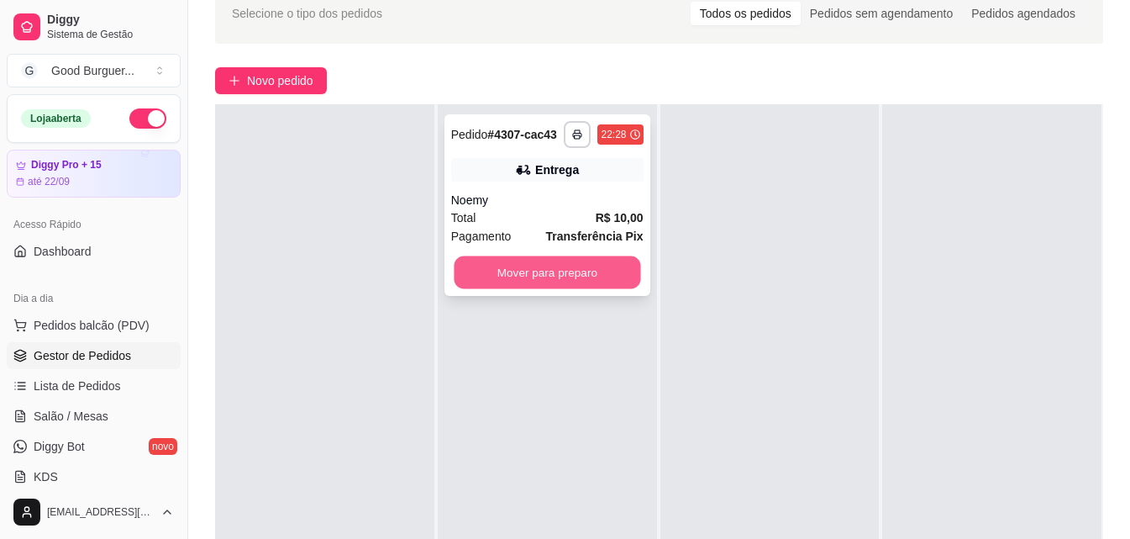
click at [492, 276] on button "Mover para preparo" at bounding box center [547, 272] width 187 height 33
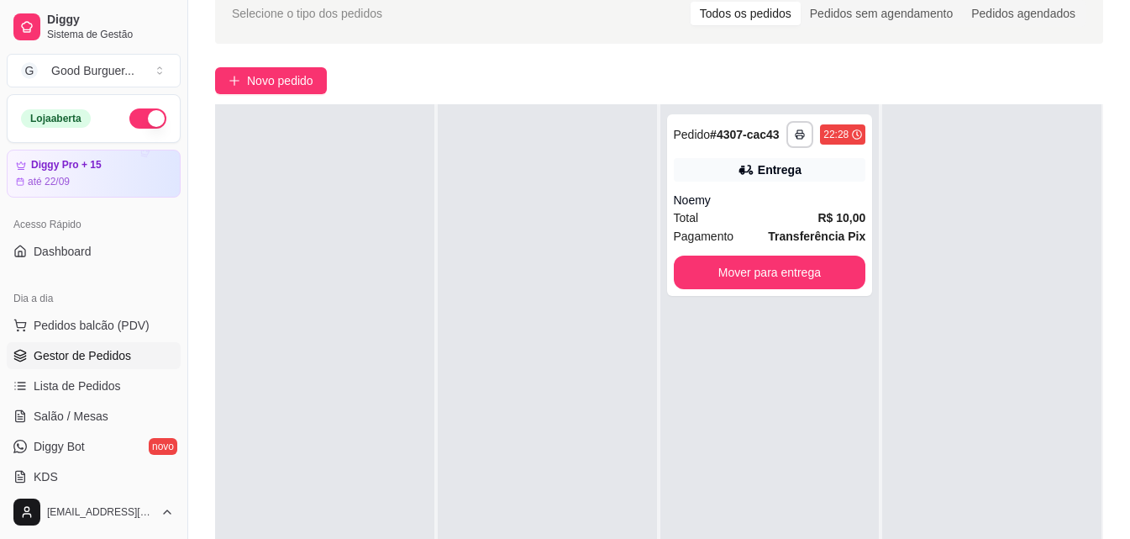
click at [497, 57] on div "**********" at bounding box center [659, 318] width 942 height 690
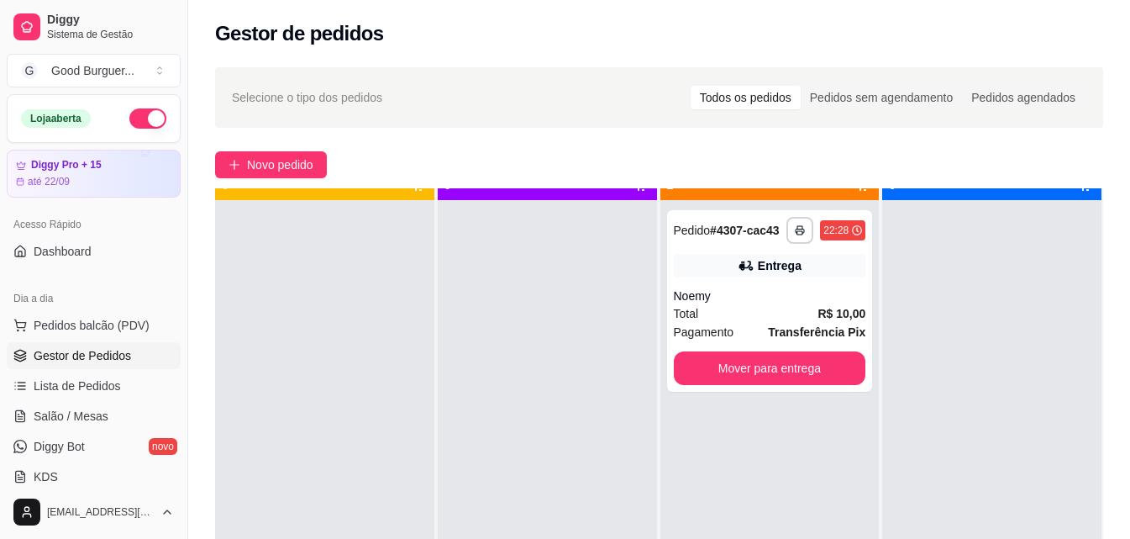
scroll to position [0, 0]
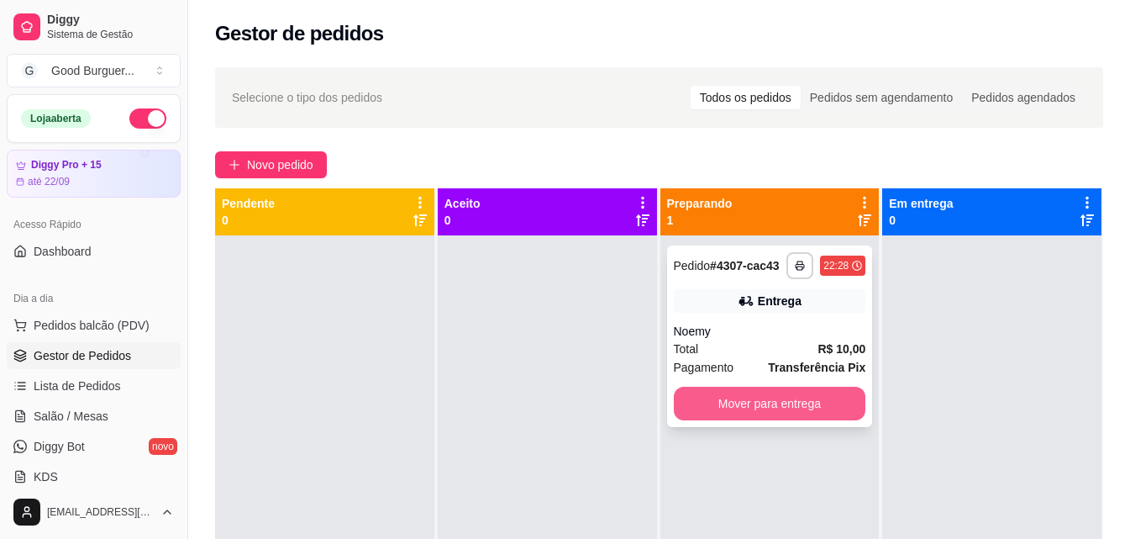
click at [726, 409] on button "Mover para entrega" at bounding box center [770, 404] width 192 height 34
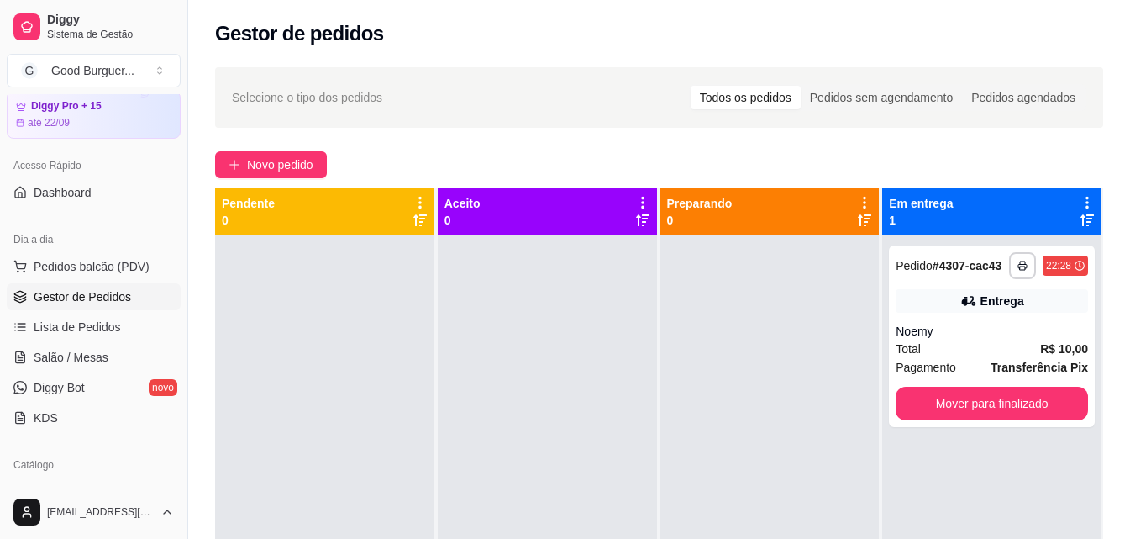
scroll to position [84, 0]
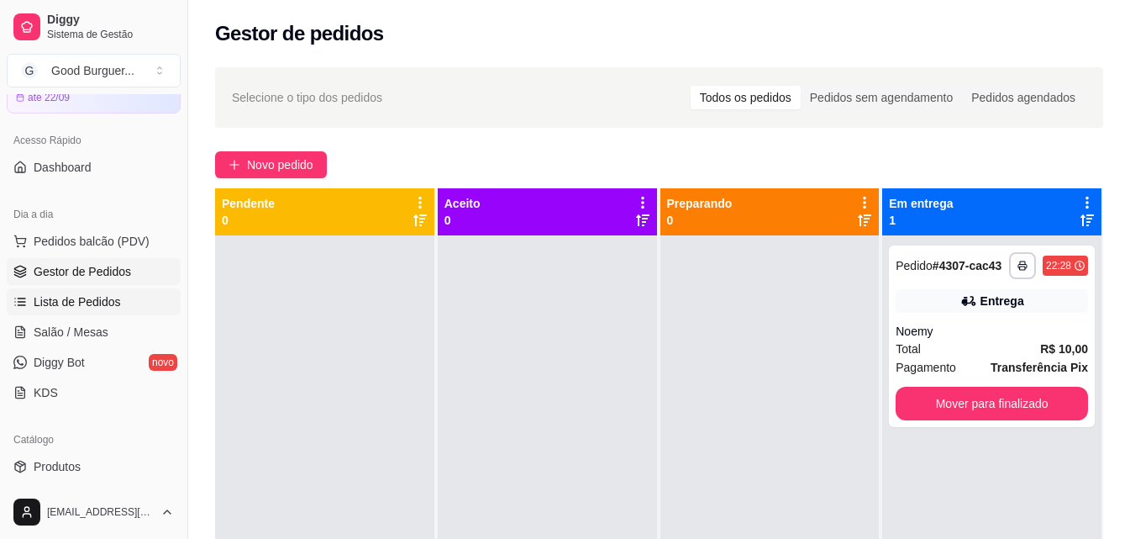
click at [107, 299] on span "Lista de Pedidos" at bounding box center [77, 301] width 87 height 17
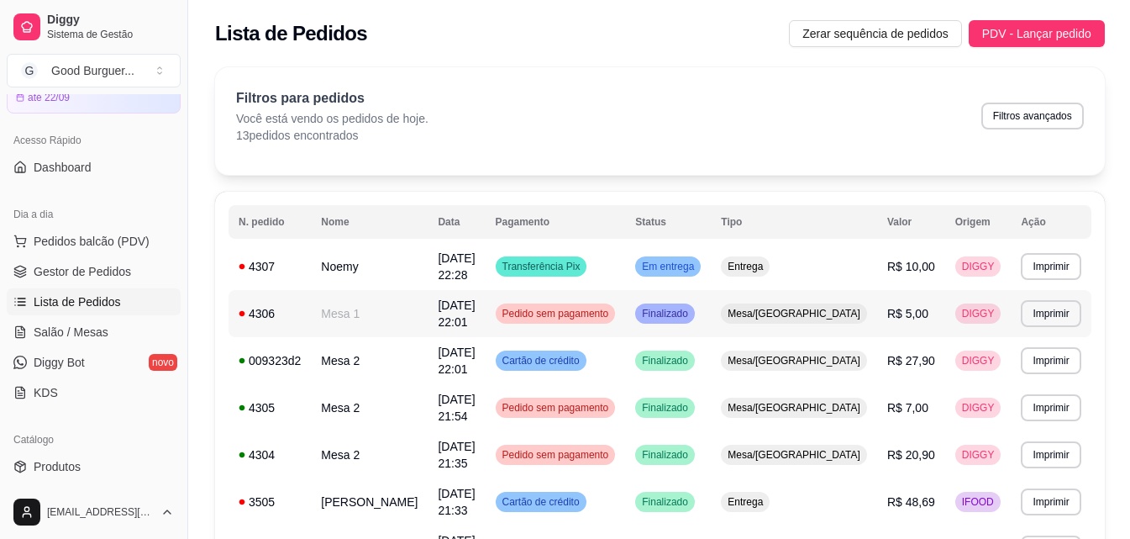
click at [392, 306] on td "Mesa 1" at bounding box center [369, 313] width 117 height 47
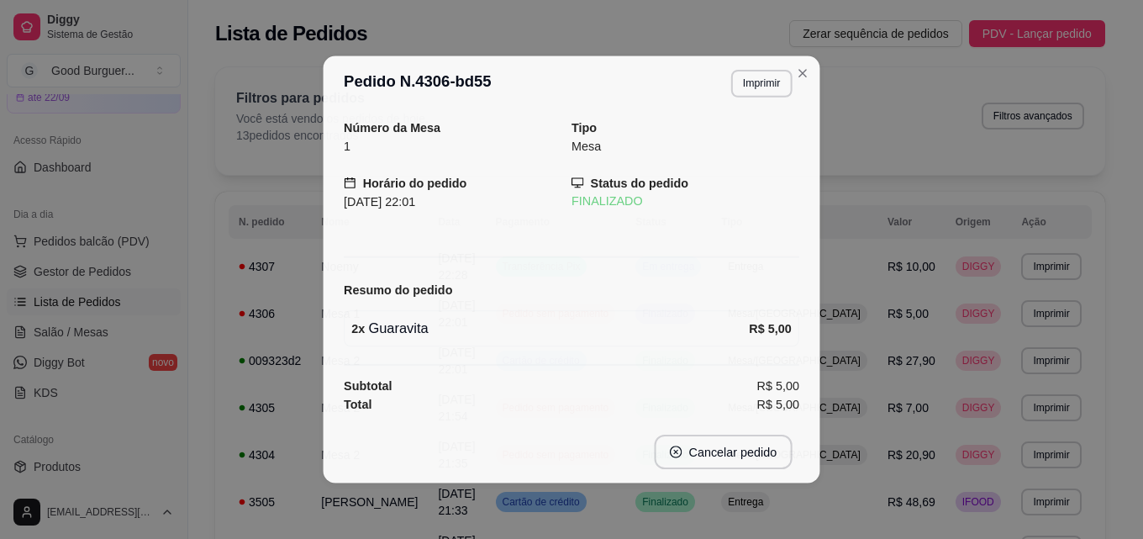
click at [392, 306] on div "Número da Mesa 1 Tipo Mesa Horário do pedido [DATE] 22:01 Status do pedido FINA…" at bounding box center [571, 266] width 455 height 296
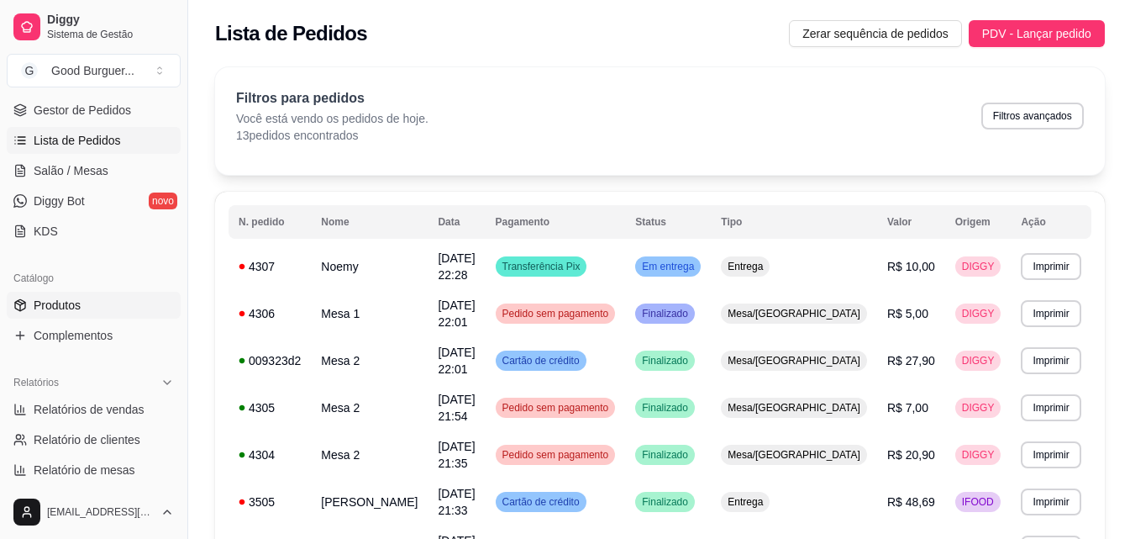
scroll to position [252, 0]
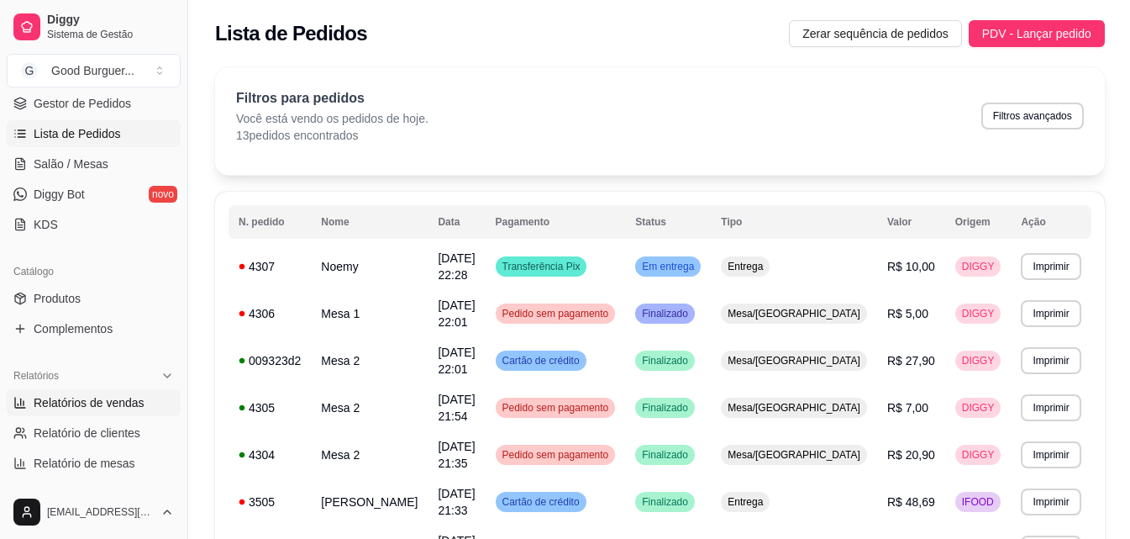
click at [115, 403] on span "Relatórios de vendas" at bounding box center [89, 402] width 111 height 17
select select "ALL"
select select "0"
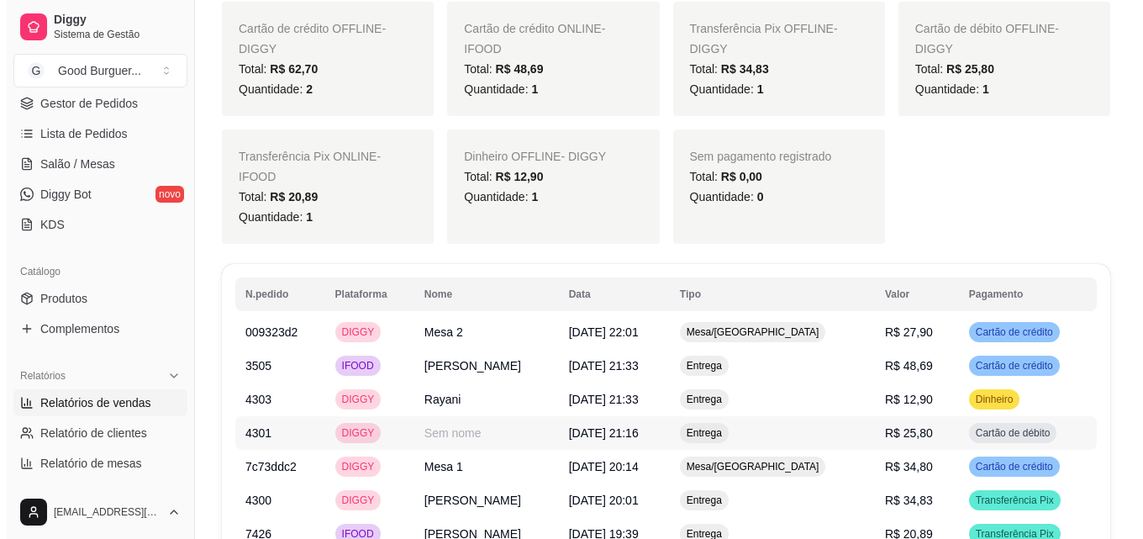
scroll to position [871, 0]
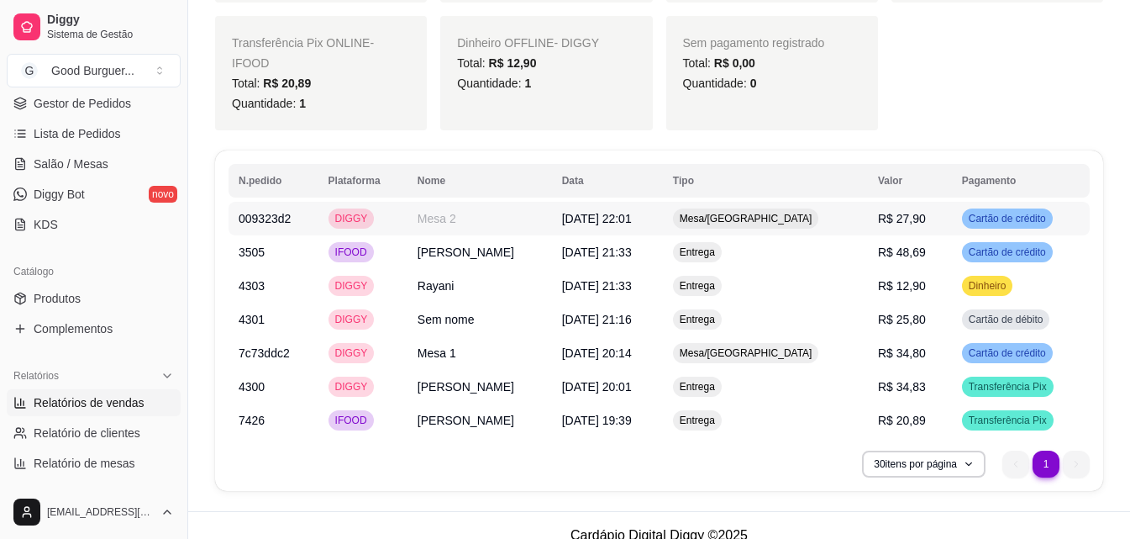
click at [505, 202] on td "Mesa 2" at bounding box center [480, 219] width 145 height 34
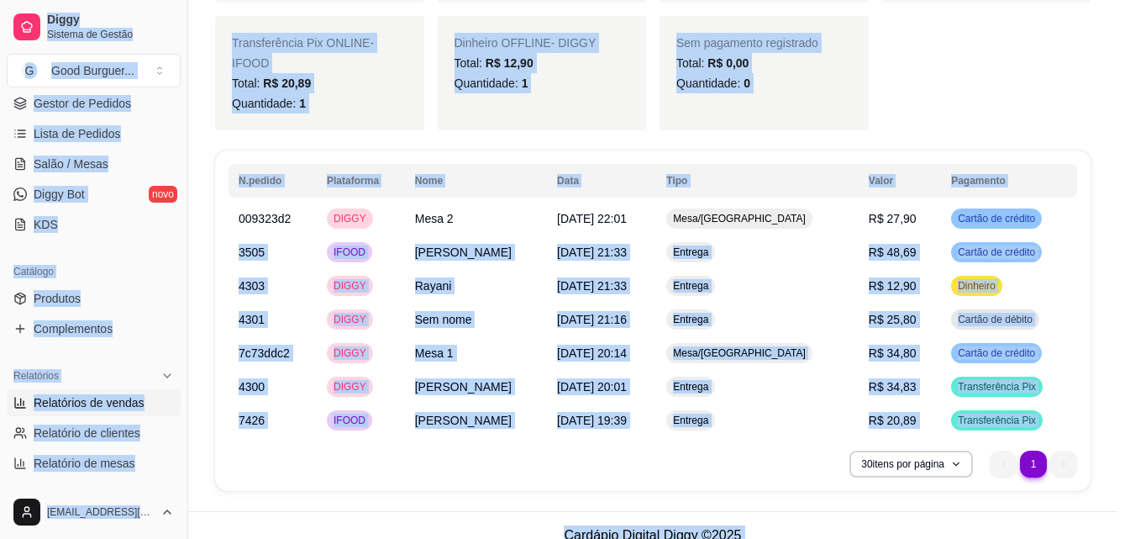
click at [505, 199] on div "Número da Mesa 2 Tipo Mesa Horário do pedido [DATE] 22:01 Status do pedido FINA…" at bounding box center [564, 265] width 449 height 313
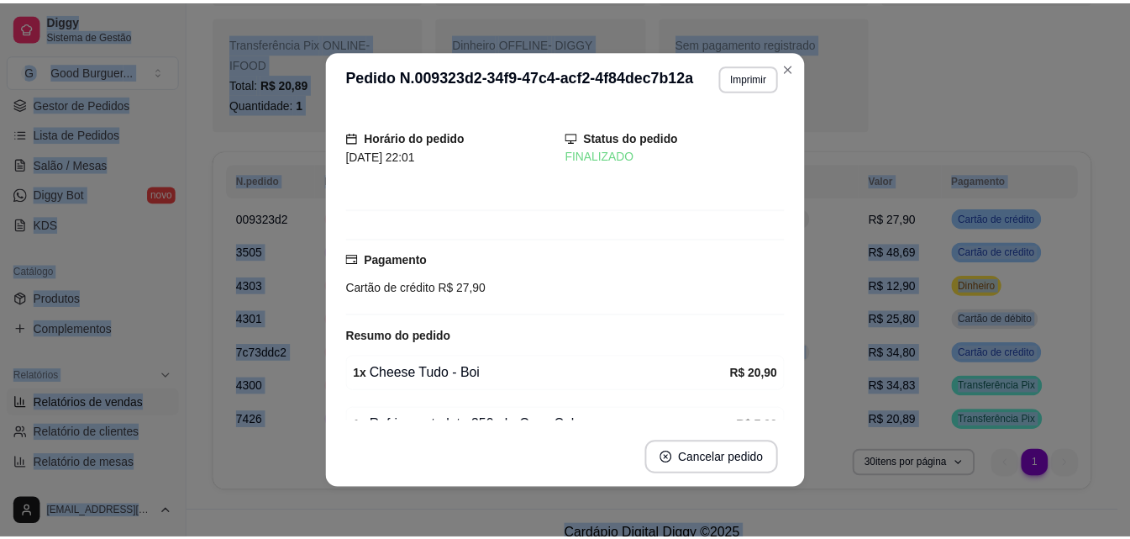
scroll to position [0, 0]
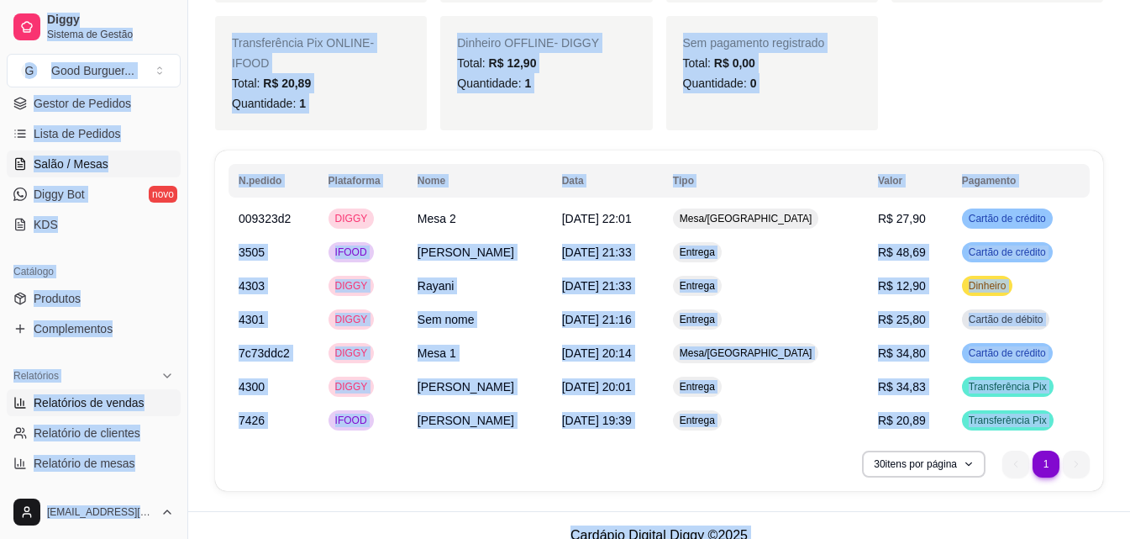
click at [103, 165] on span "Salão / Mesas" at bounding box center [71, 163] width 75 height 17
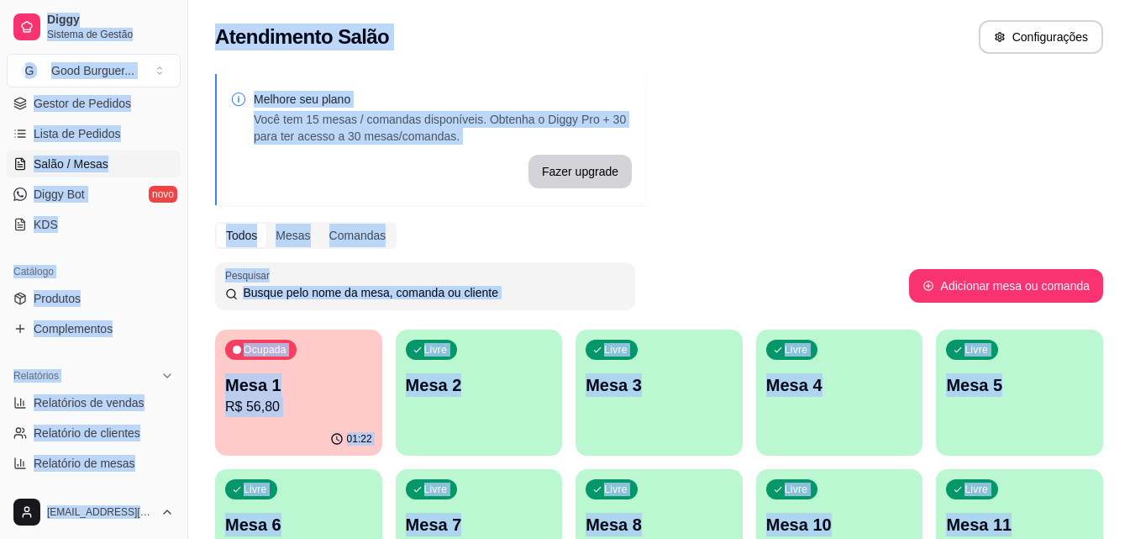
click at [300, 407] on p "R$ 56,80" at bounding box center [298, 407] width 147 height 20
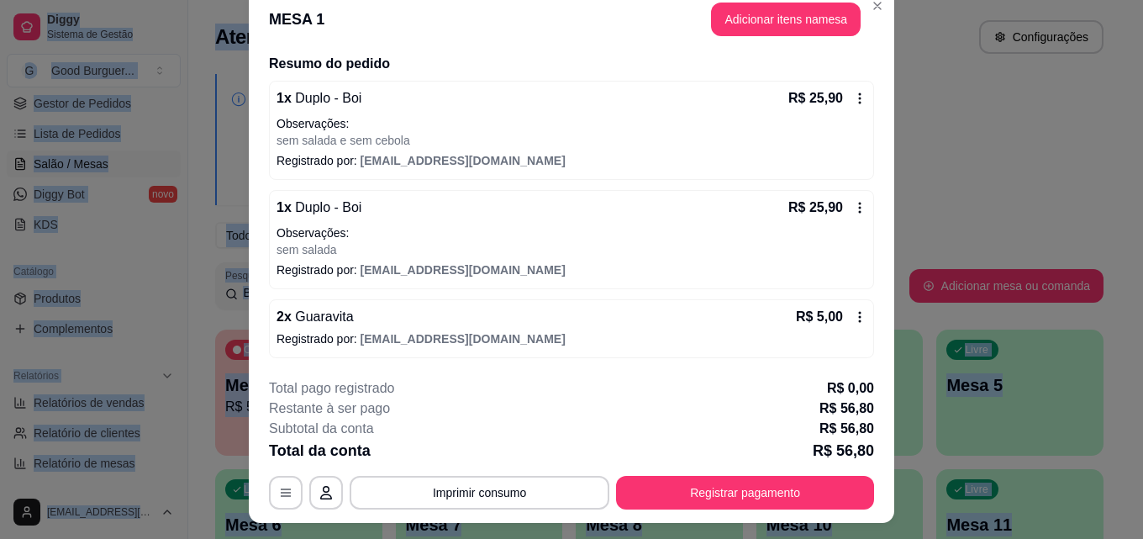
scroll to position [51, 0]
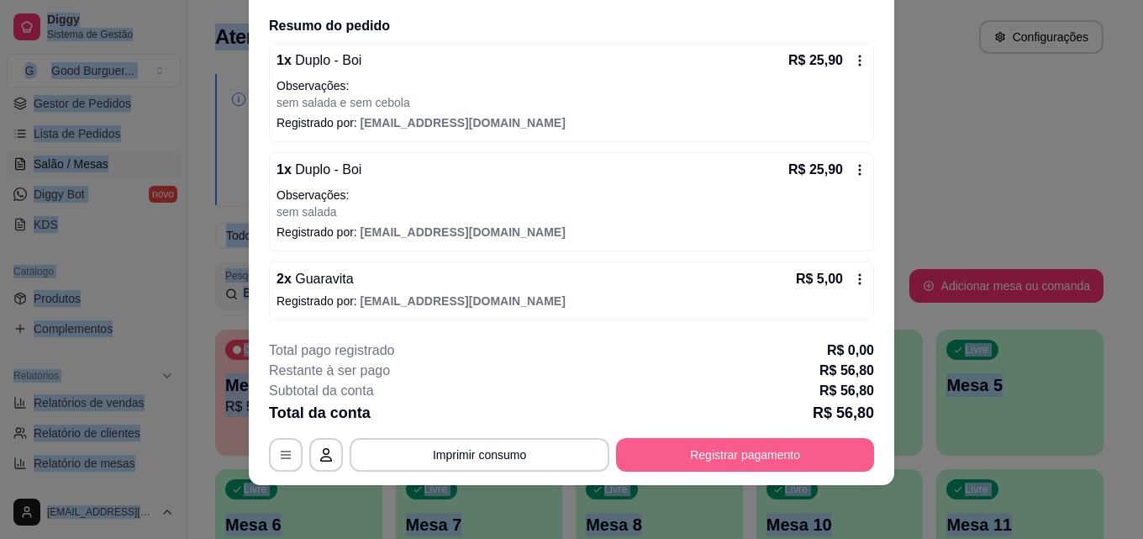
click at [732, 452] on button "Registrar pagamento" at bounding box center [745, 455] width 258 height 34
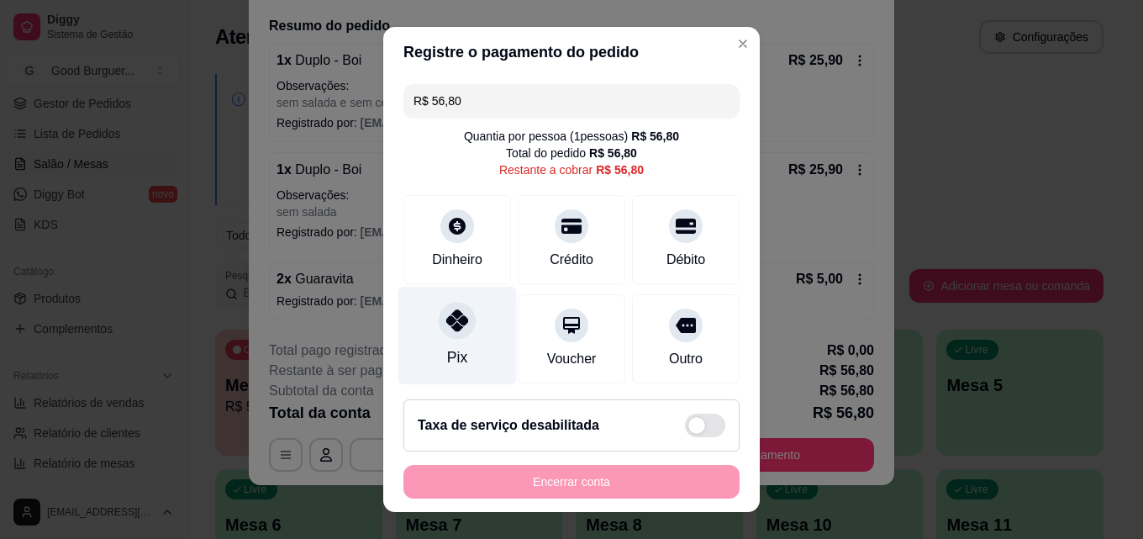
click at [446, 331] on icon at bounding box center [457, 320] width 22 height 22
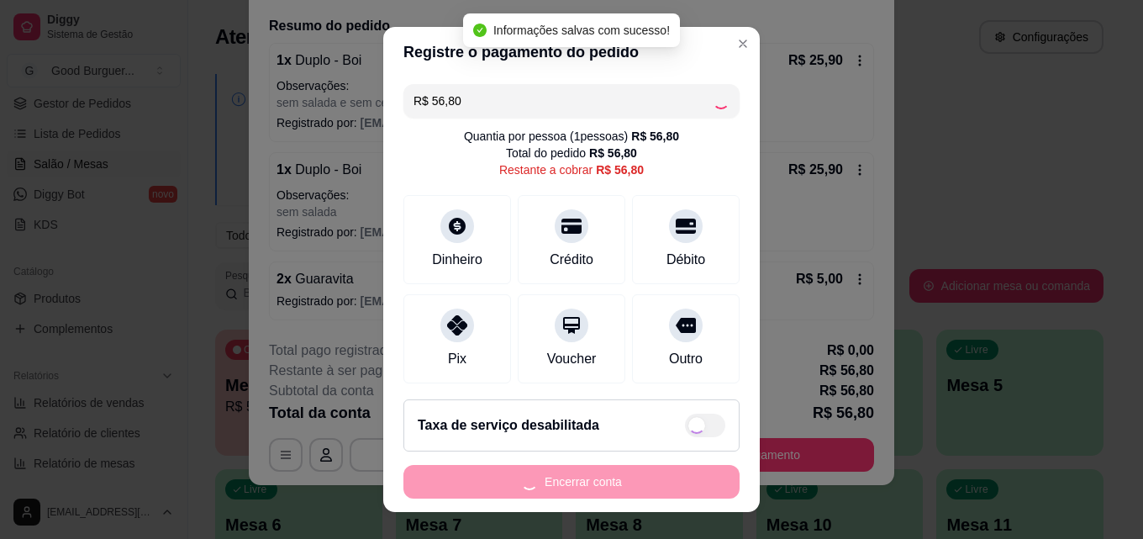
type input "R$ 0,00"
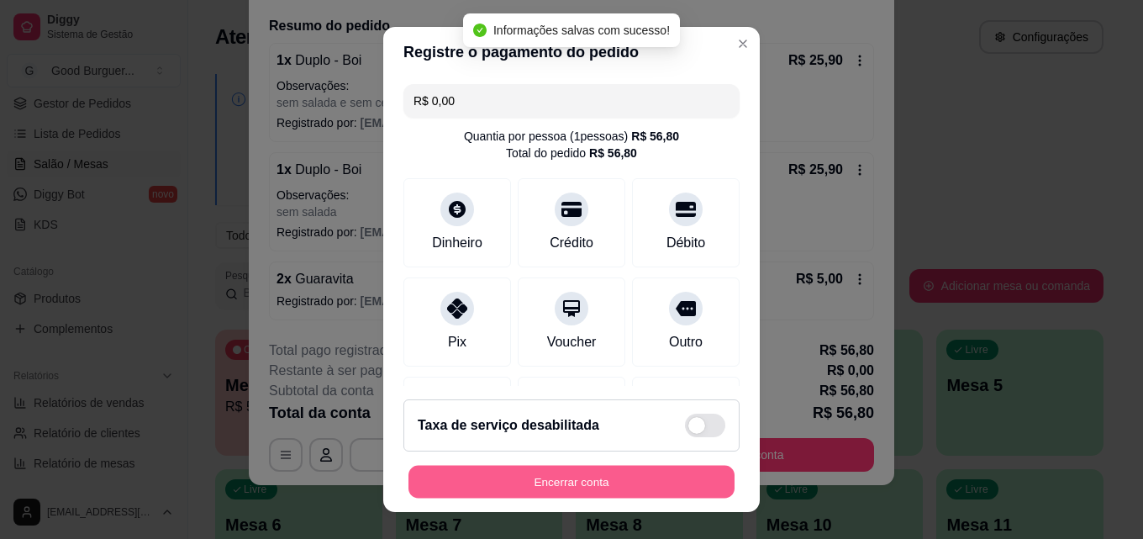
click at [583, 481] on button "Encerrar conta" at bounding box center [571, 482] width 326 height 33
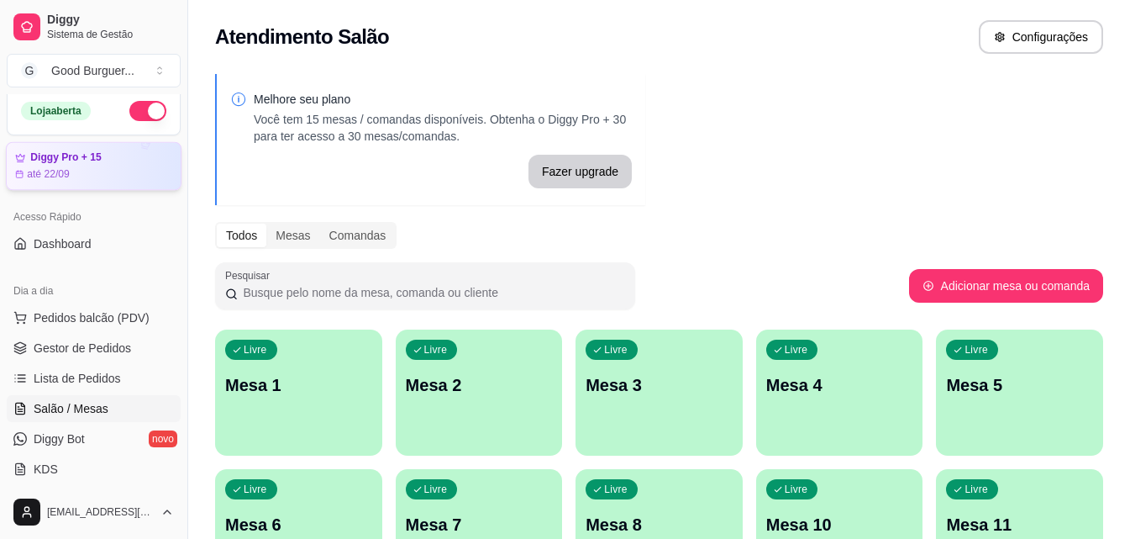
scroll to position [0, 0]
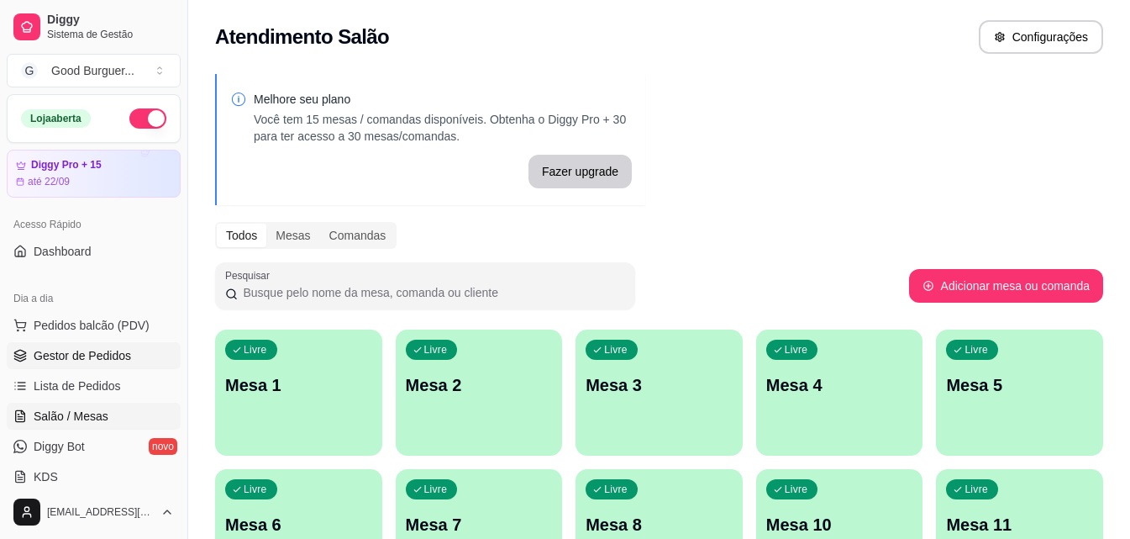
click at [89, 357] on span "Gestor de Pedidos" at bounding box center [82, 355] width 97 height 17
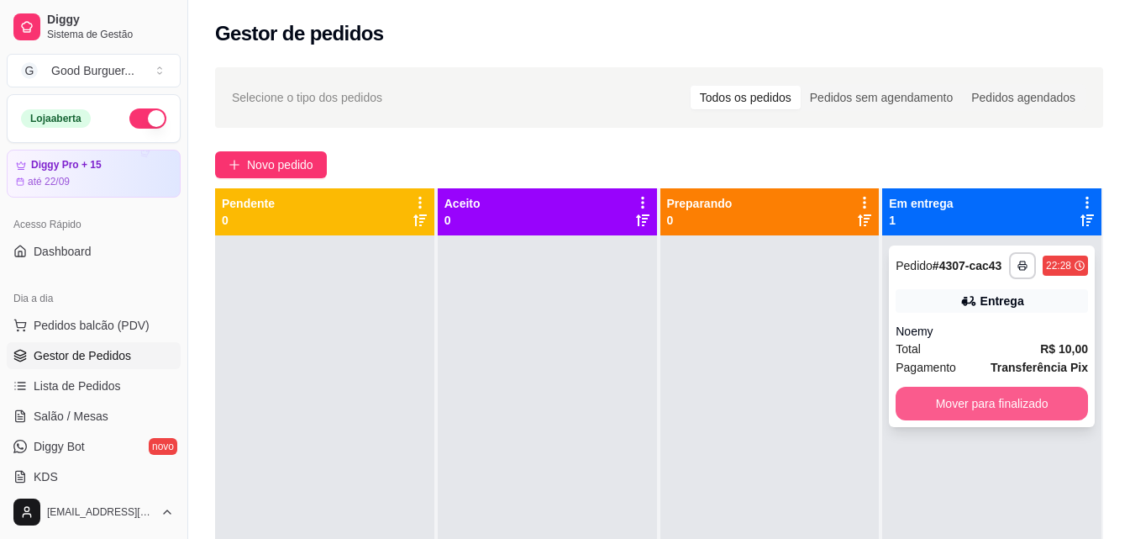
click at [968, 408] on button "Mover para finalizado" at bounding box center [992, 404] width 192 height 34
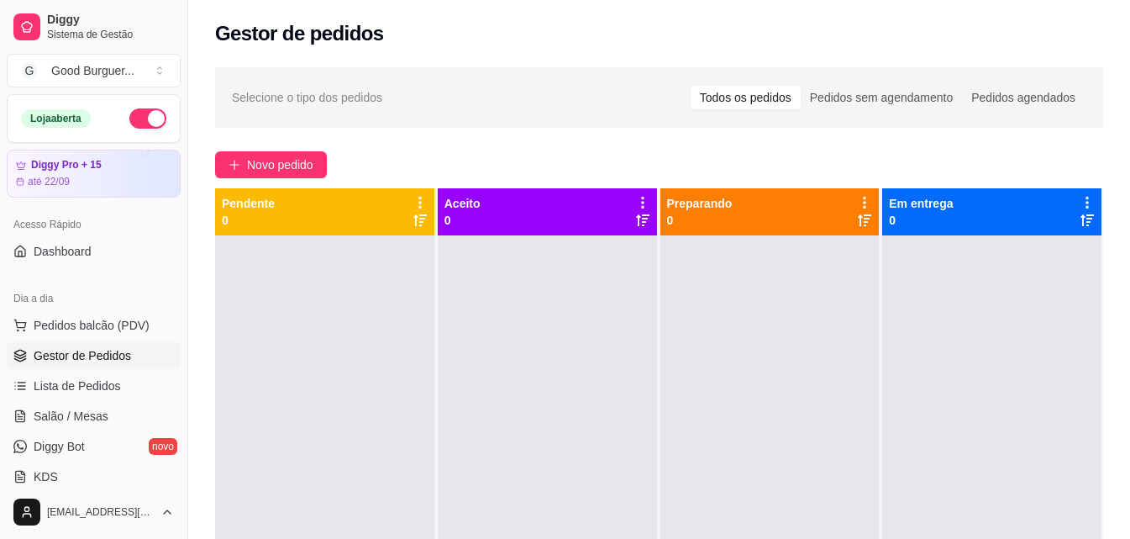
click at [130, 113] on button "button" at bounding box center [147, 118] width 37 height 20
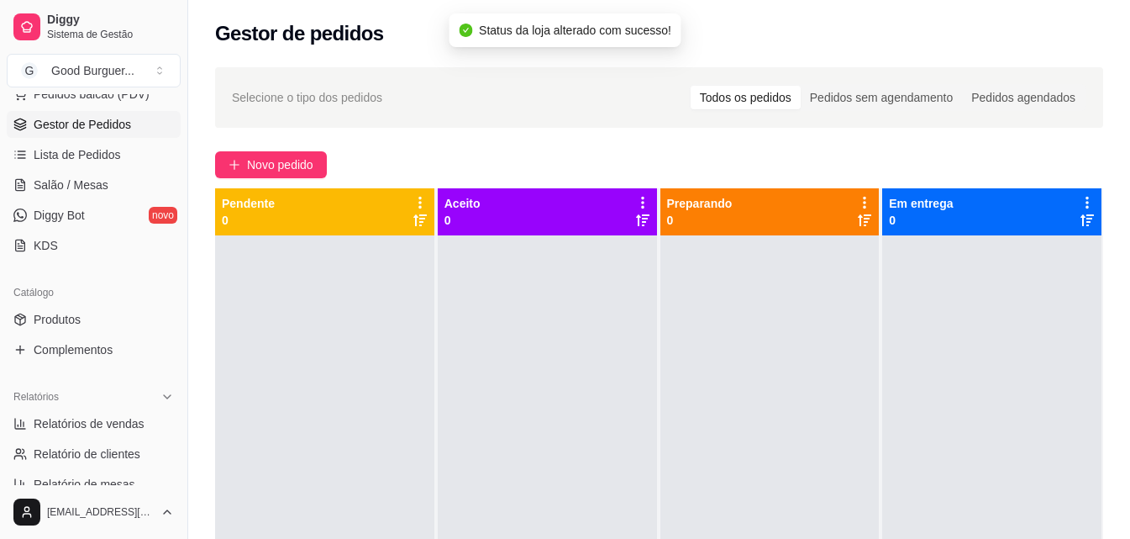
scroll to position [336, 0]
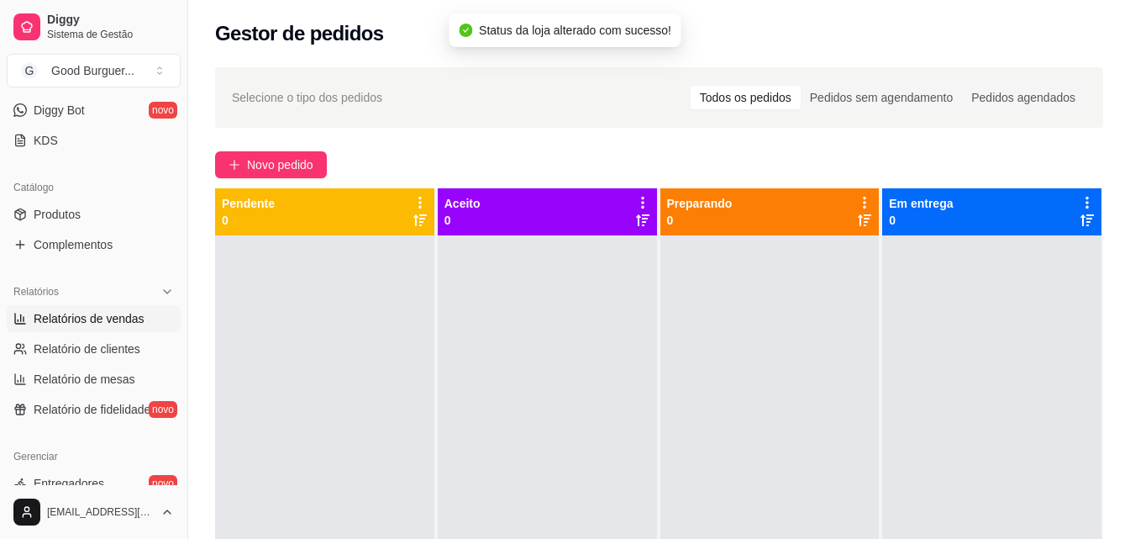
click at [74, 321] on span "Relatórios de vendas" at bounding box center [89, 318] width 111 height 17
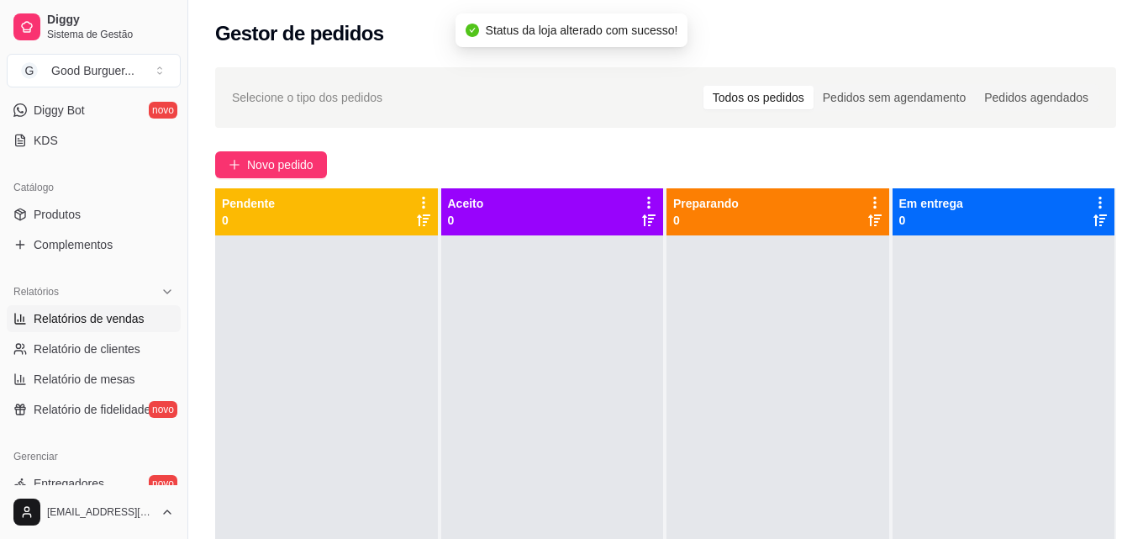
select select "ALL"
select select "0"
